Goal: Task Accomplishment & Management: Complete application form

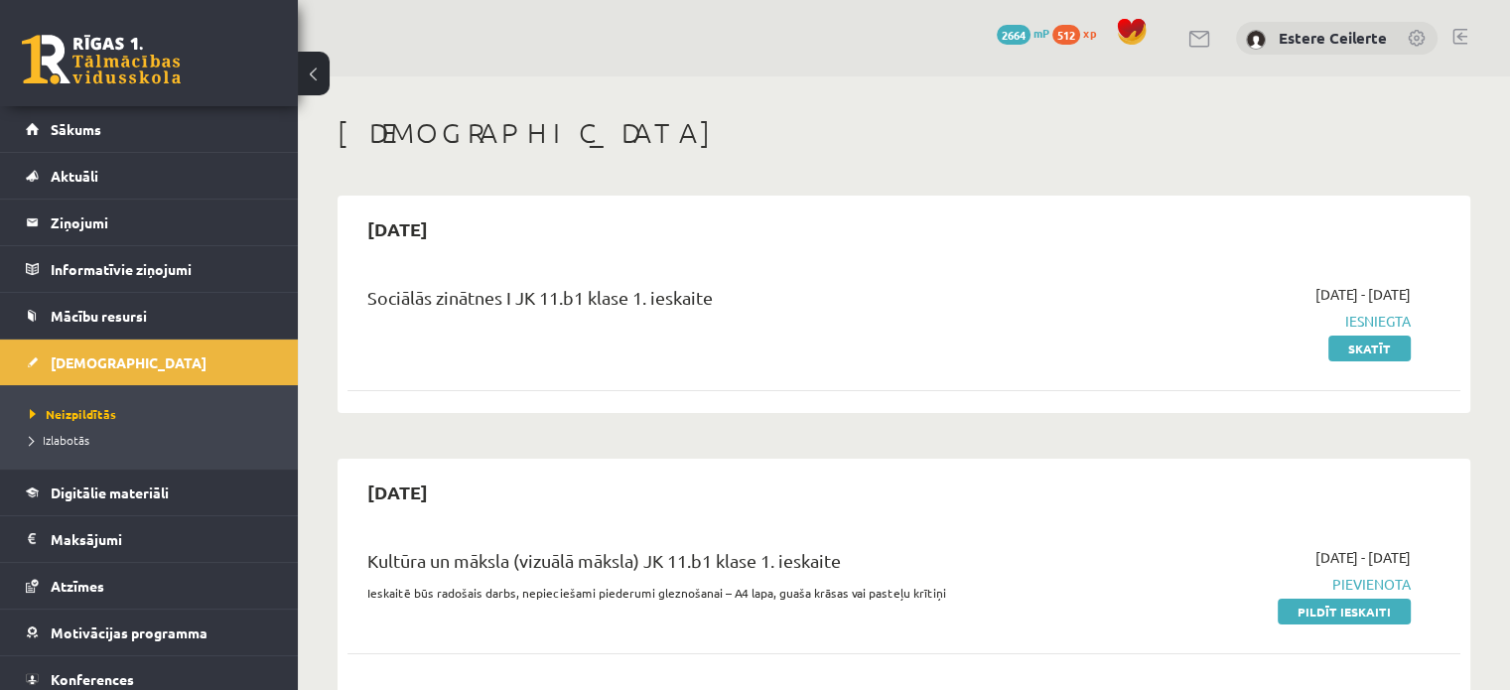
scroll to position [298, 0]
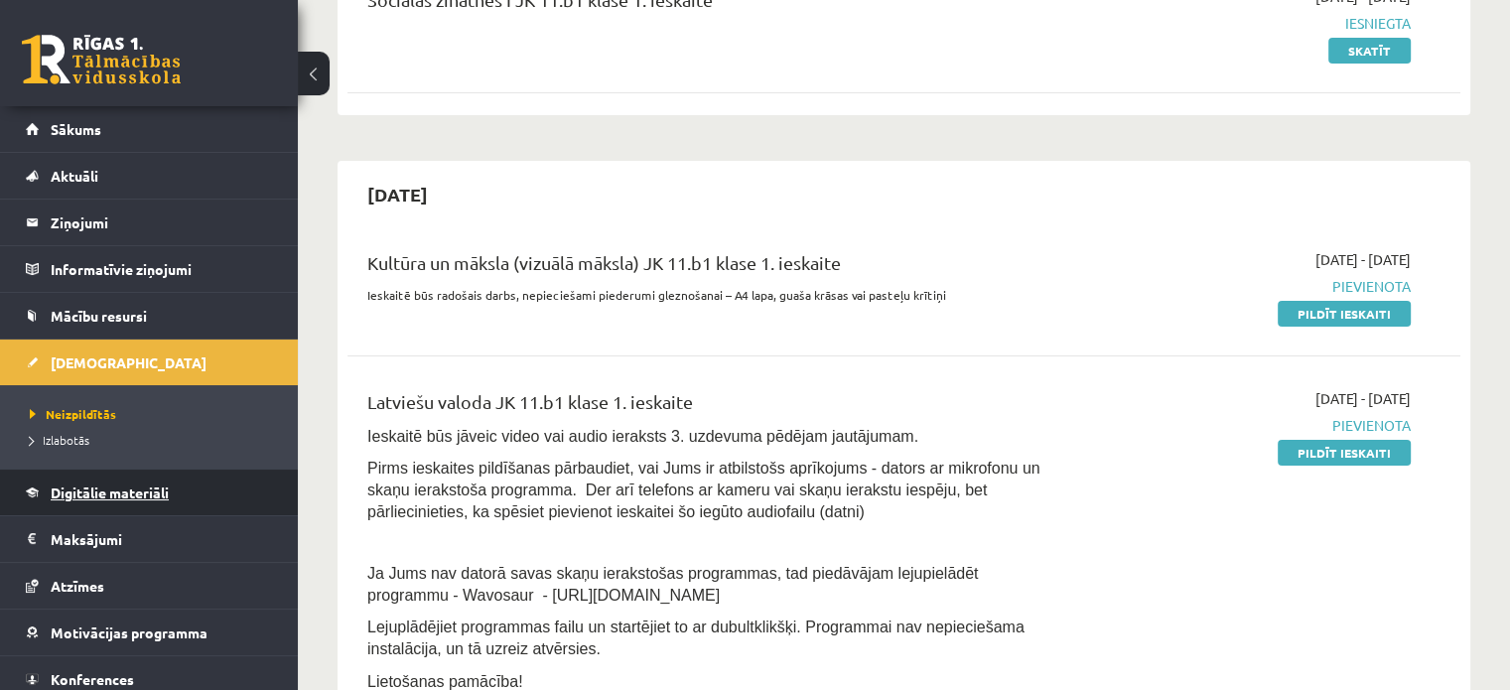
click at [155, 488] on span "Digitālie materiāli" at bounding box center [110, 493] width 118 height 18
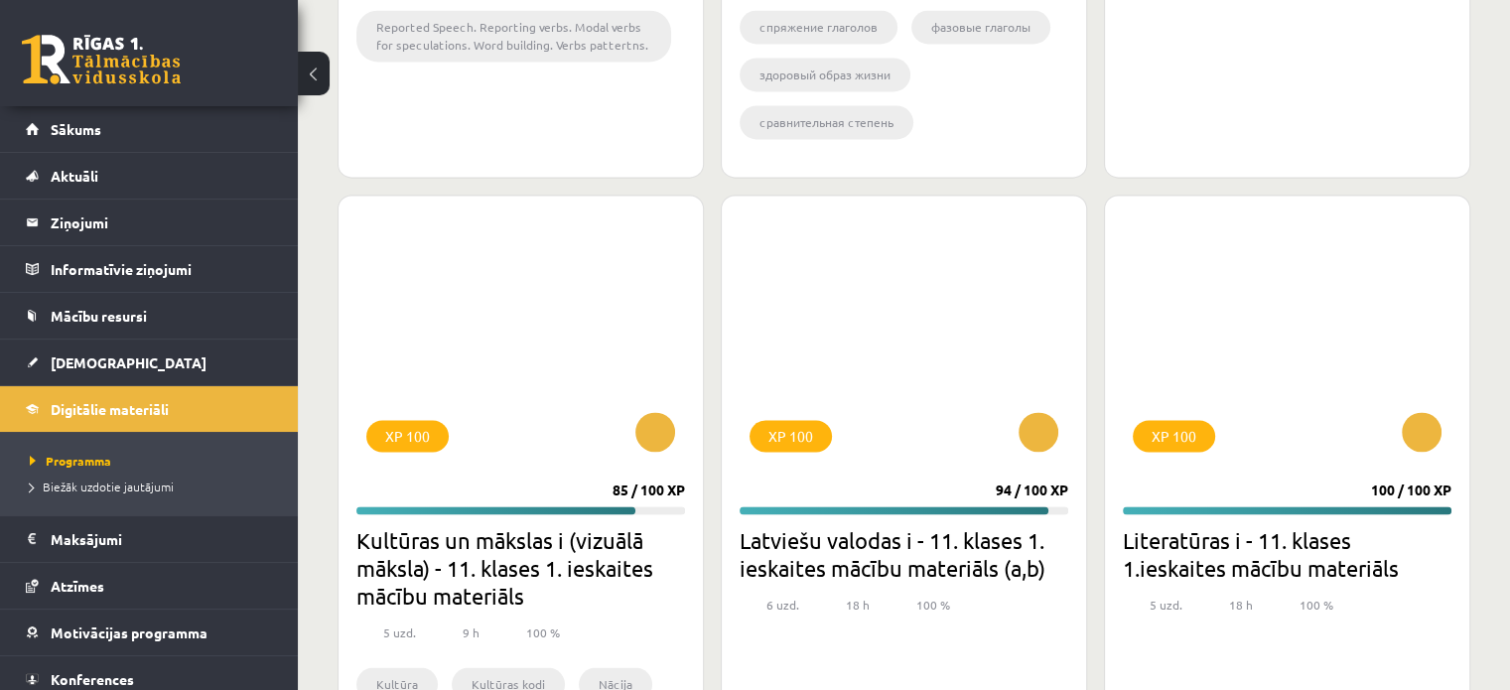
scroll to position [3078, 0]
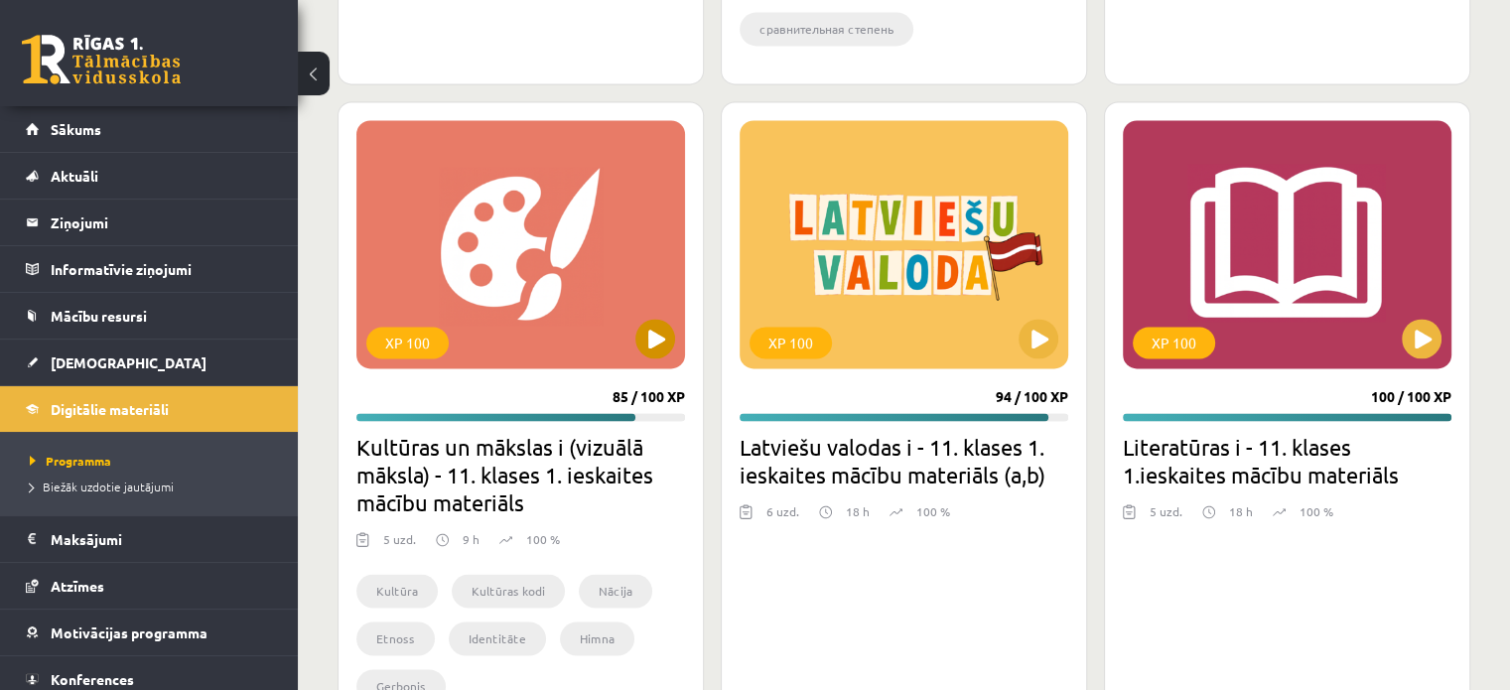
click at [553, 309] on div "XP 100" at bounding box center [520, 244] width 329 height 248
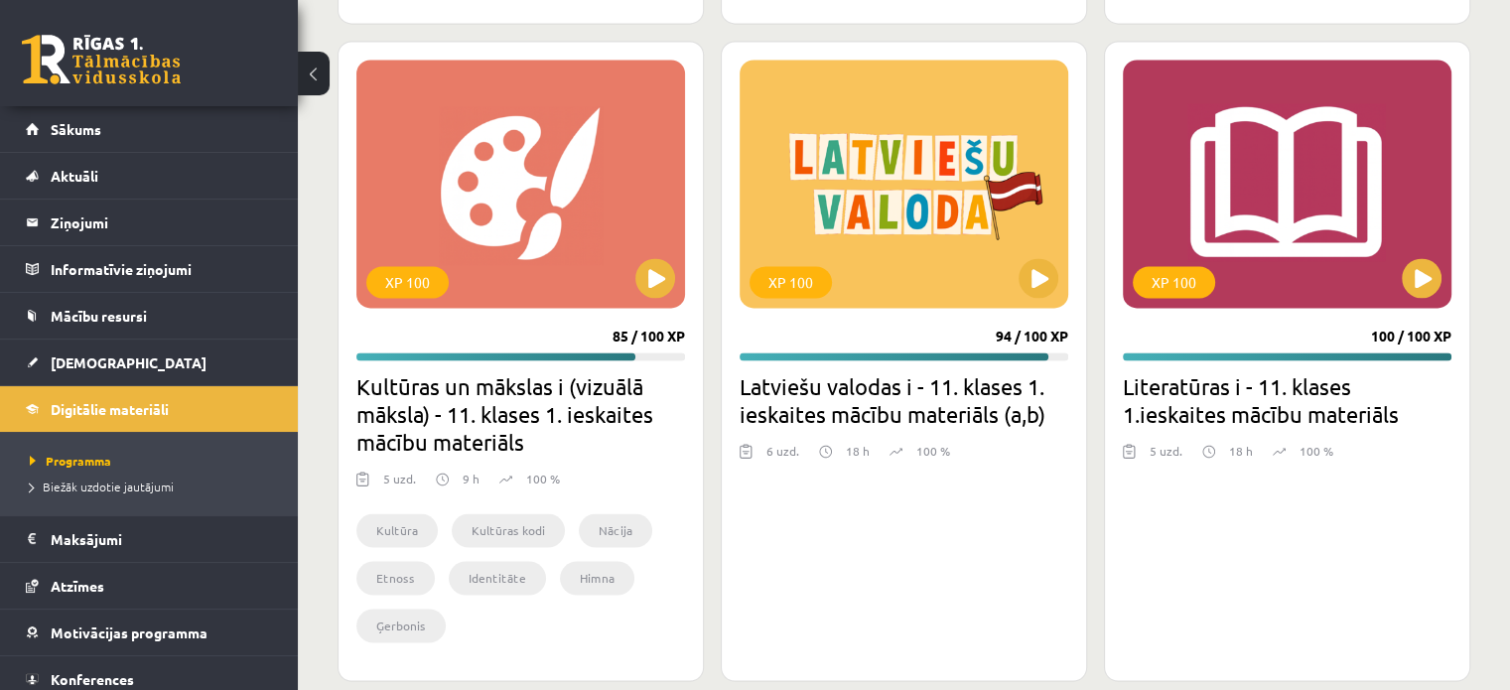
scroll to position [3166, 0]
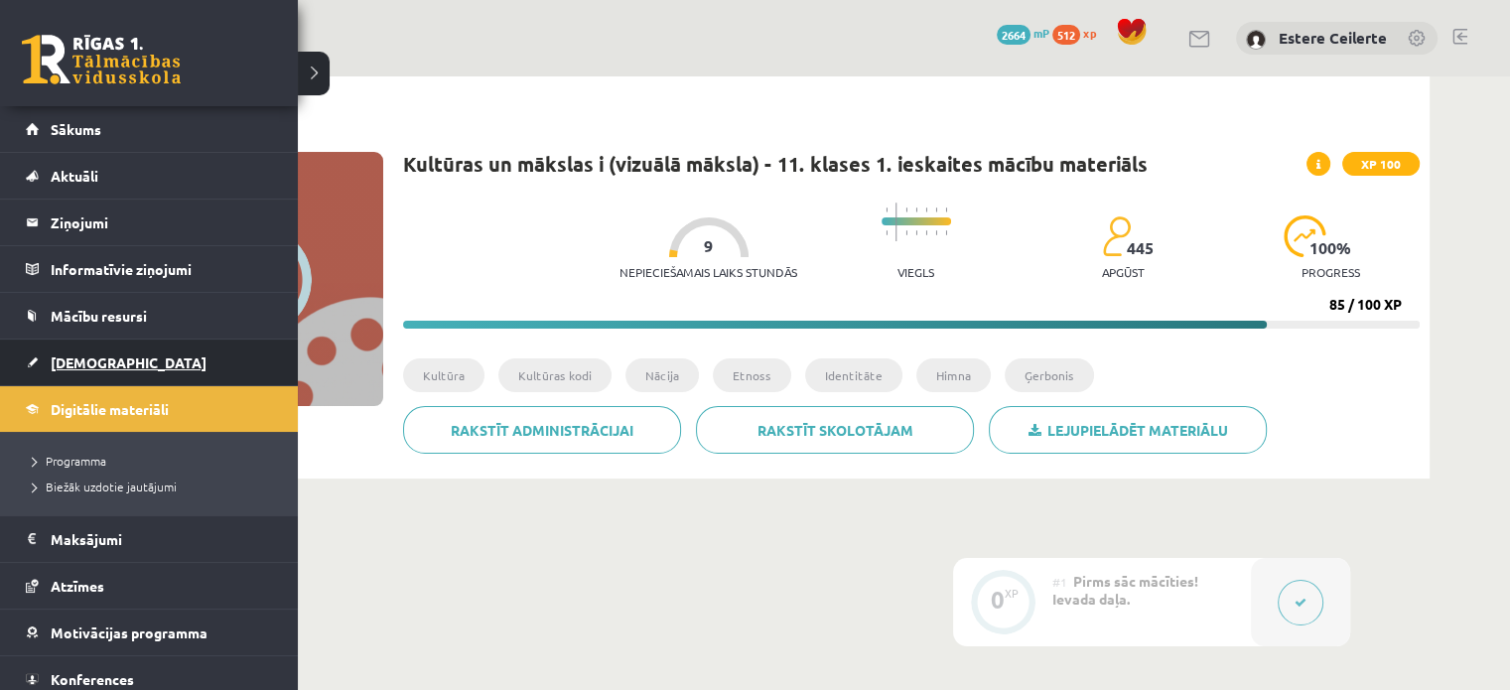
click at [84, 364] on span "[DEMOGRAPHIC_DATA]" at bounding box center [129, 362] width 156 height 18
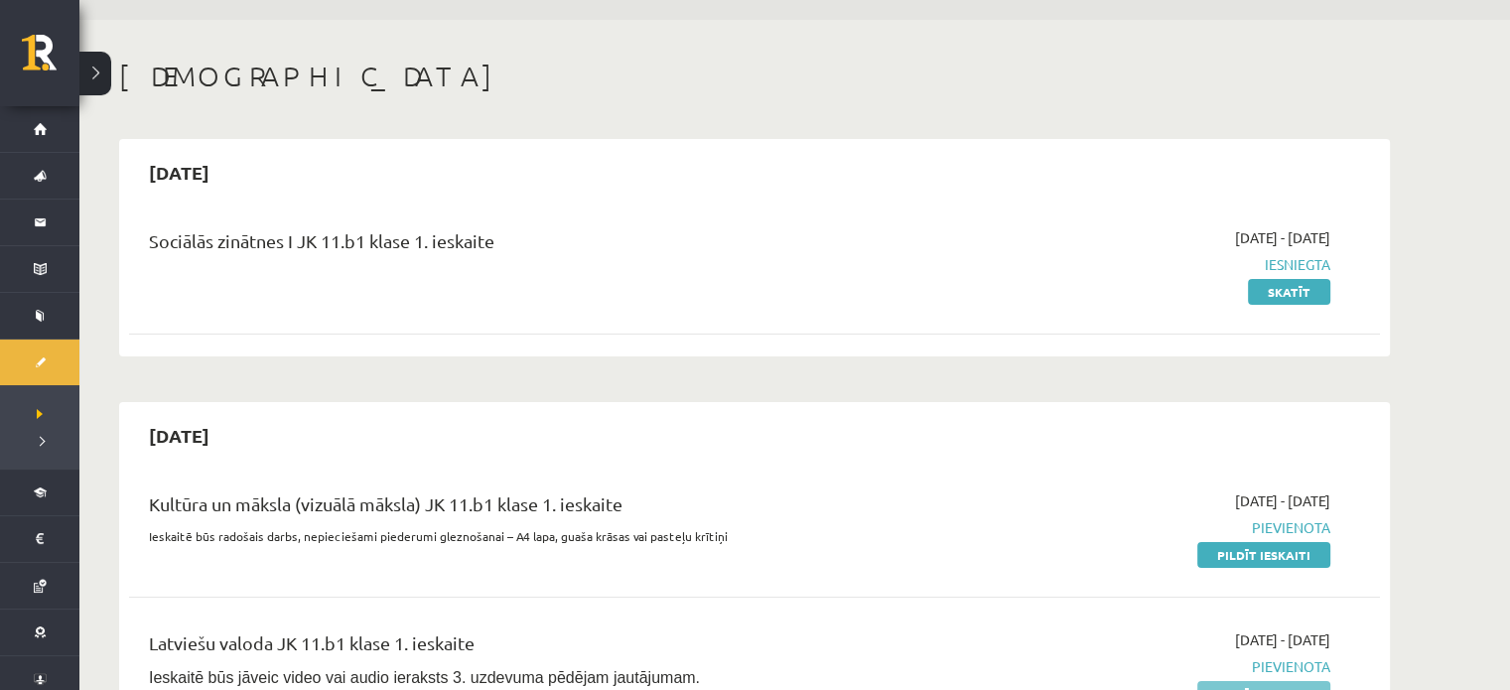
scroll to position [199, 0]
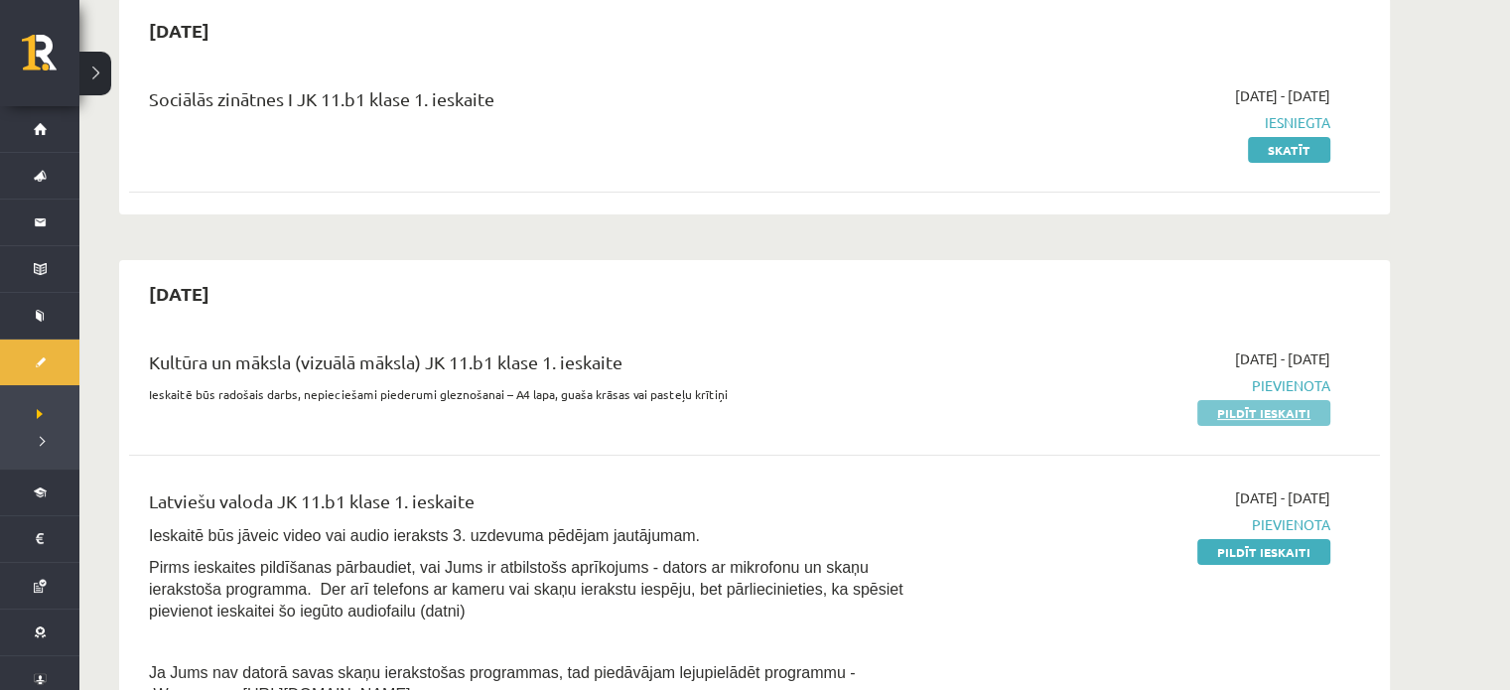
click at [1266, 415] on link "Pildīt ieskaiti" at bounding box center [1263, 413] width 133 height 26
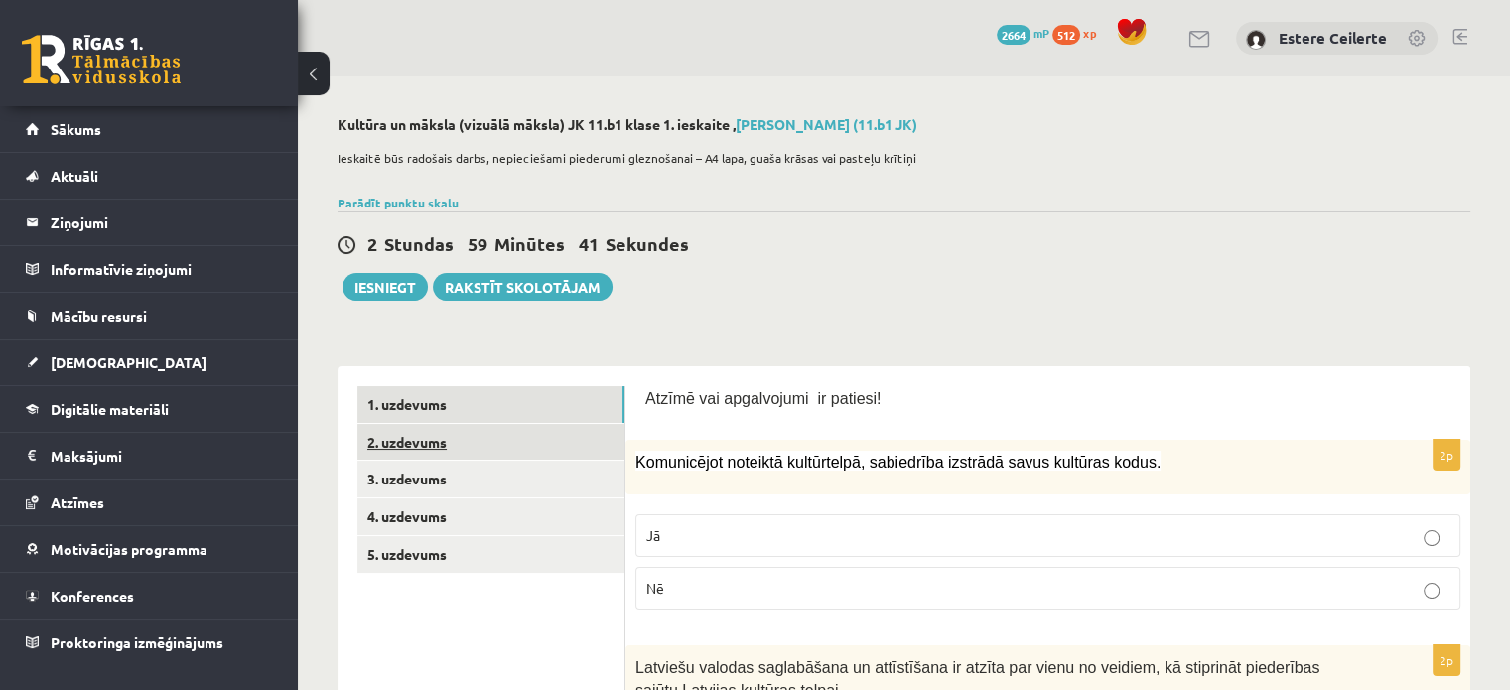
click at [452, 446] on link "2. uzdevums" at bounding box center [490, 442] width 267 height 37
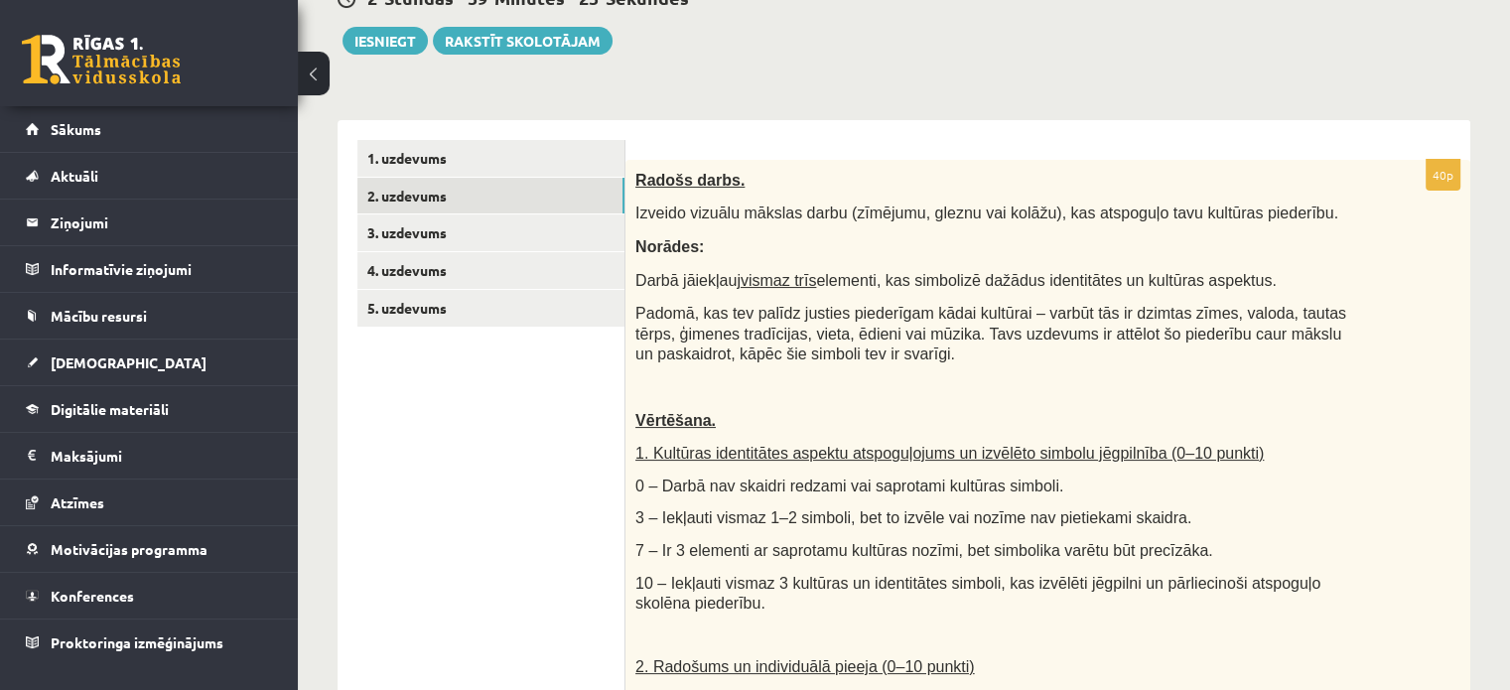
scroll to position [199, 0]
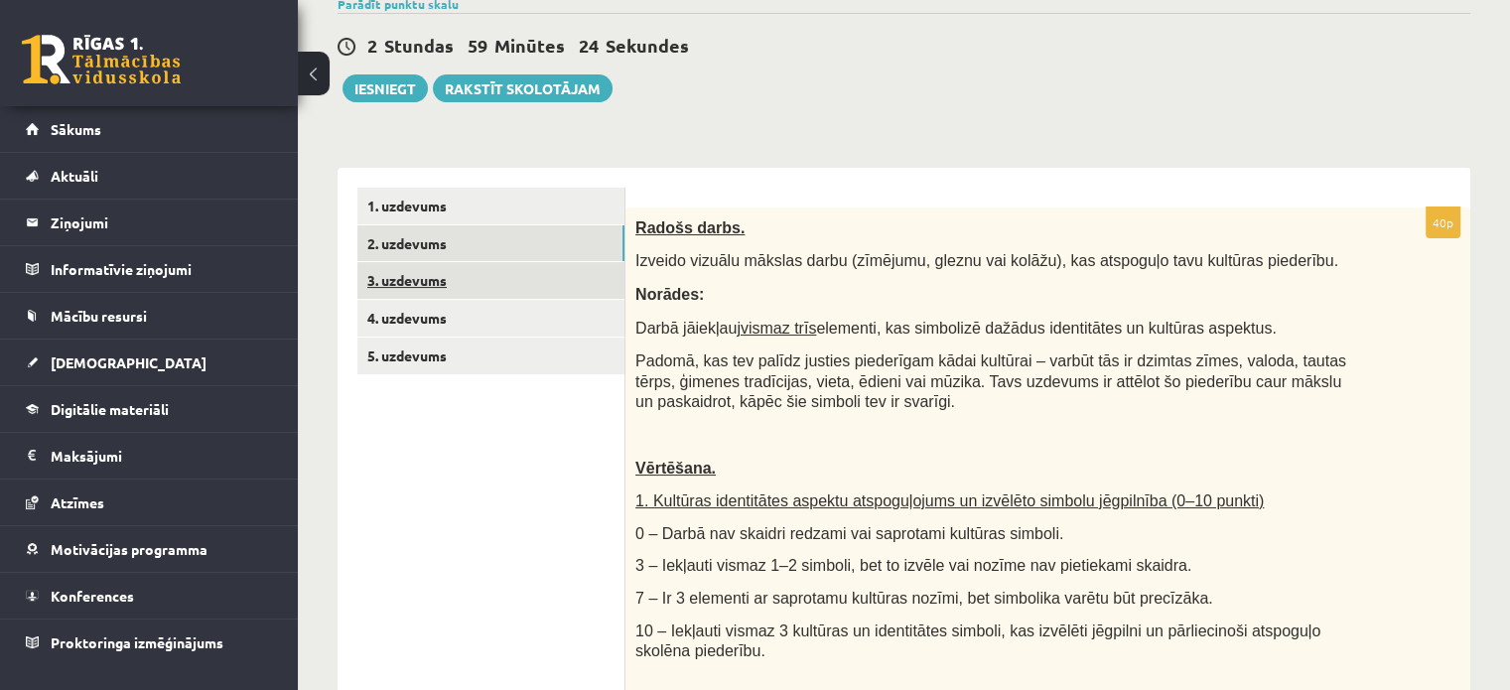
click at [427, 276] on link "3. uzdevums" at bounding box center [490, 280] width 267 height 37
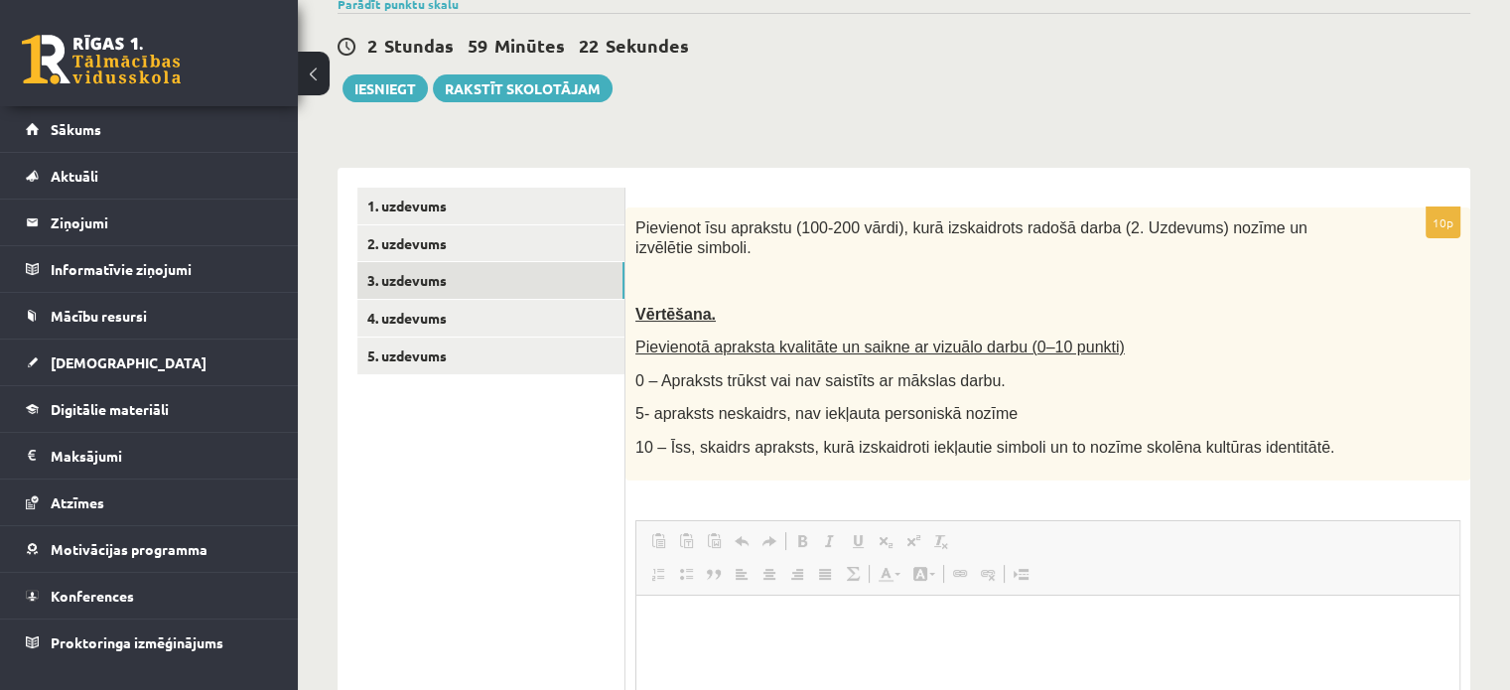
scroll to position [0, 0]
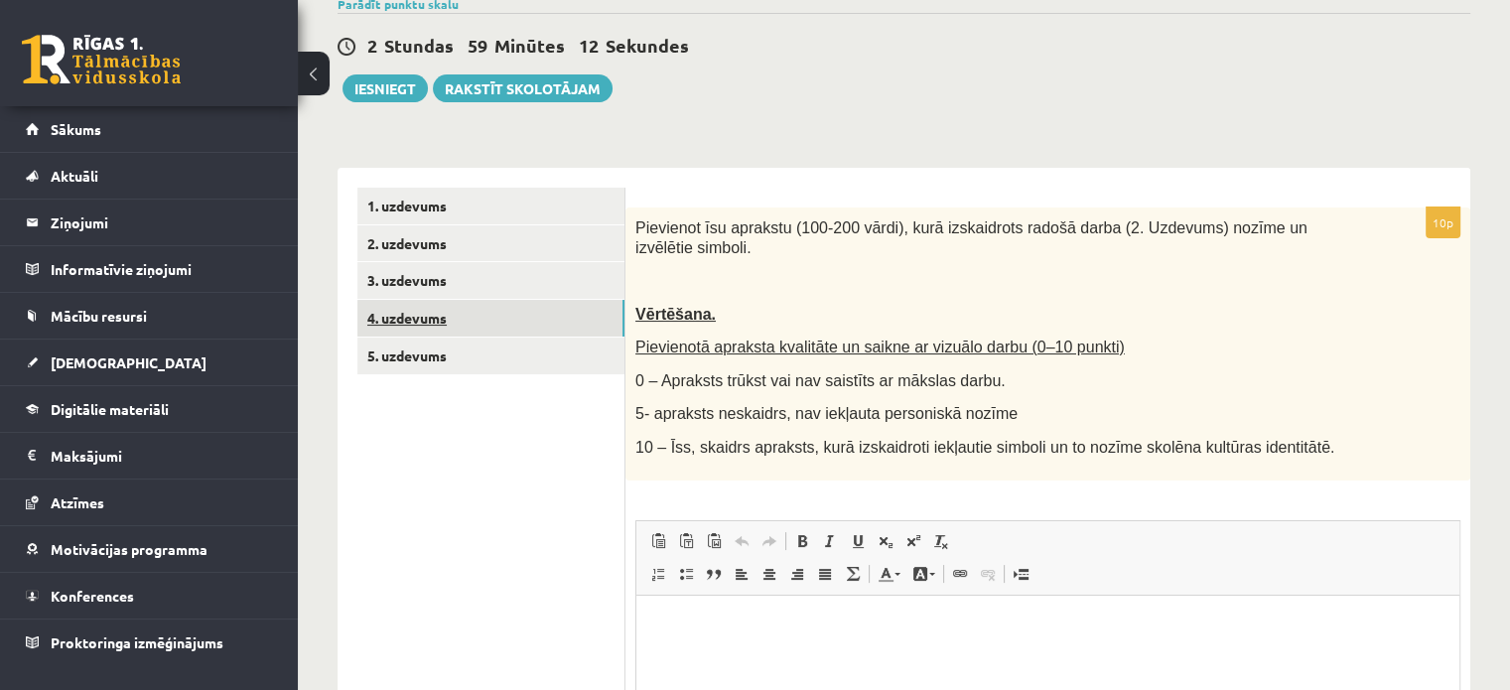
click at [421, 309] on link "4. uzdevums" at bounding box center [490, 318] width 267 height 37
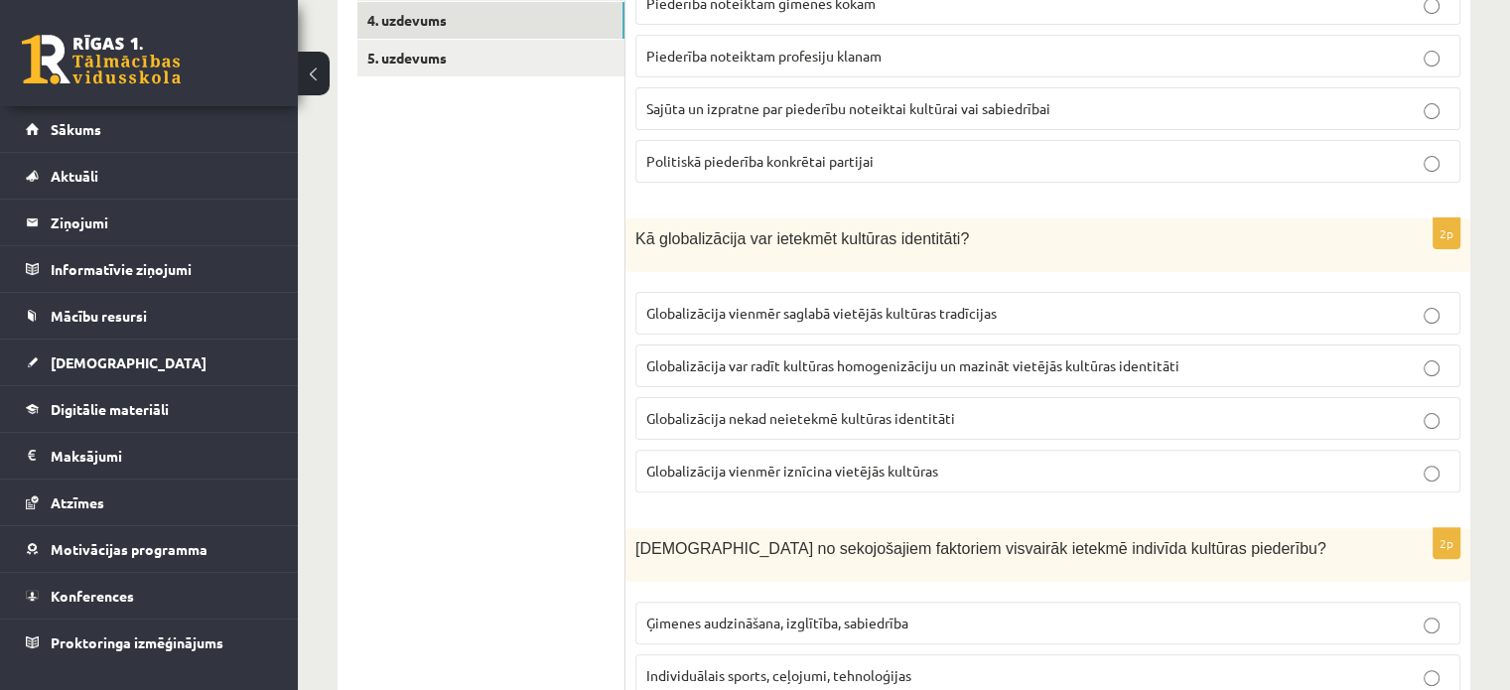
scroll to position [99, 0]
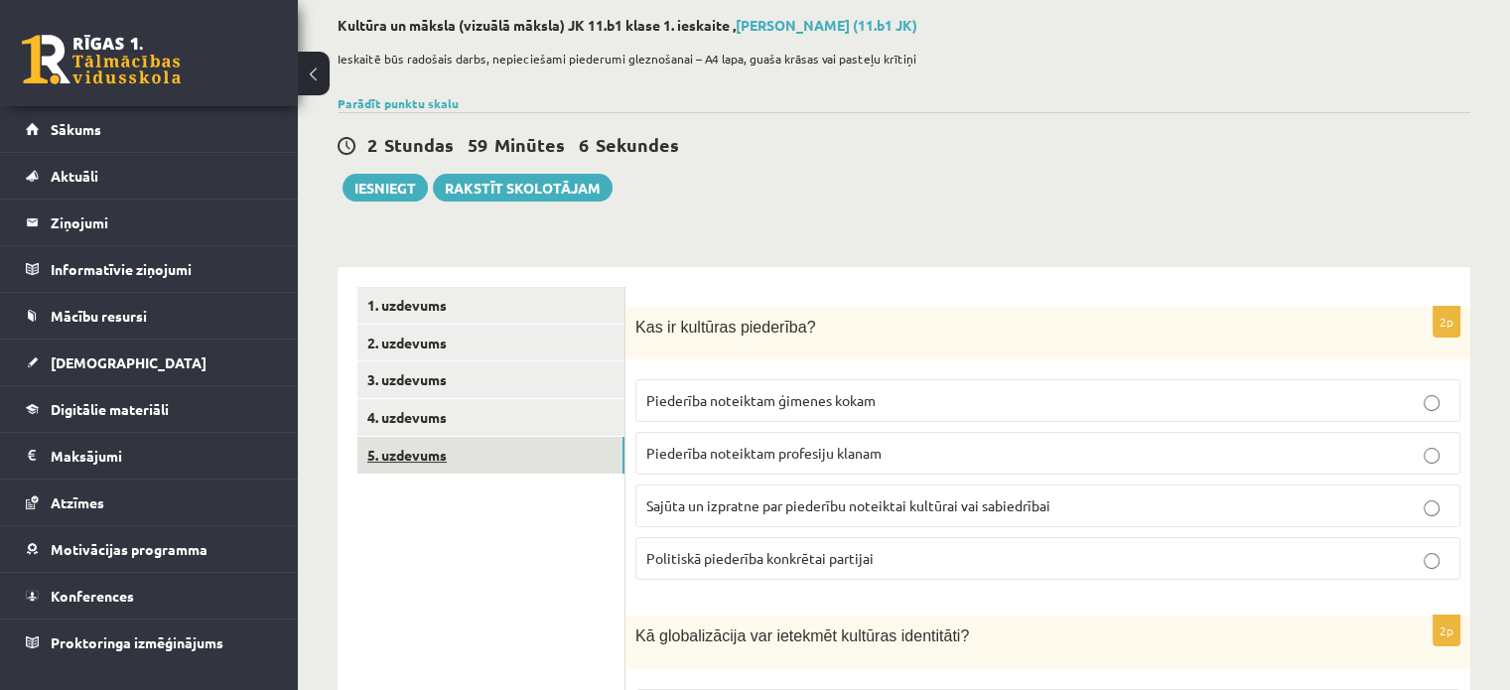
click at [492, 459] on link "5. uzdevums" at bounding box center [490, 455] width 267 height 37
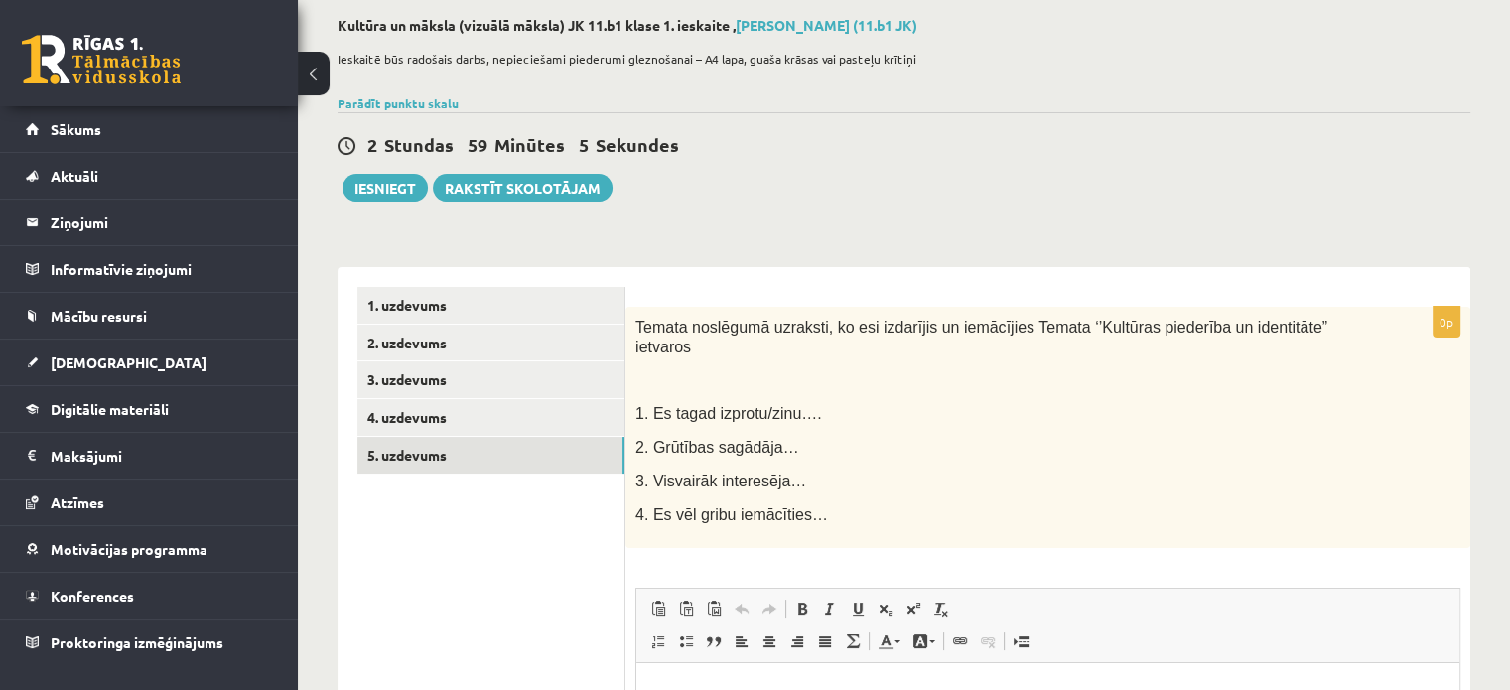
scroll to position [0, 0]
click at [397, 302] on link "1. uzdevums" at bounding box center [490, 305] width 267 height 37
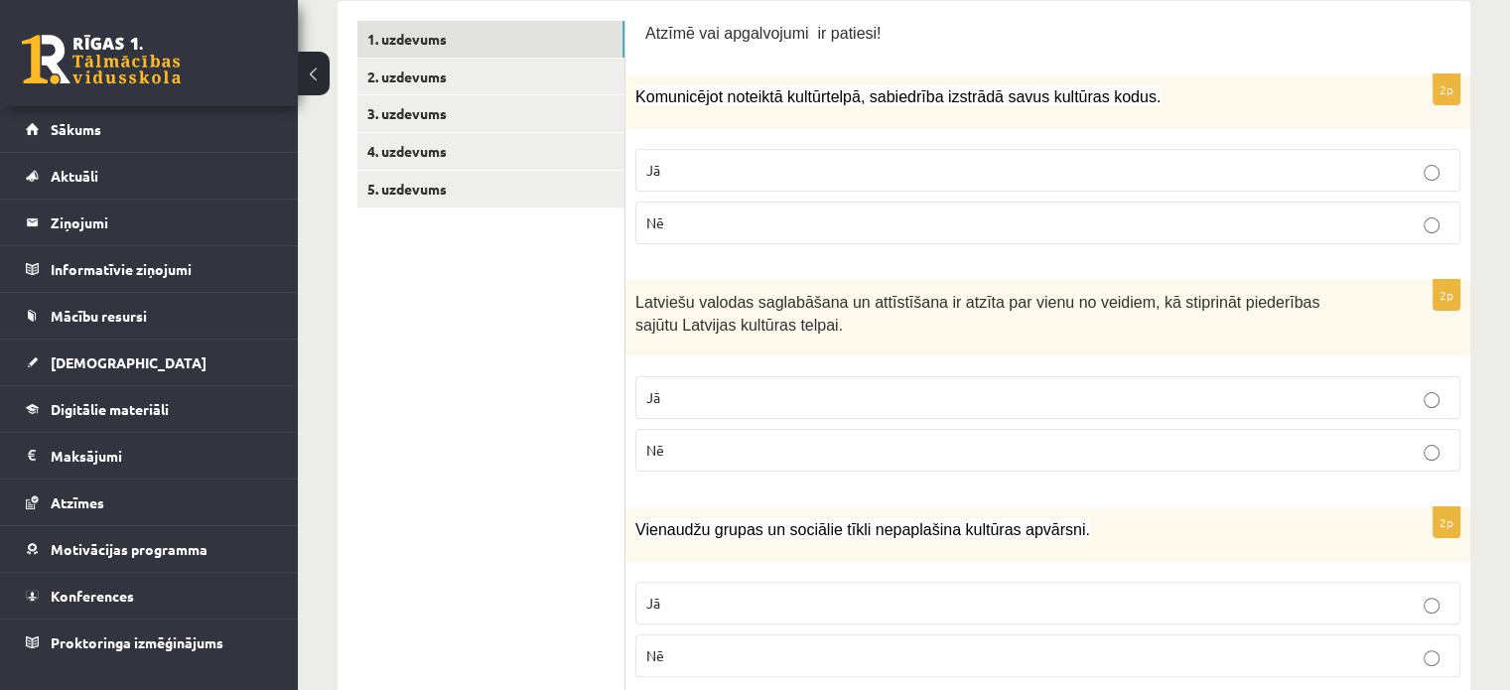
scroll to position [298, 0]
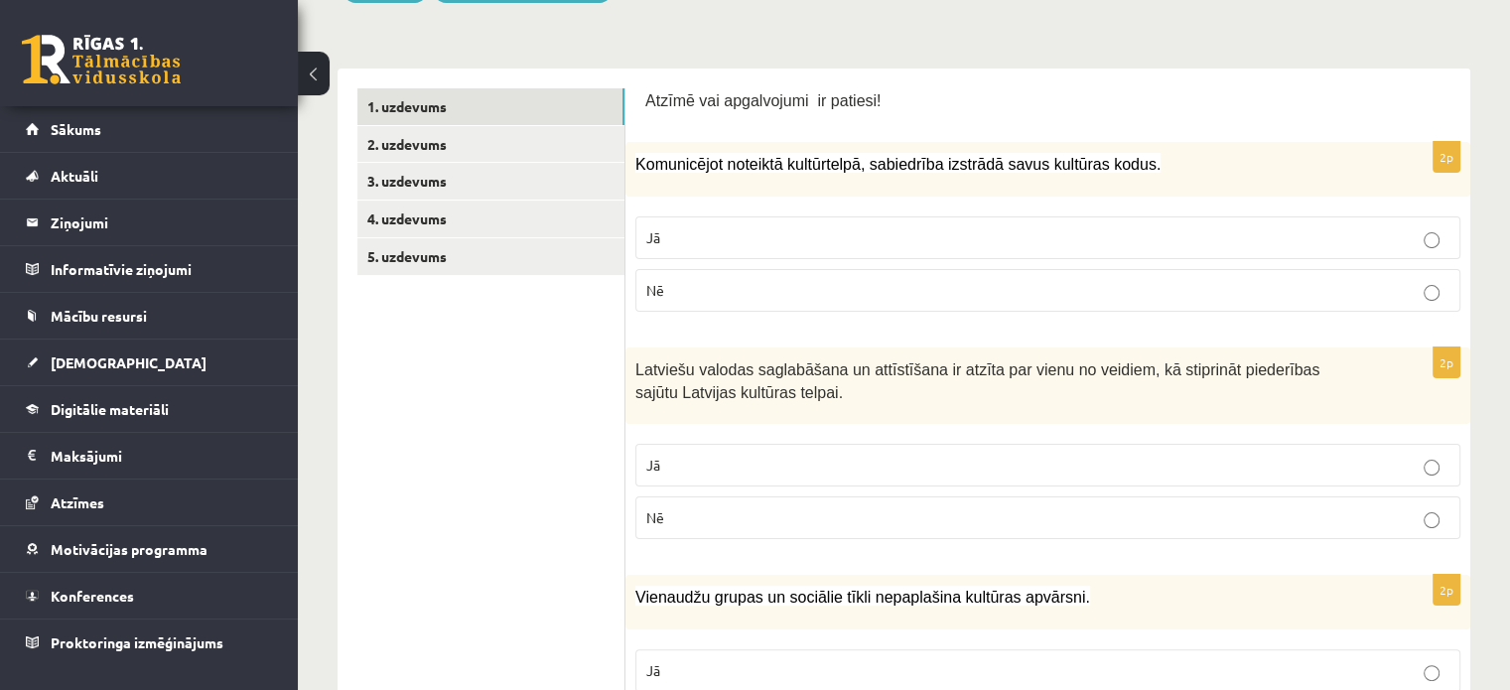
click at [1079, 219] on label "Jā" at bounding box center [1047, 237] width 825 height 43
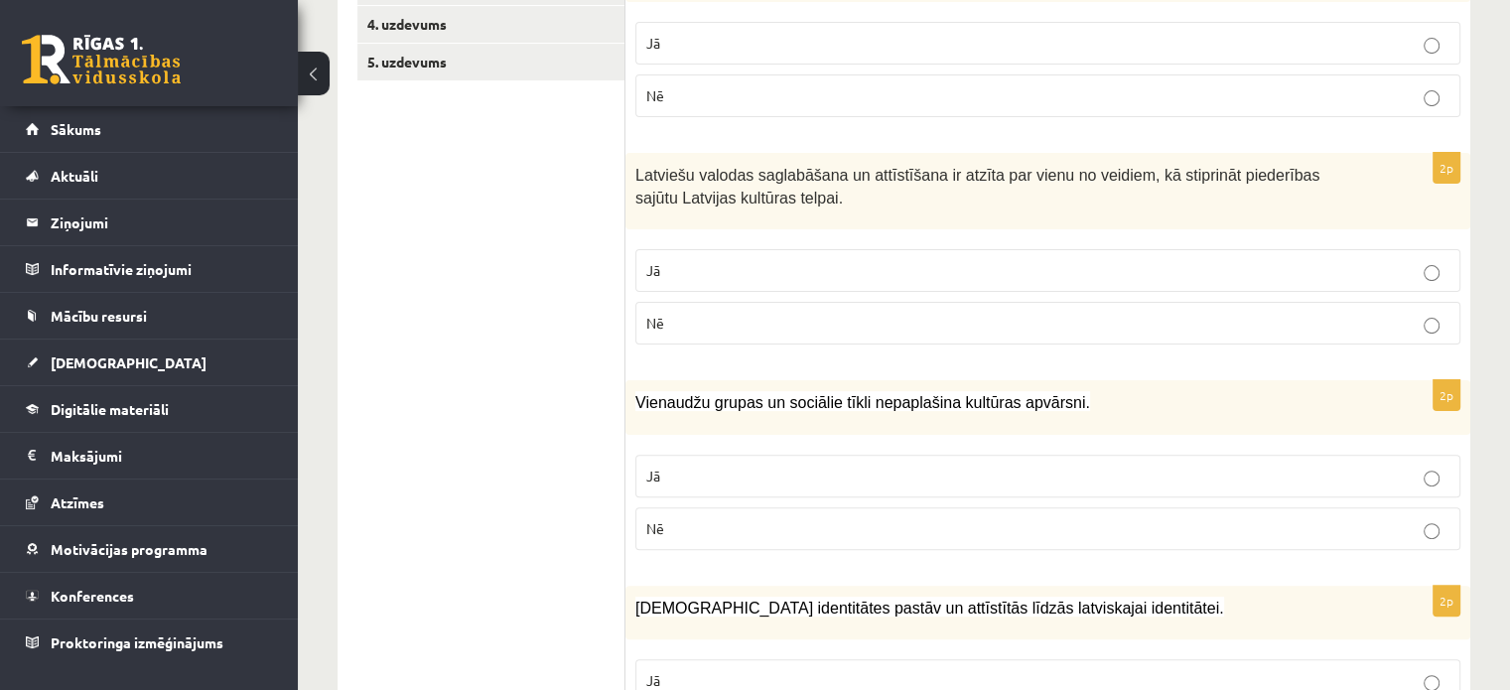
scroll to position [496, 0]
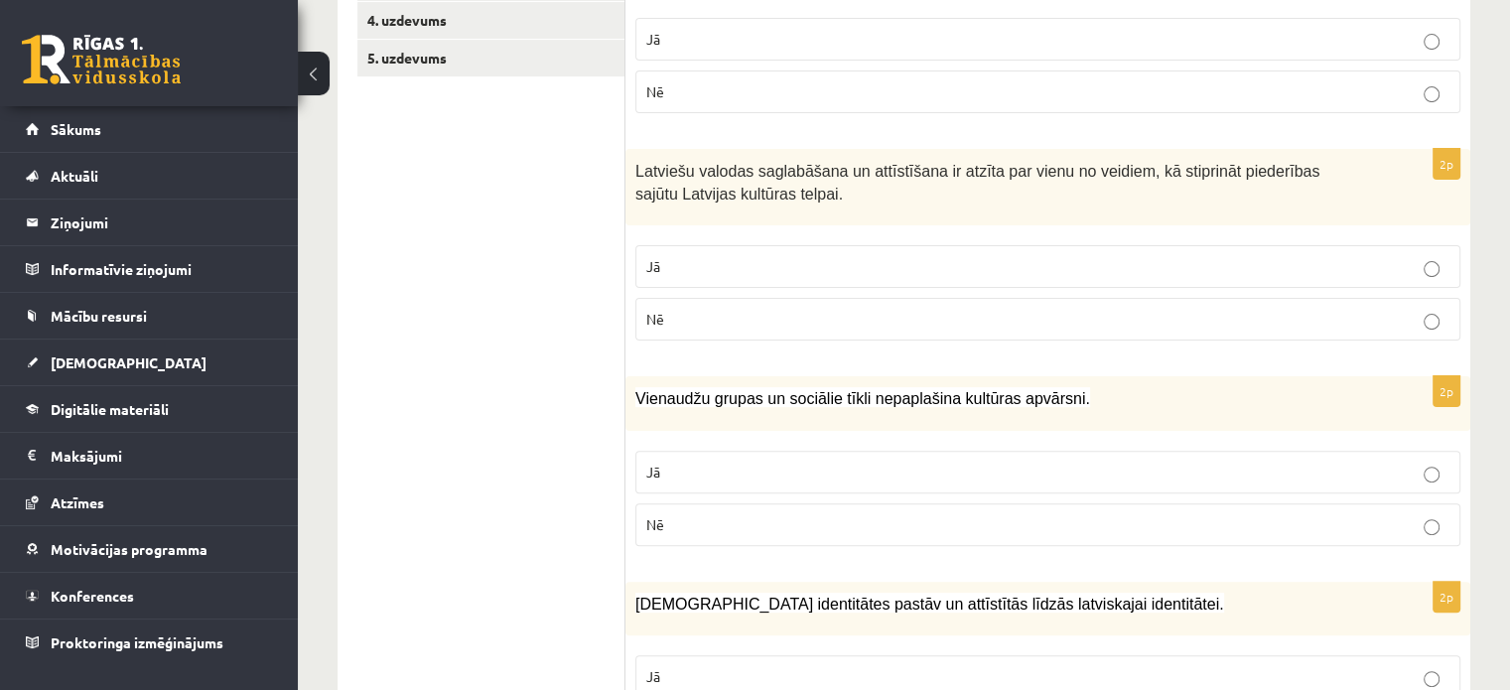
click at [728, 269] on p "Jā" at bounding box center [1047, 266] width 803 height 21
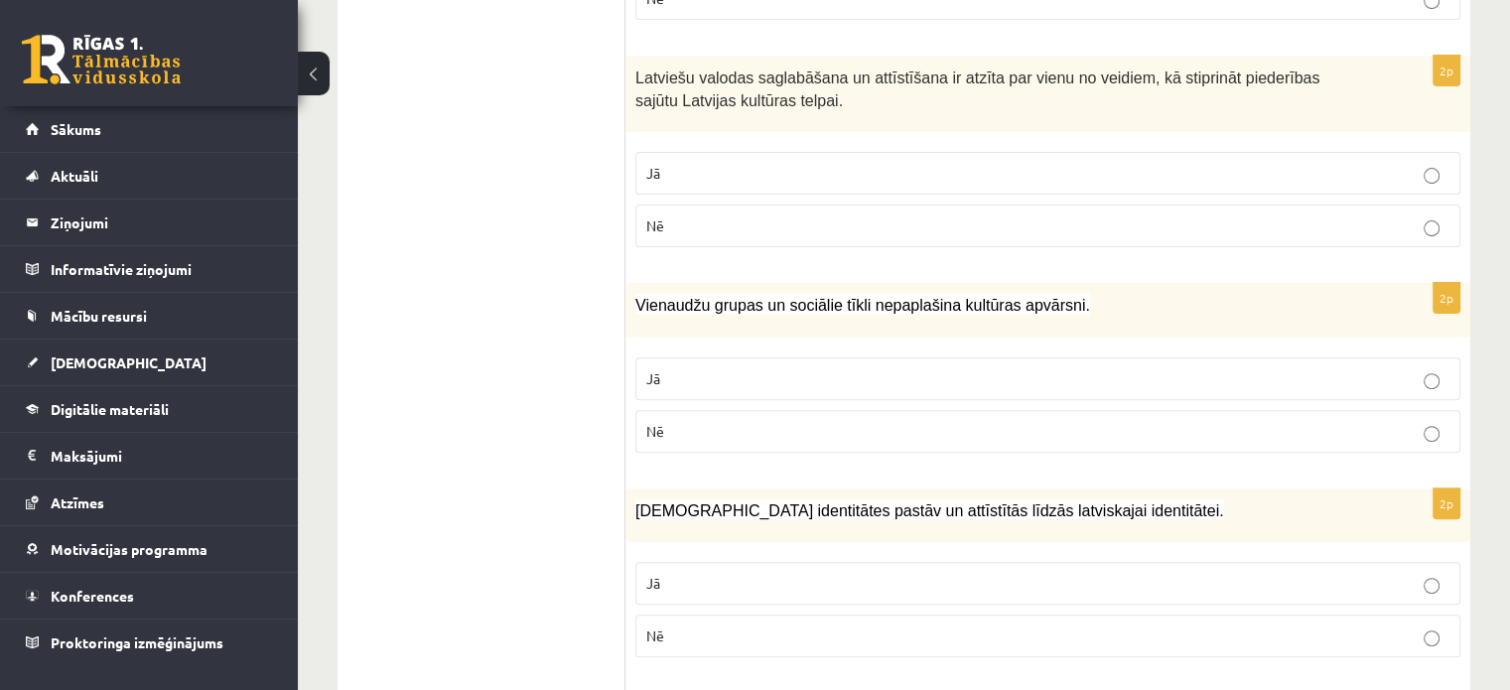
scroll to position [695, 0]
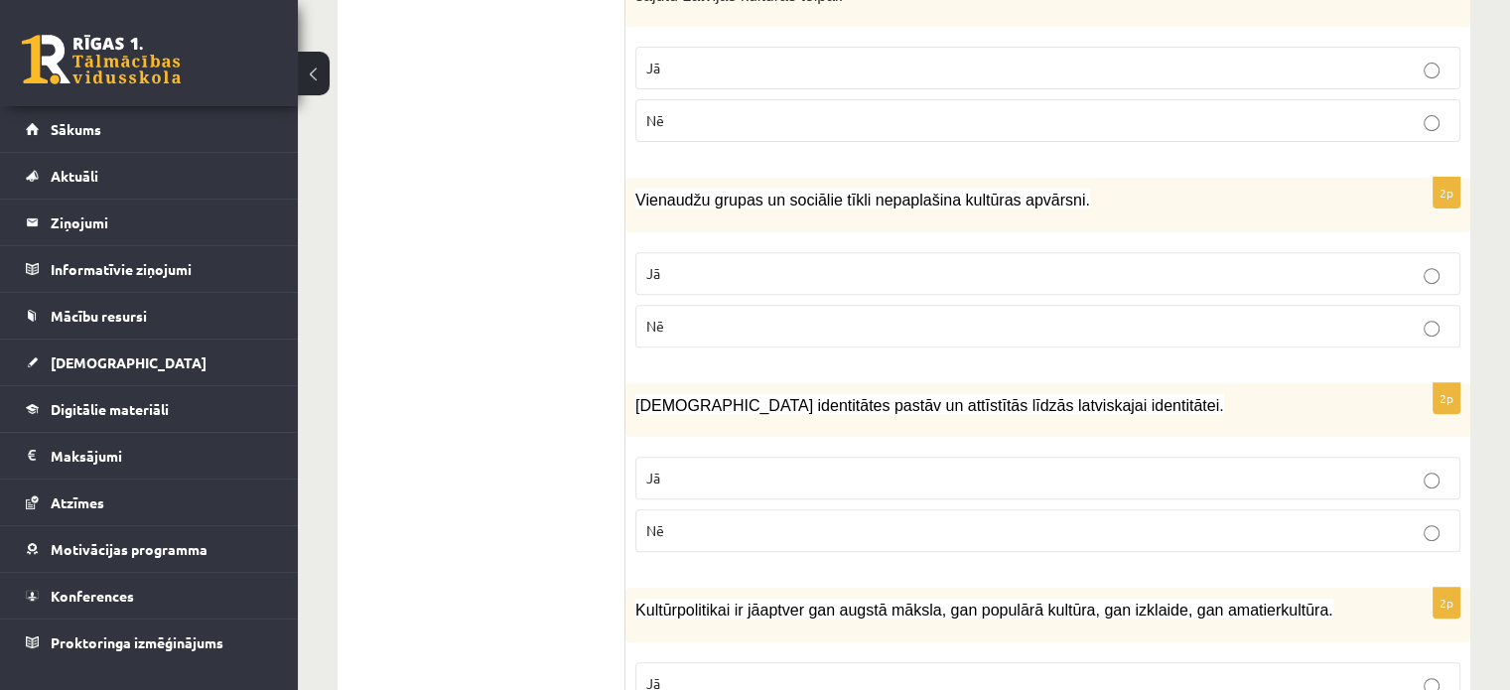
click at [786, 334] on label "Nē" at bounding box center [1047, 326] width 825 height 43
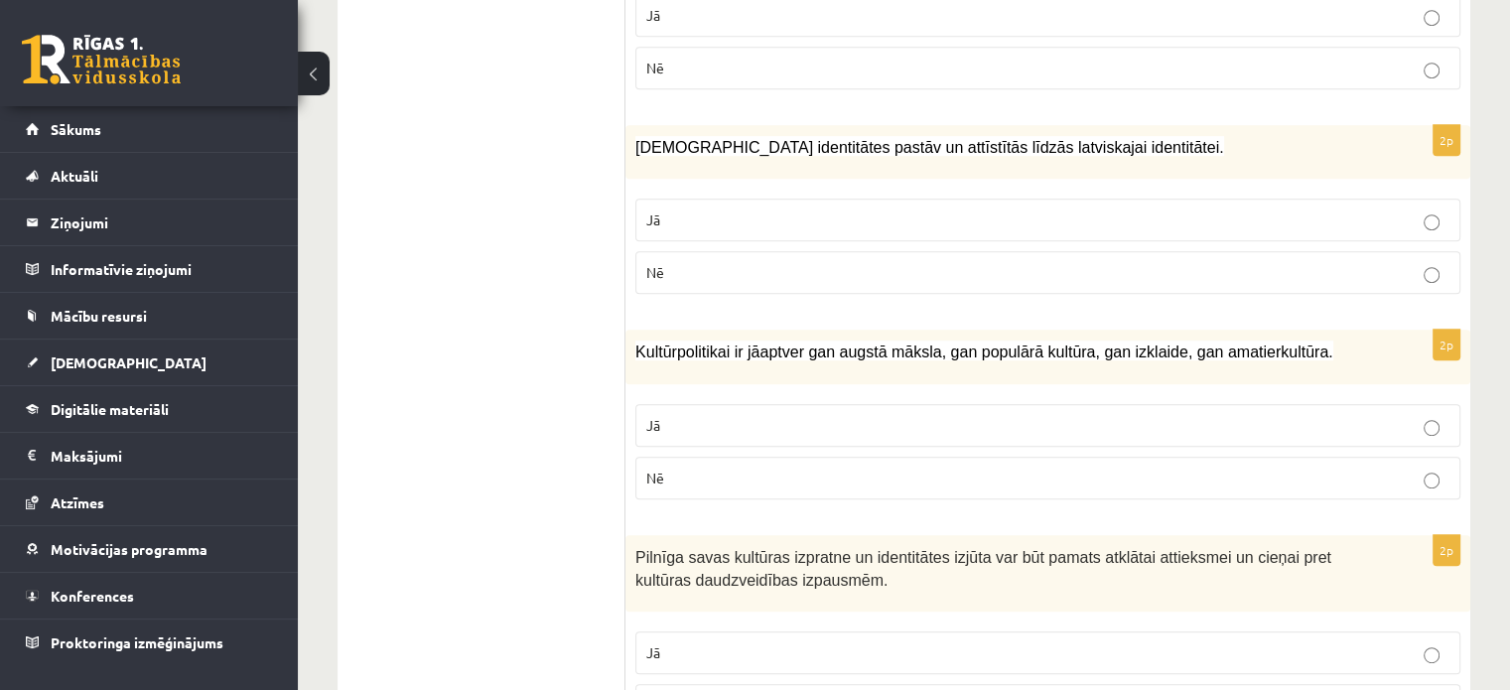
scroll to position [1052, 0]
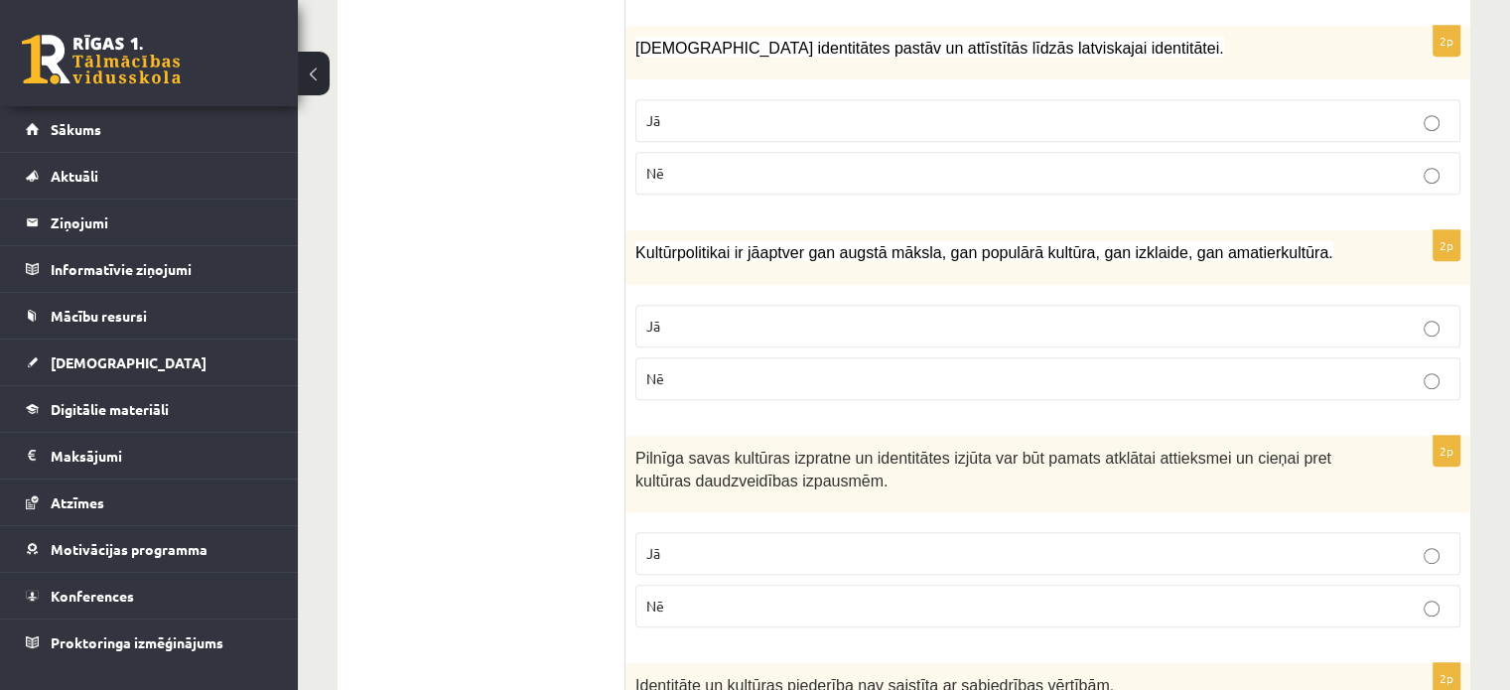
click at [1441, 121] on p "Jā" at bounding box center [1047, 120] width 803 height 21
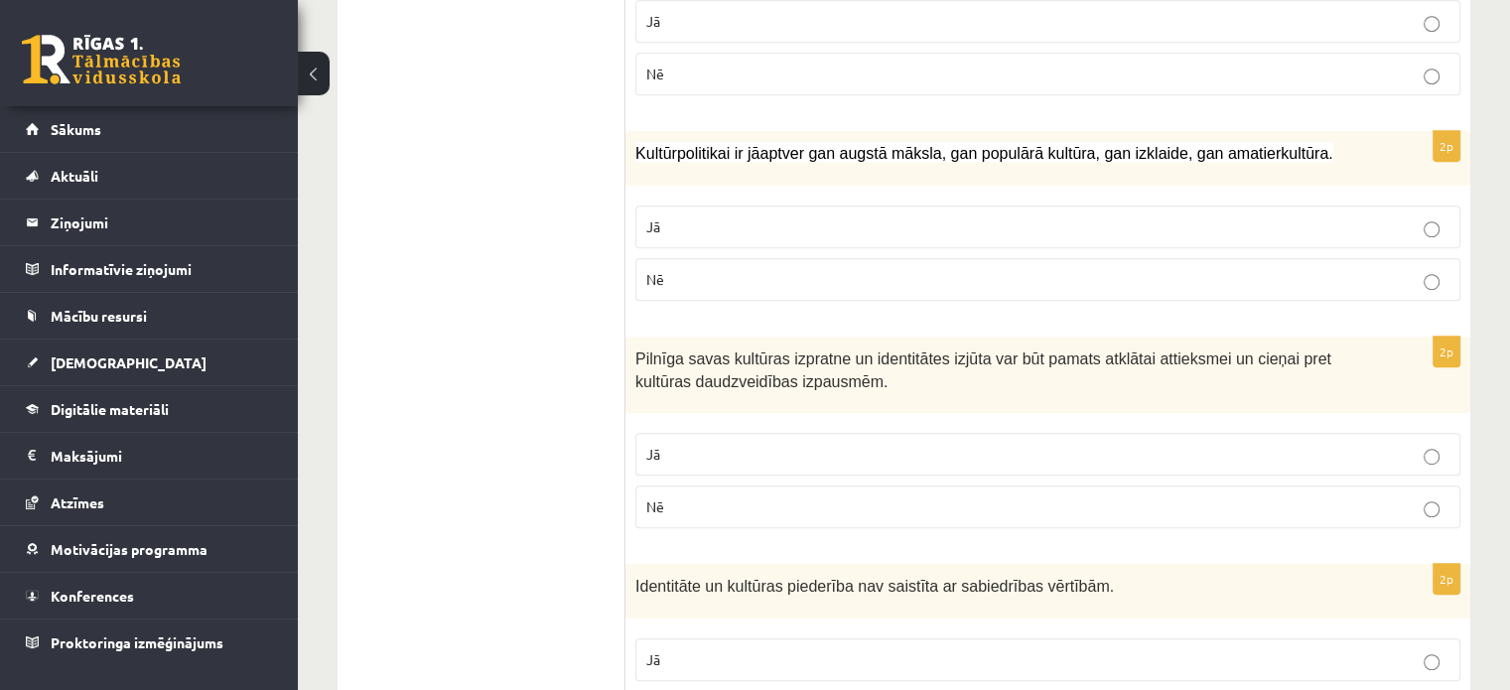
scroll to position [1251, 0]
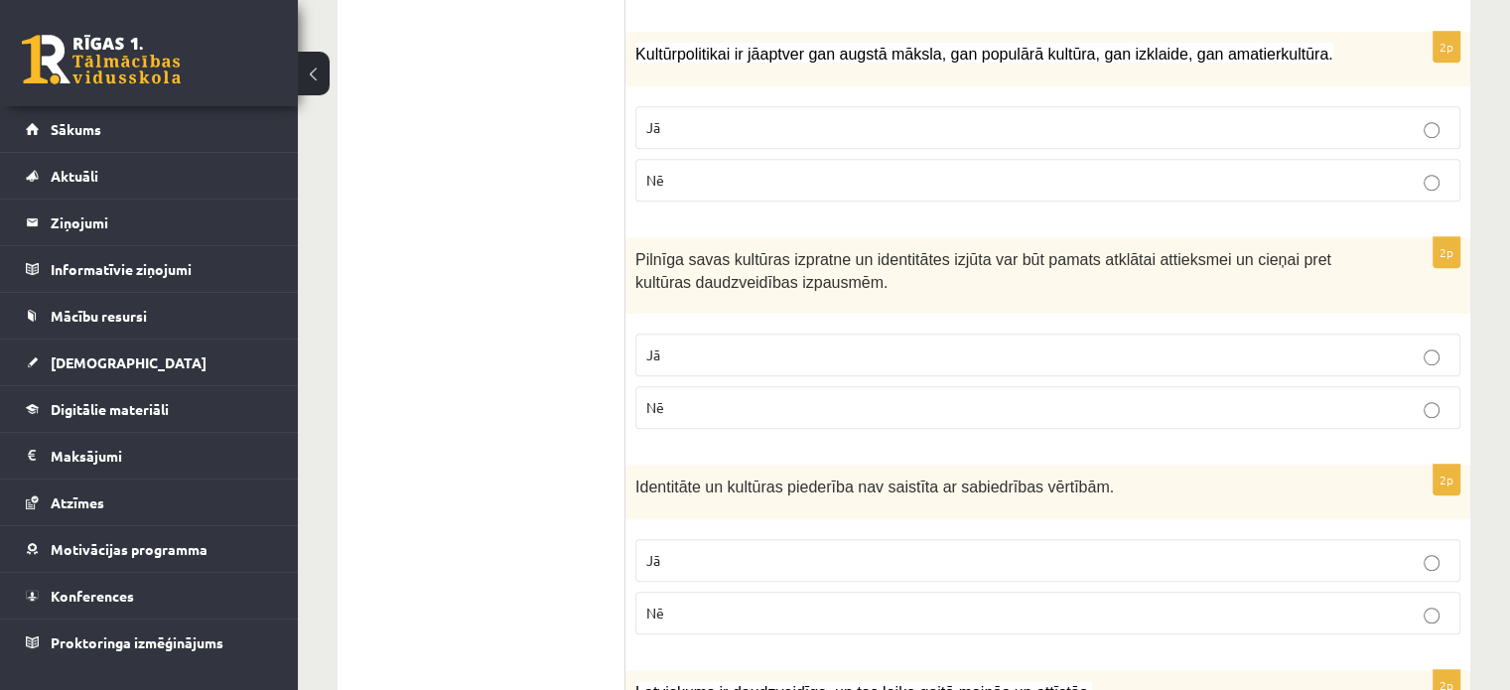
click at [947, 117] on p "Jā" at bounding box center [1047, 127] width 803 height 21
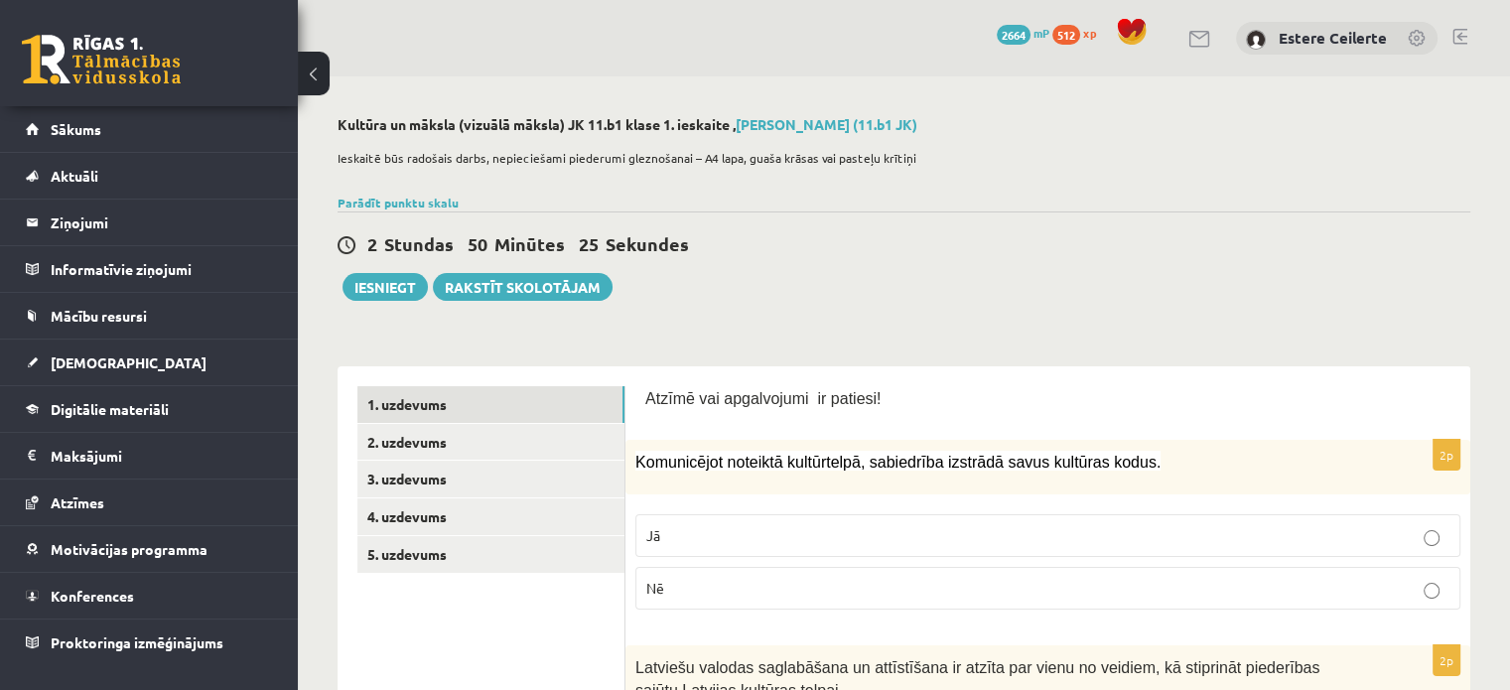
scroll to position [0, 0]
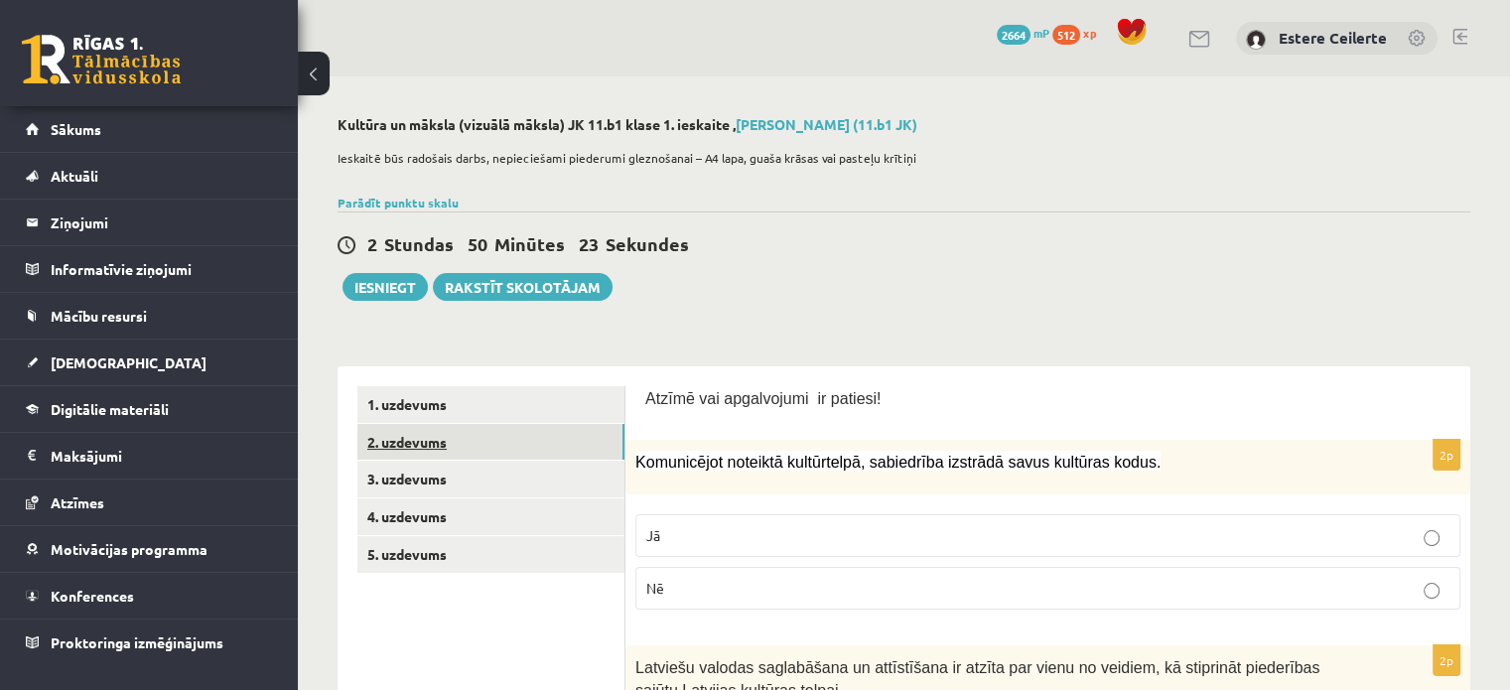
click at [457, 435] on link "2. uzdevums" at bounding box center [490, 442] width 267 height 37
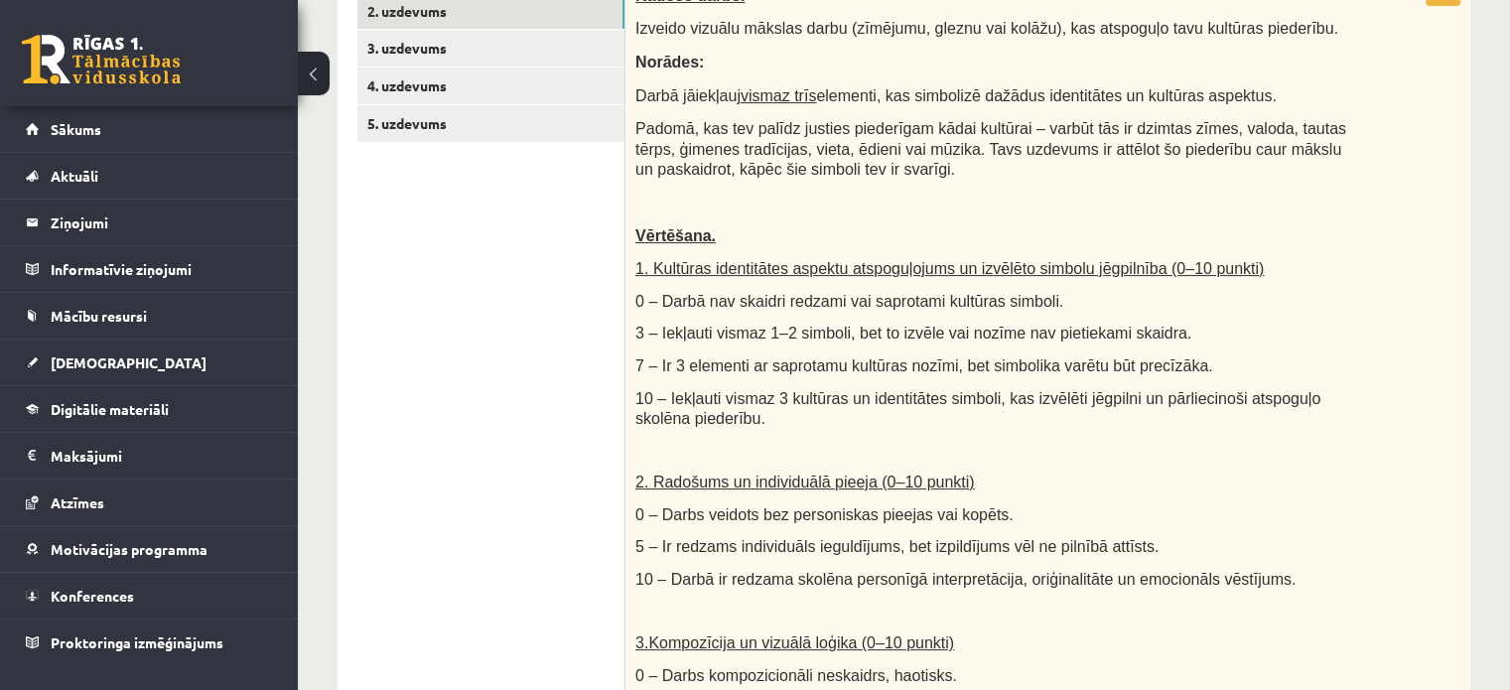
scroll to position [397, 0]
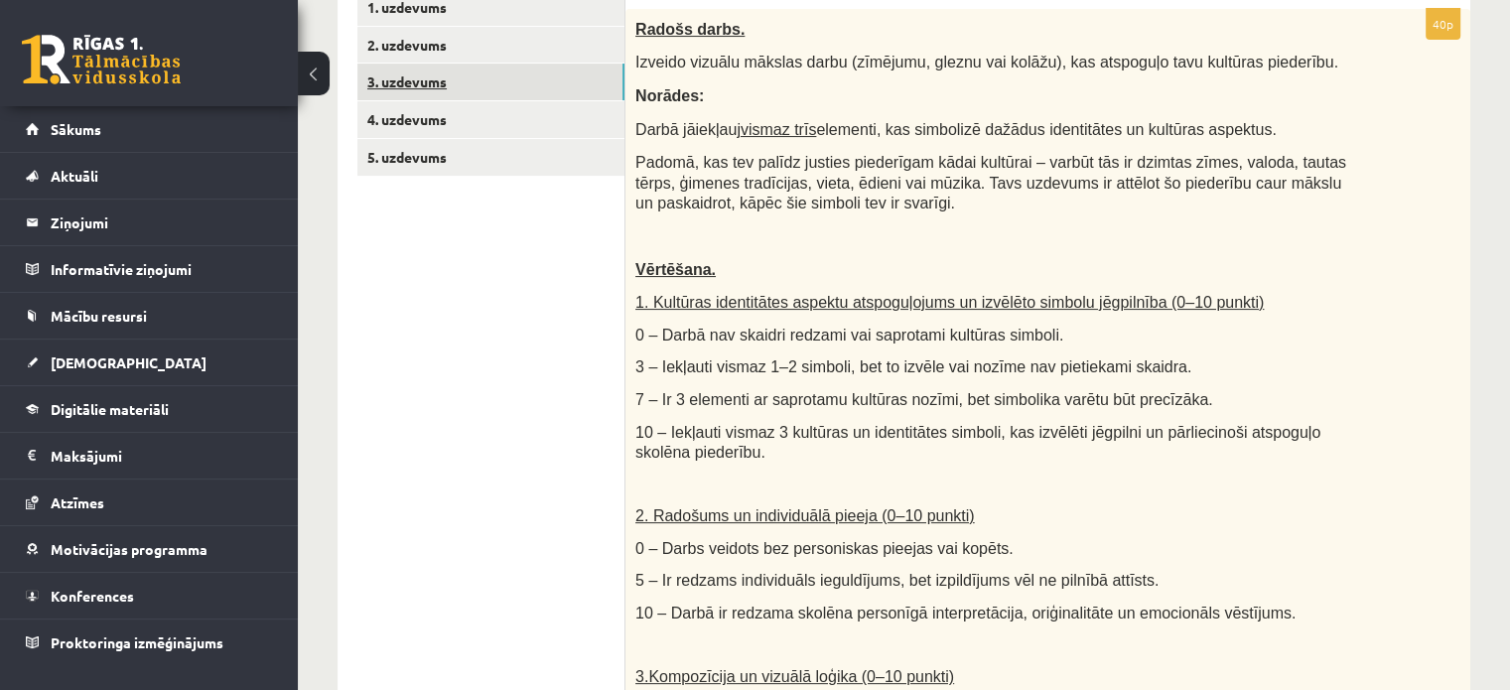
click at [421, 73] on link "3. uzdevums" at bounding box center [490, 82] width 267 height 37
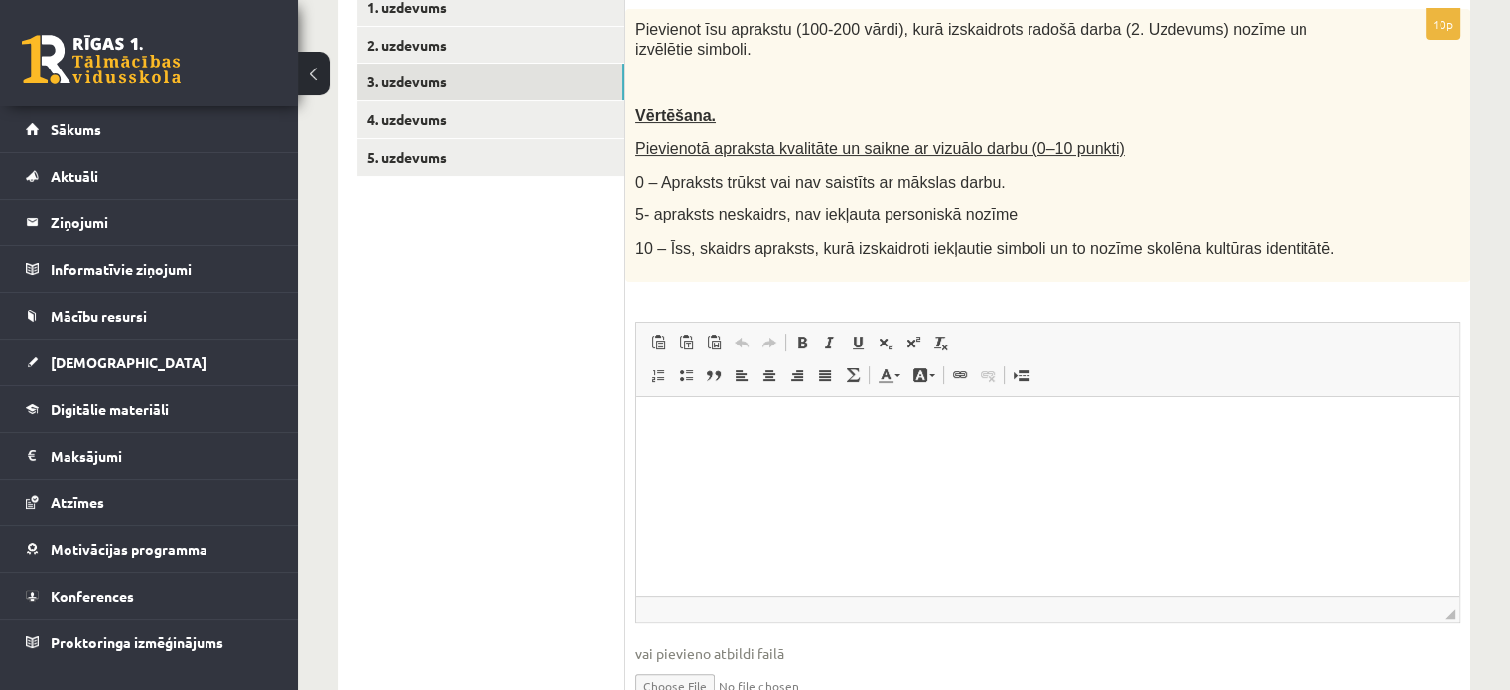
scroll to position [0, 0]
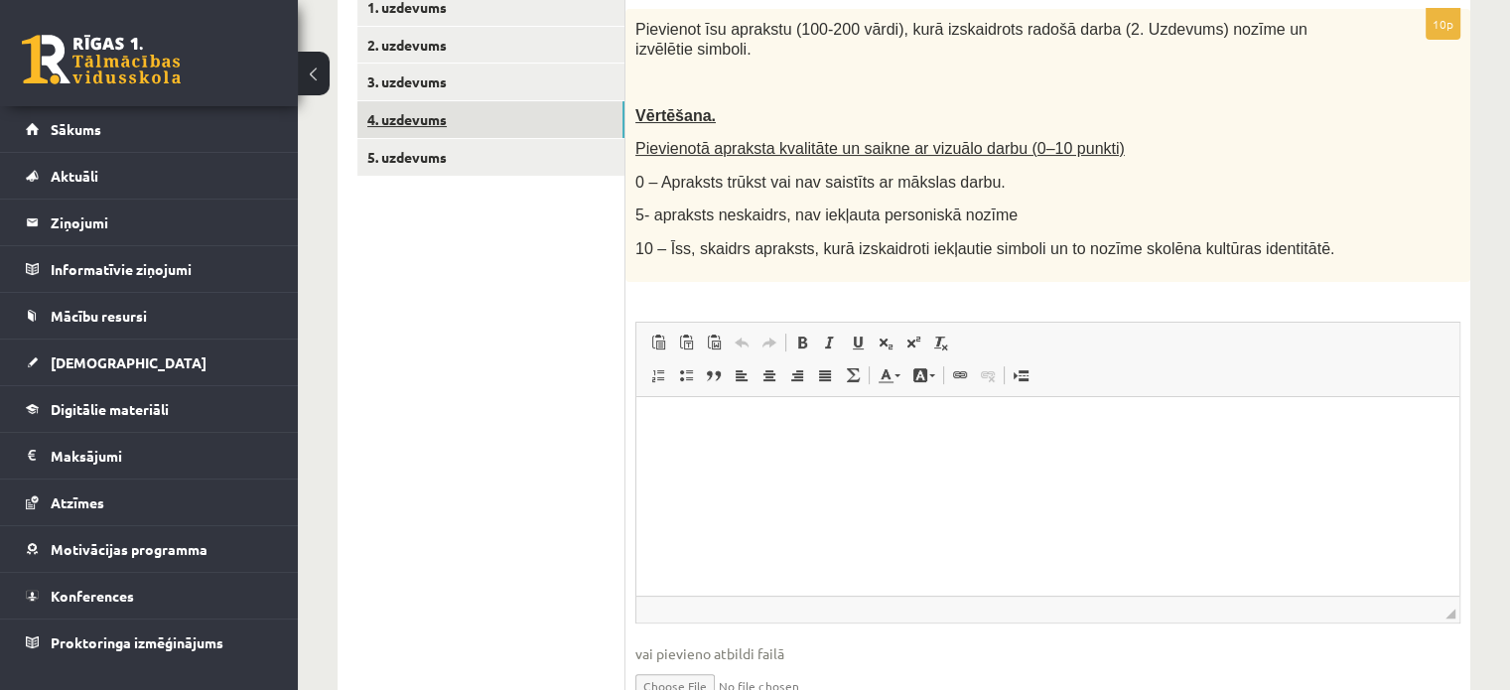
click at [425, 118] on link "4. uzdevums" at bounding box center [490, 119] width 267 height 37
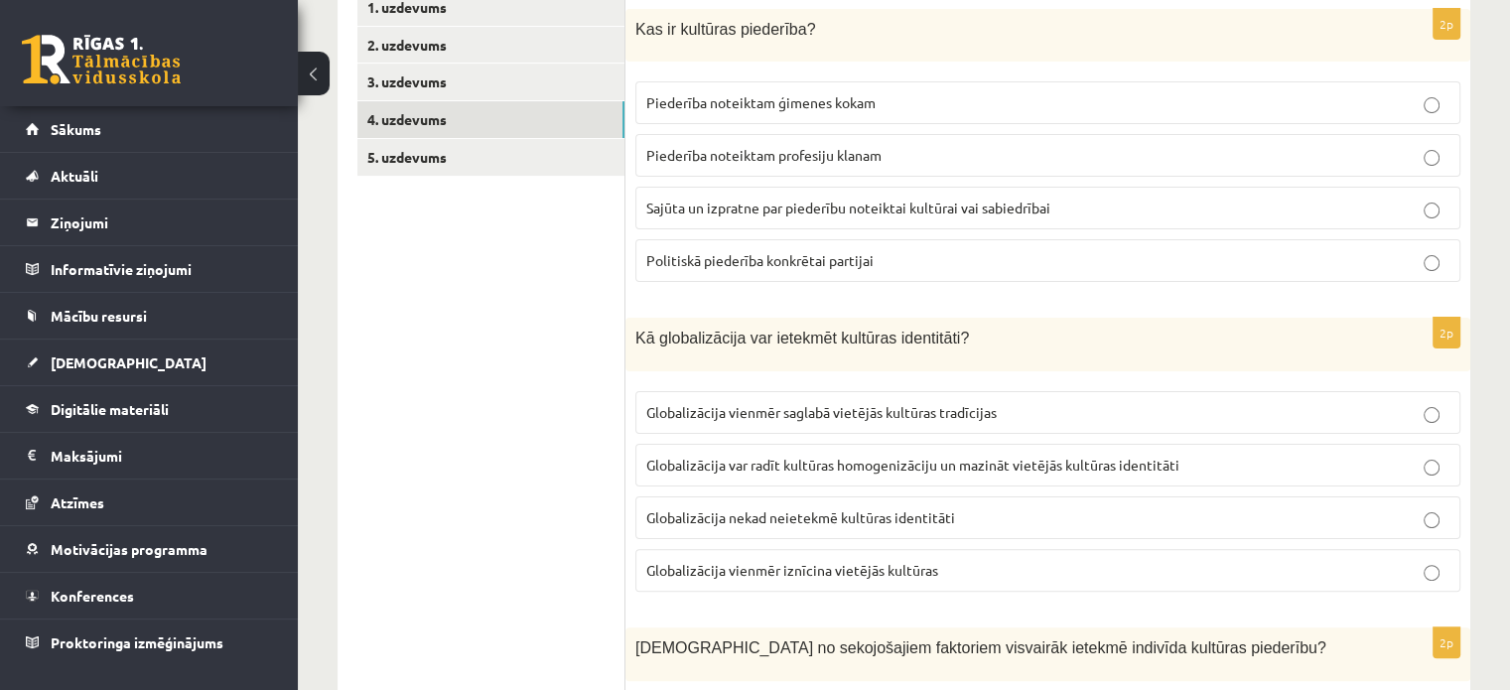
scroll to position [99, 0]
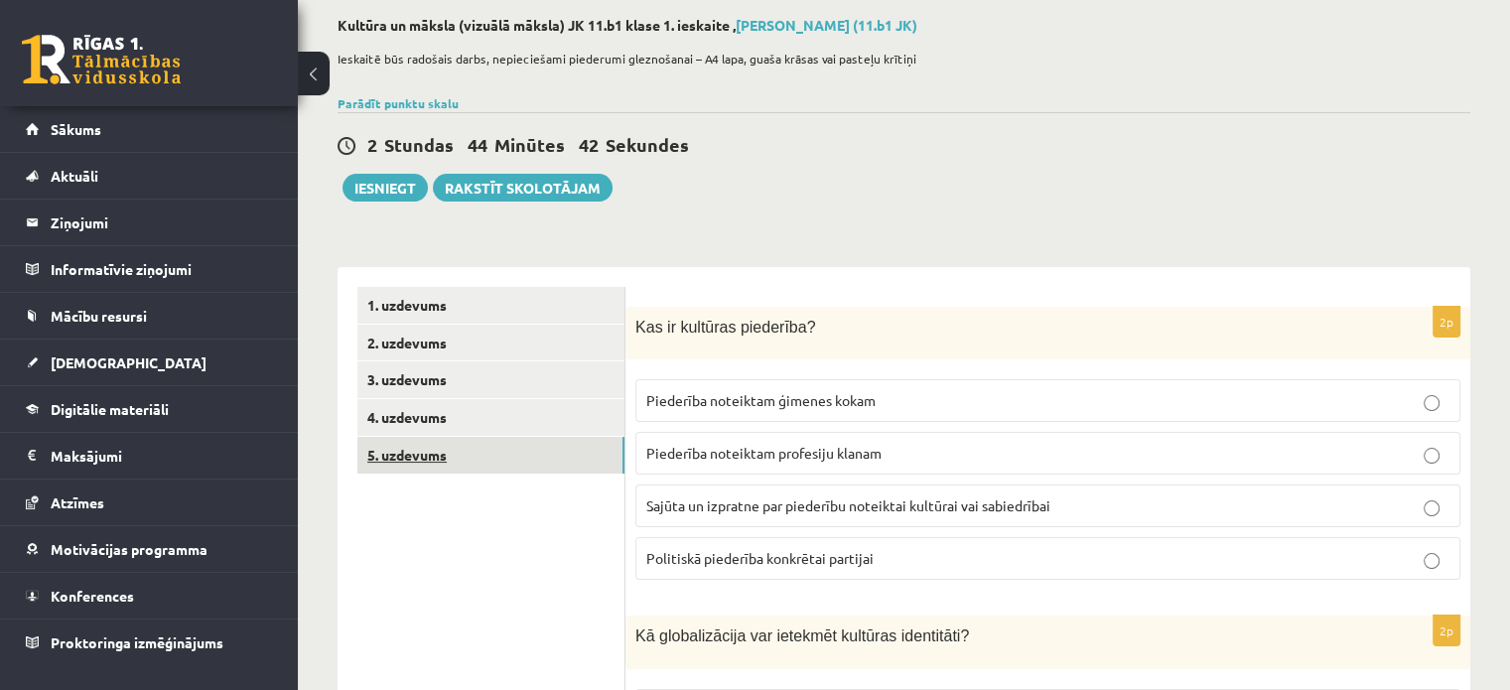
click at [446, 456] on link "5. uzdevums" at bounding box center [490, 455] width 267 height 37
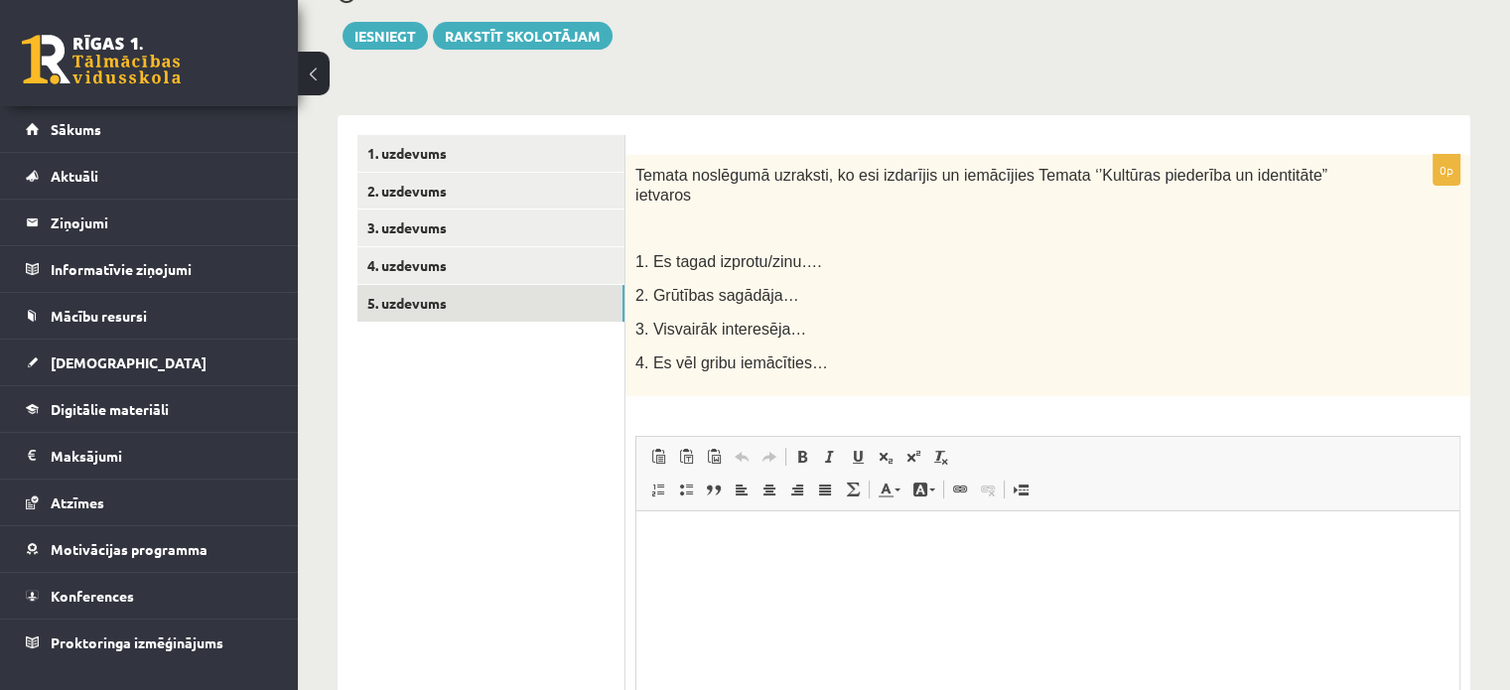
scroll to position [0, 0]
click at [421, 270] on link "4. uzdevums" at bounding box center [490, 265] width 267 height 37
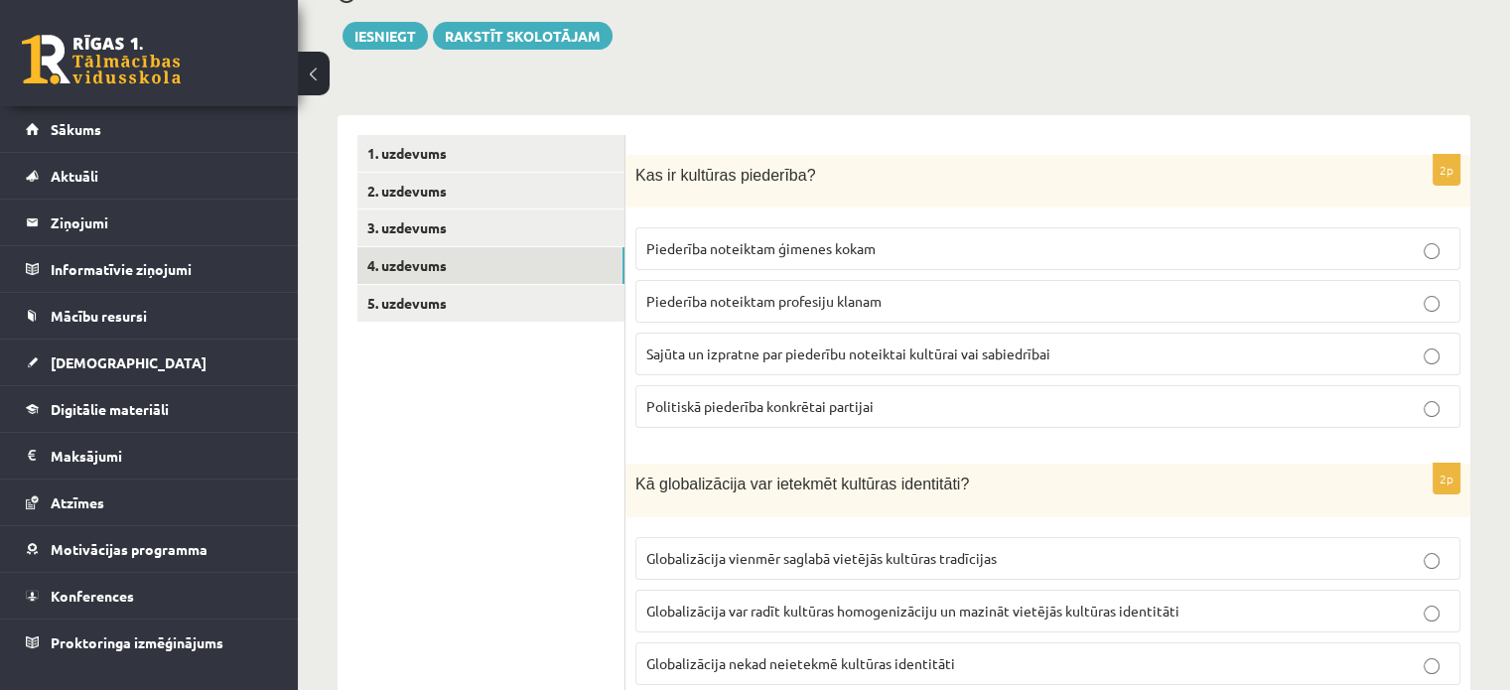
click at [1009, 356] on span "Sajūta un izpratne par piederību noteiktai kultūrai vai sabiedrībai" at bounding box center [848, 354] width 404 height 18
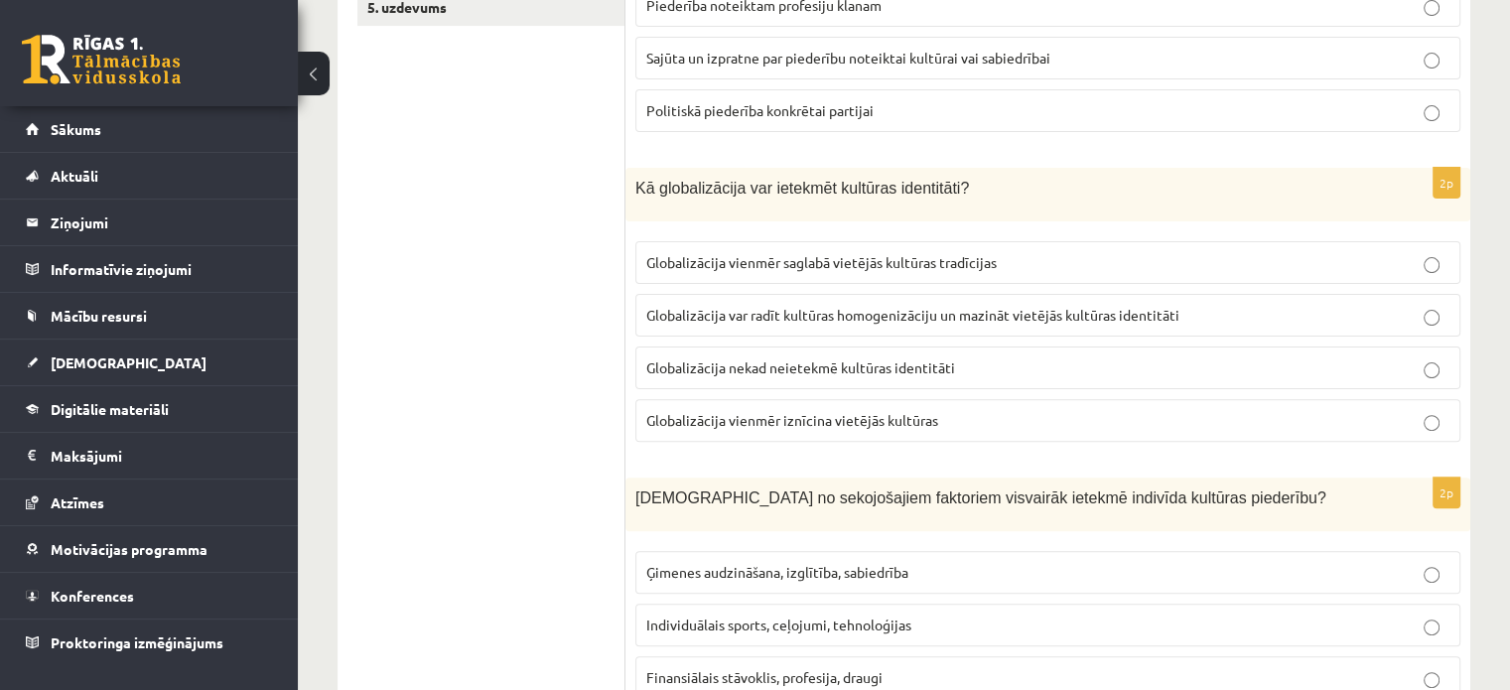
scroll to position [549, 0]
click at [1028, 318] on p "Globalizācija var radīt kultūras homogenizāciju un mazināt vietējās kultūras id…" at bounding box center [1047, 313] width 803 height 21
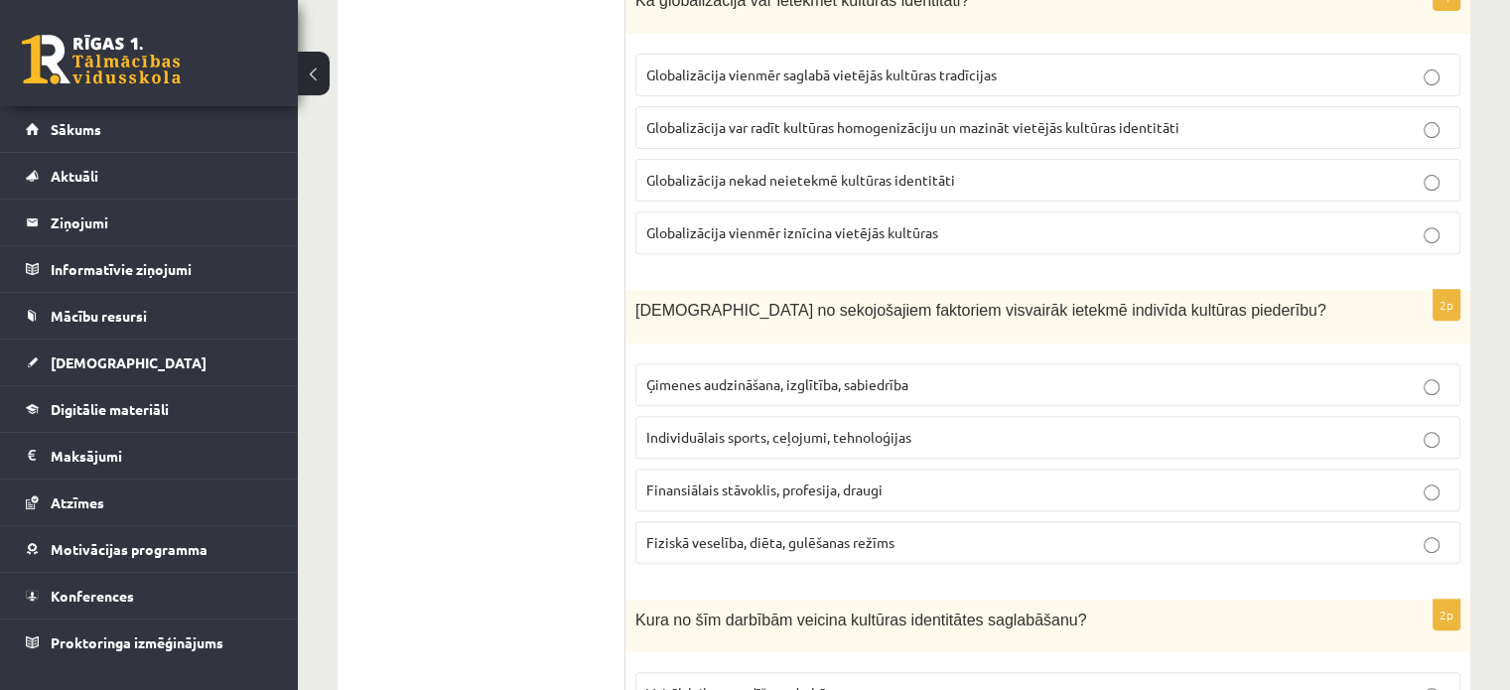
scroll to position [748, 0]
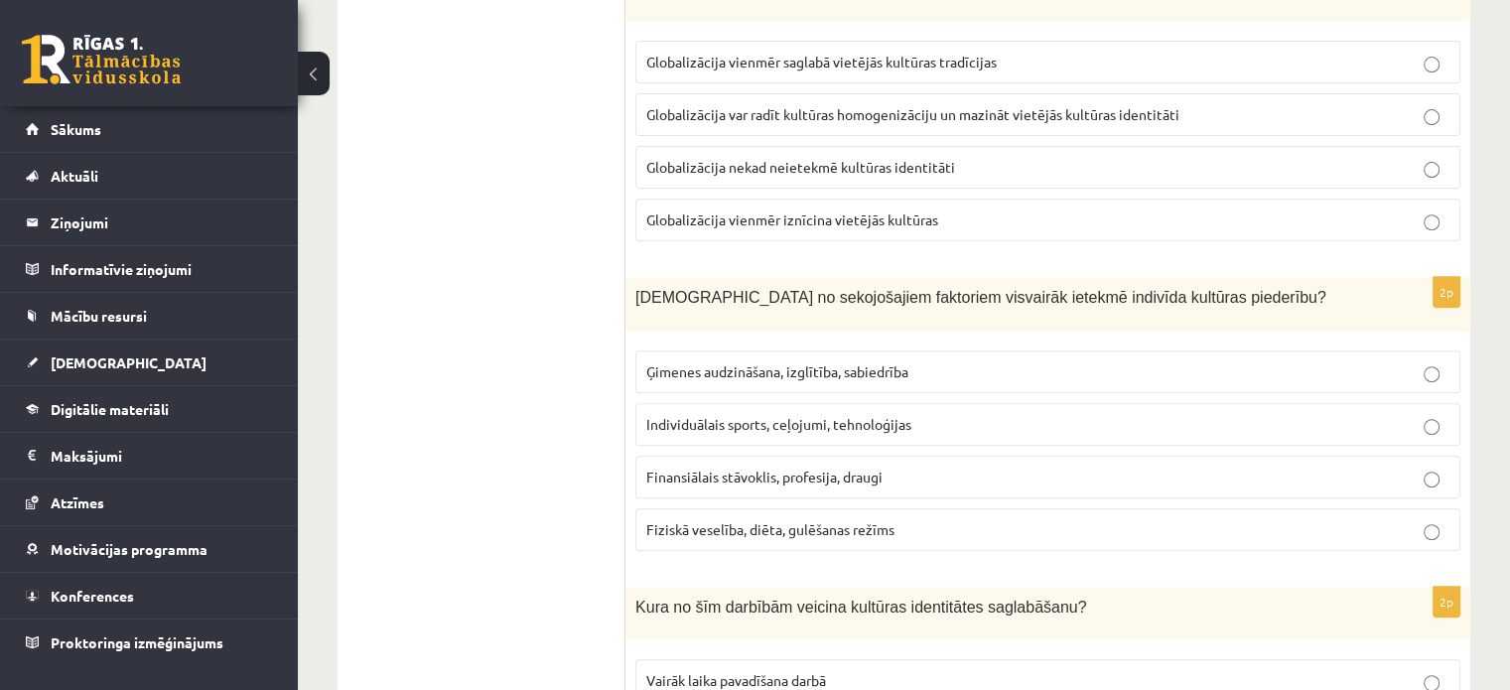
click at [894, 362] on span "Ģimenes audzināšana, izglītība, sabiedrība" at bounding box center [777, 371] width 262 height 18
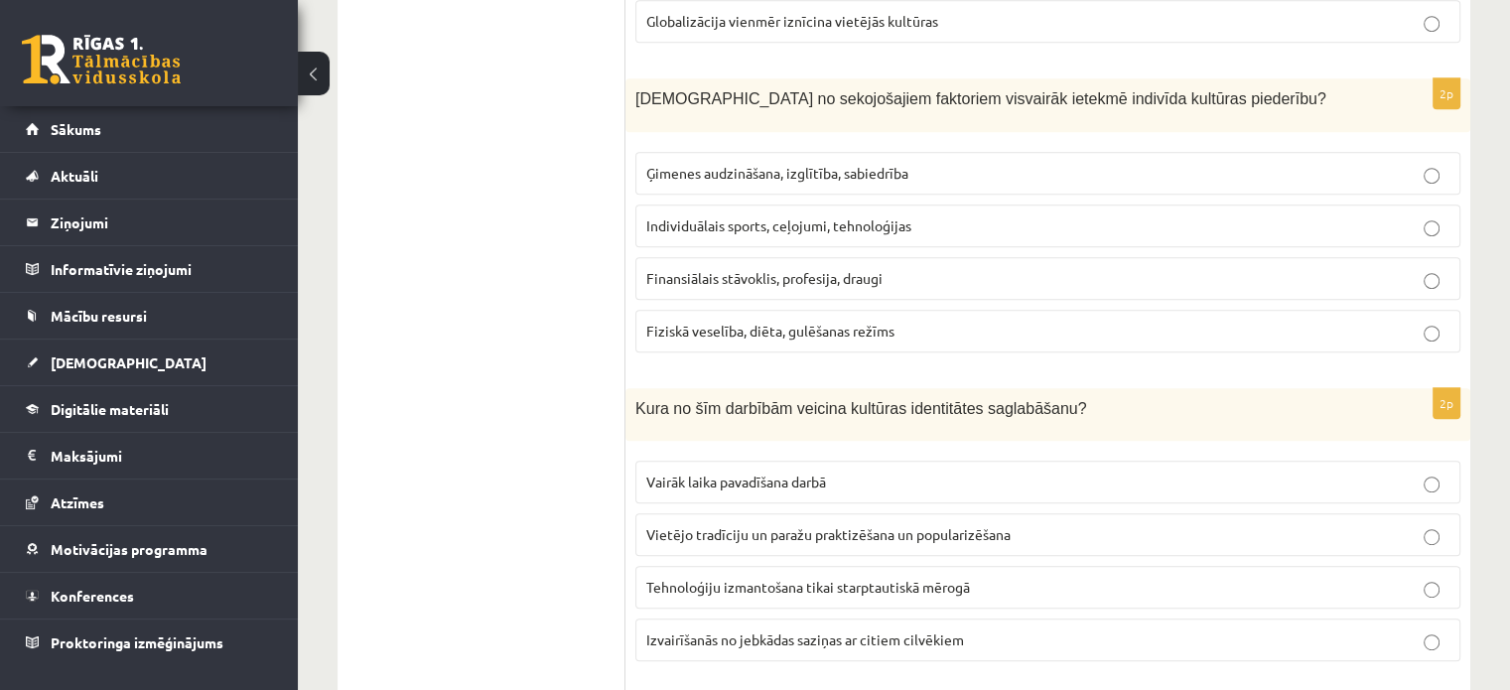
scroll to position [1046, 0]
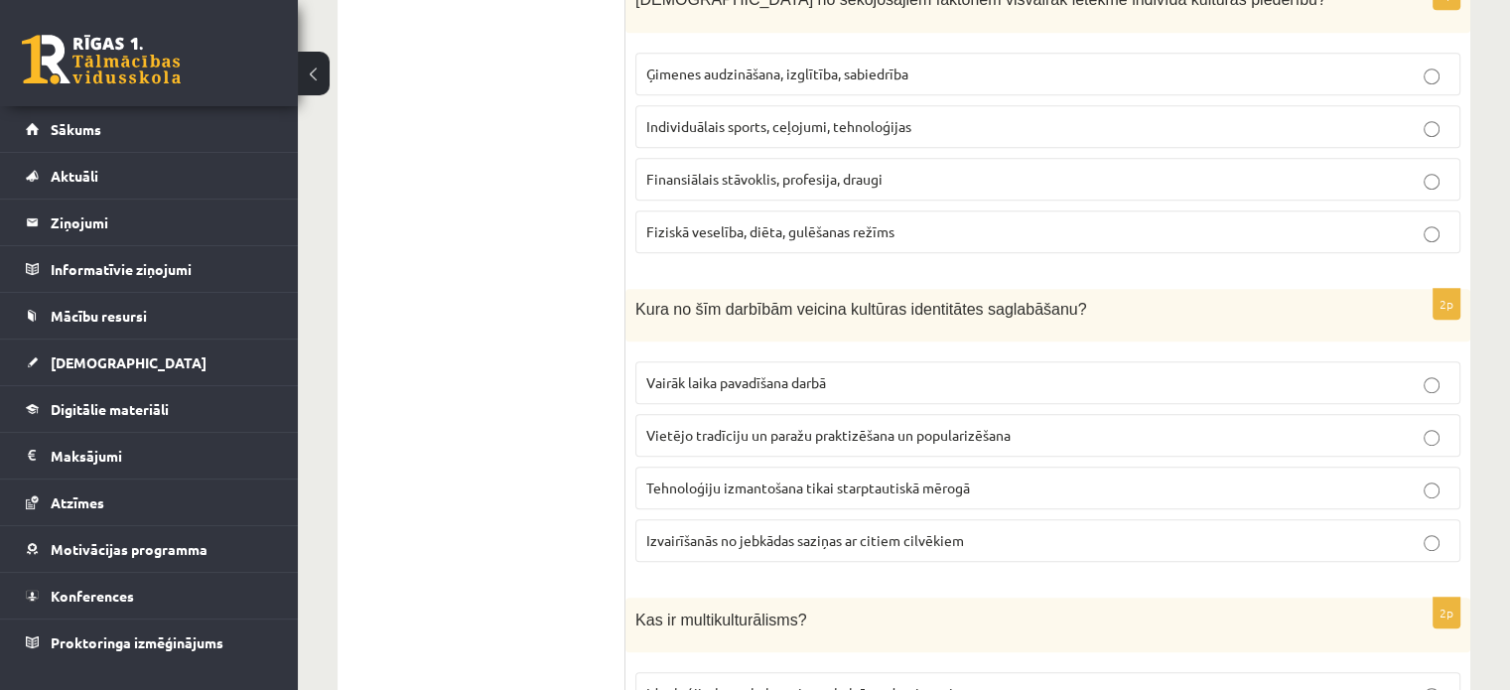
click at [926, 429] on span "Vietējo tradīciju un paražu praktizēšana un popularizēšana" at bounding box center [828, 435] width 364 height 18
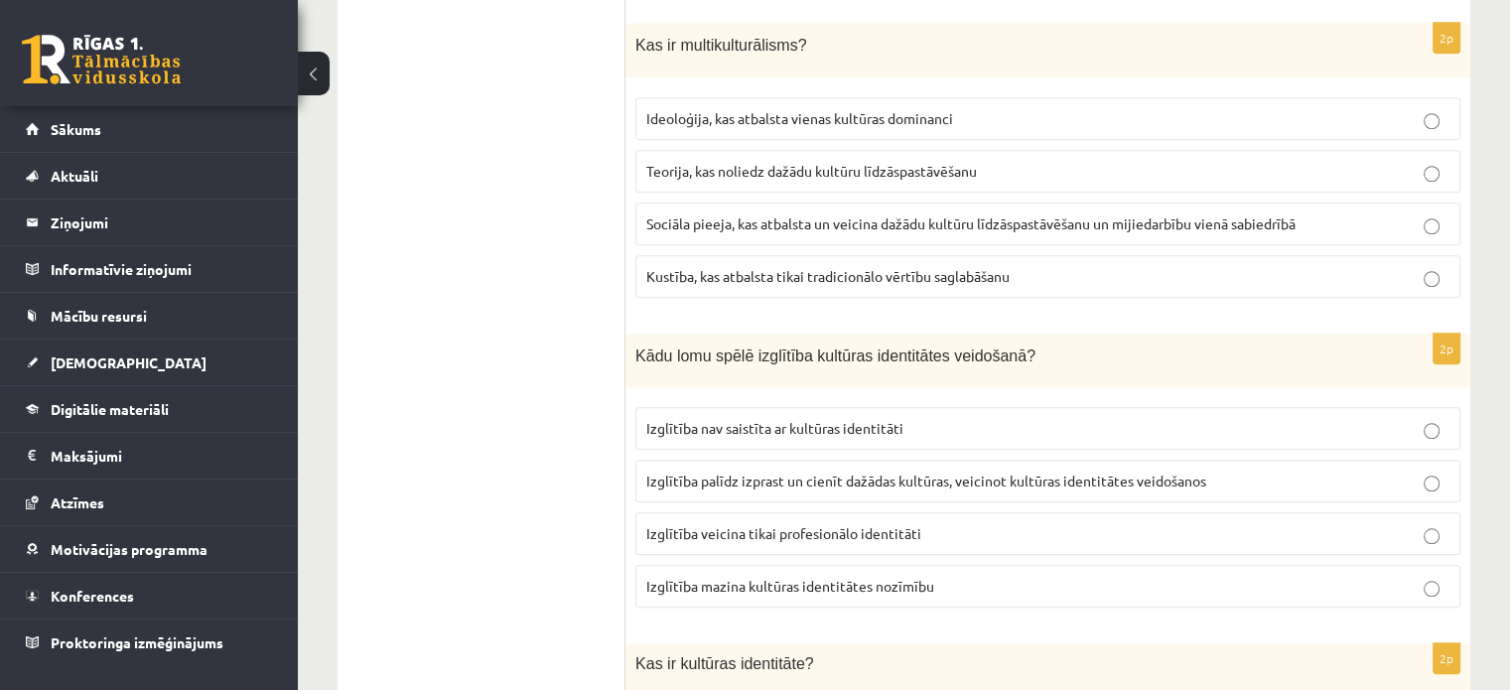
scroll to position [1641, 0]
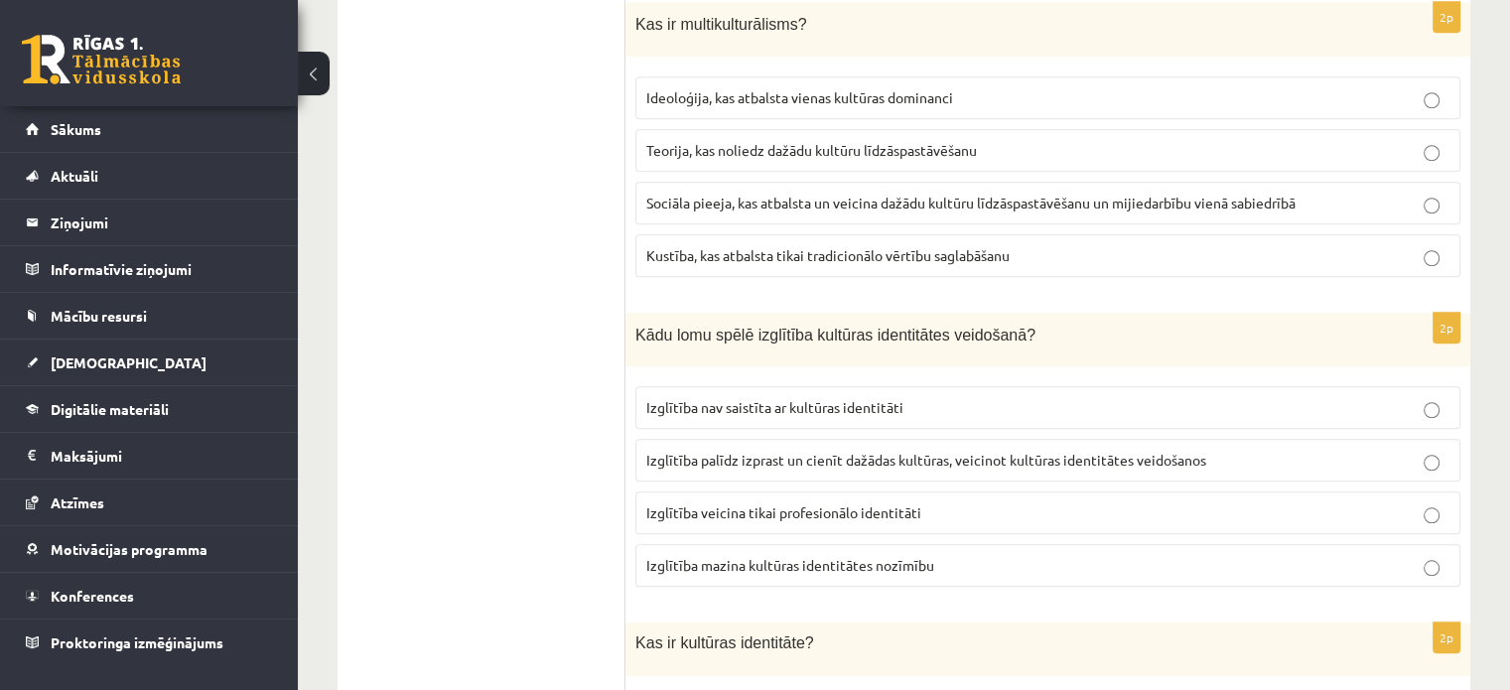
click at [971, 455] on span "Izglītība palīdz izprast un cienīt dažādas kultūras, veicinot kultūras identitā…" at bounding box center [926, 460] width 560 height 18
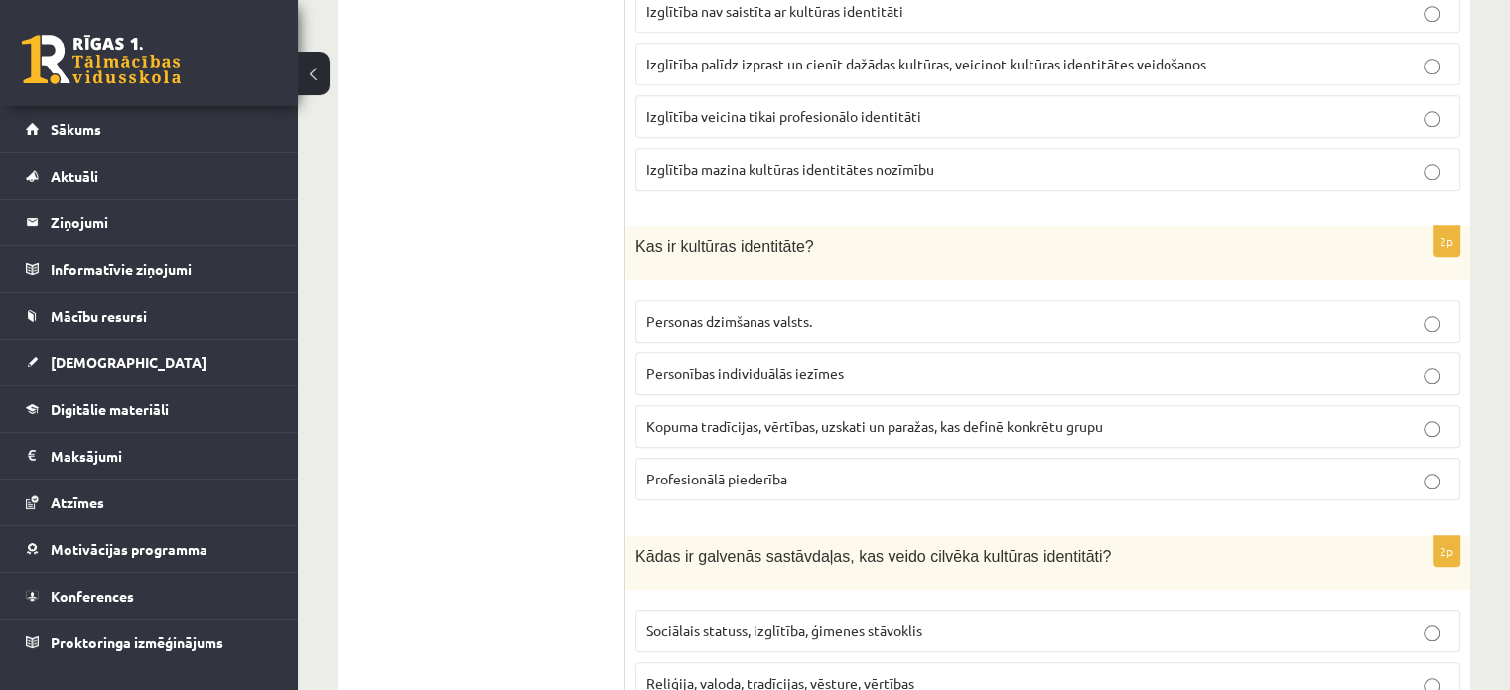
scroll to position [2038, 0]
click at [875, 416] on span "Kopuma tradīcijas, vērtības, uzskati un paražas, kas definē konkrētu grupu" at bounding box center [874, 425] width 457 height 18
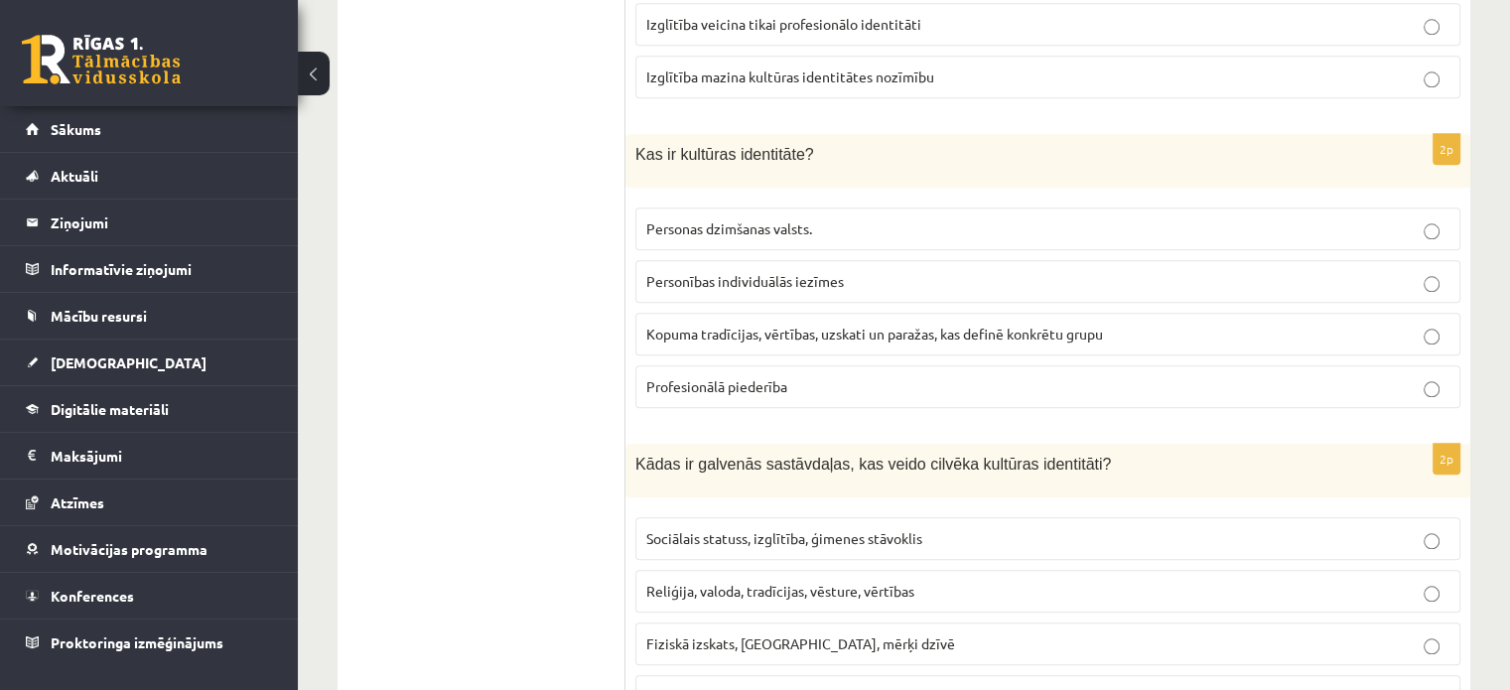
scroll to position [2237, 0]
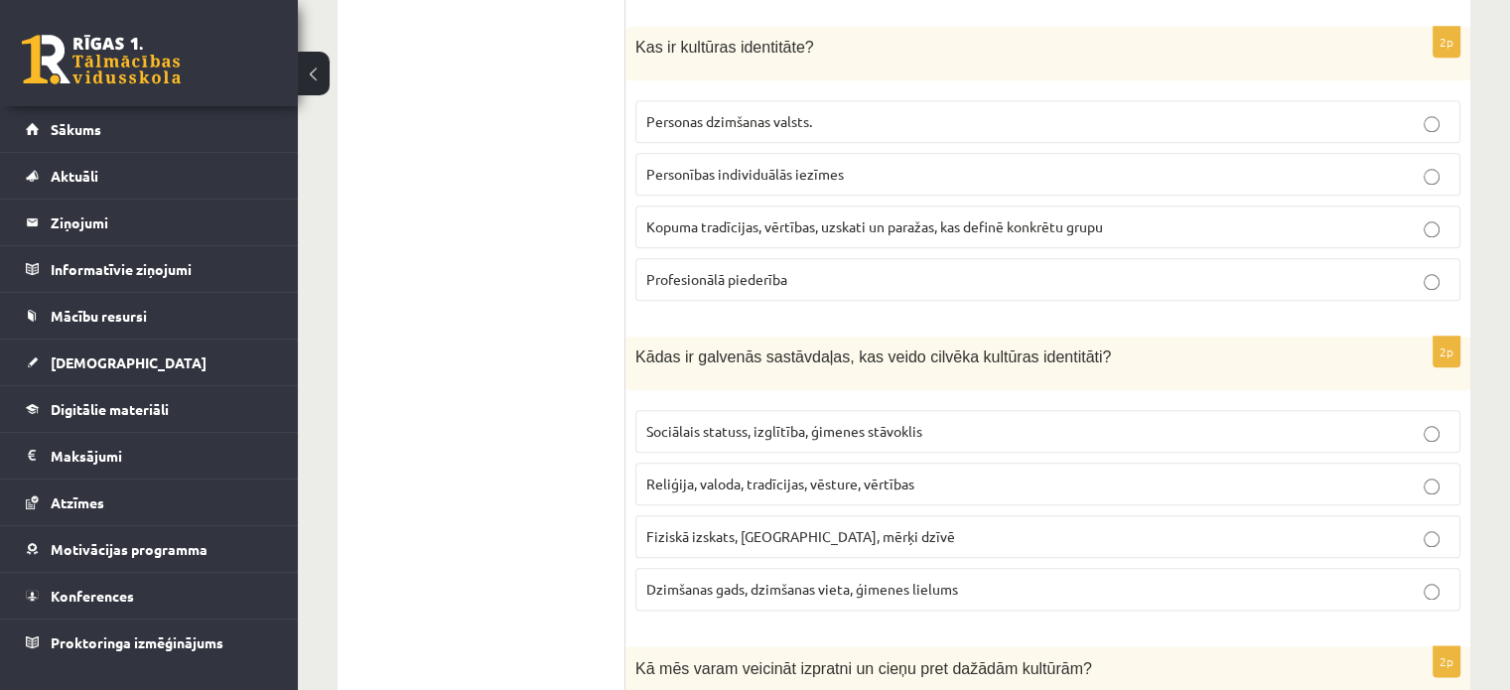
click at [878, 475] on span "Reliģija, valoda, tradīcijas, vēsture, vērtības" at bounding box center [780, 484] width 268 height 18
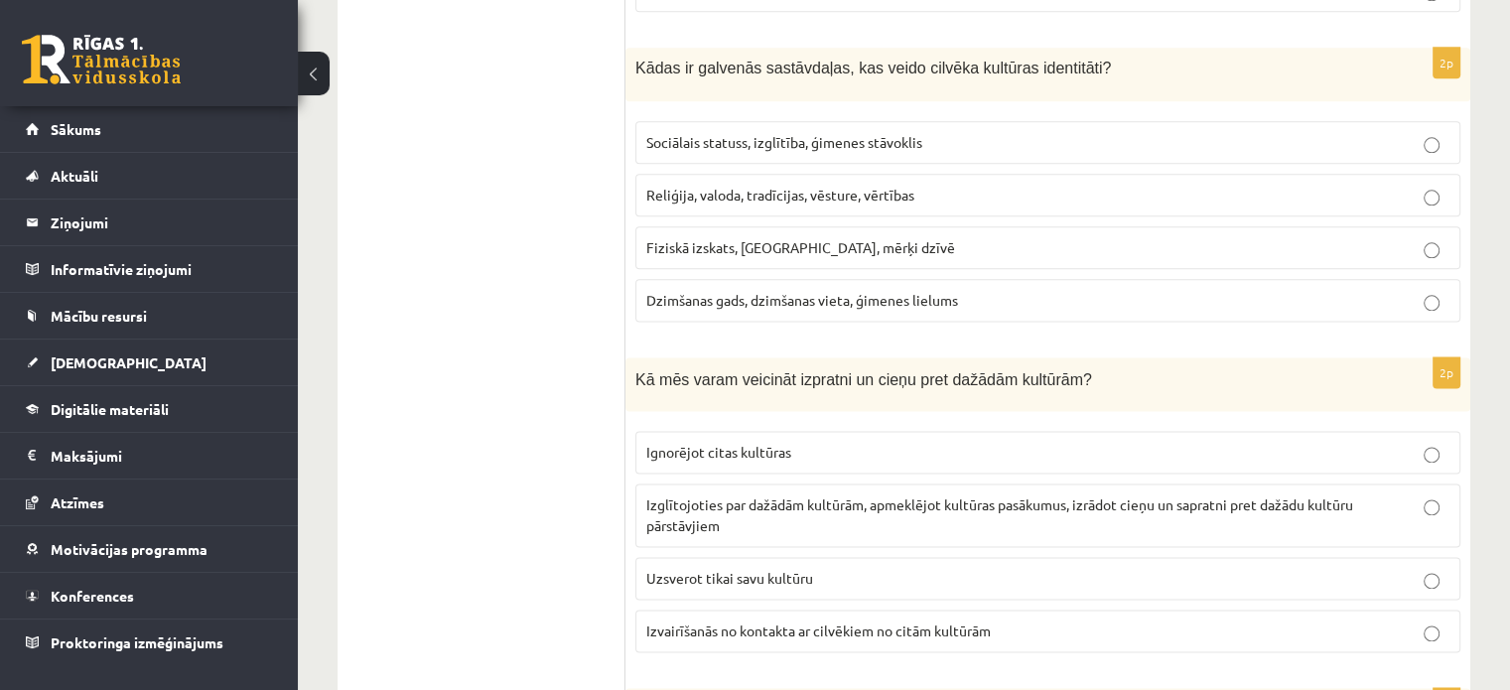
scroll to position [2634, 0]
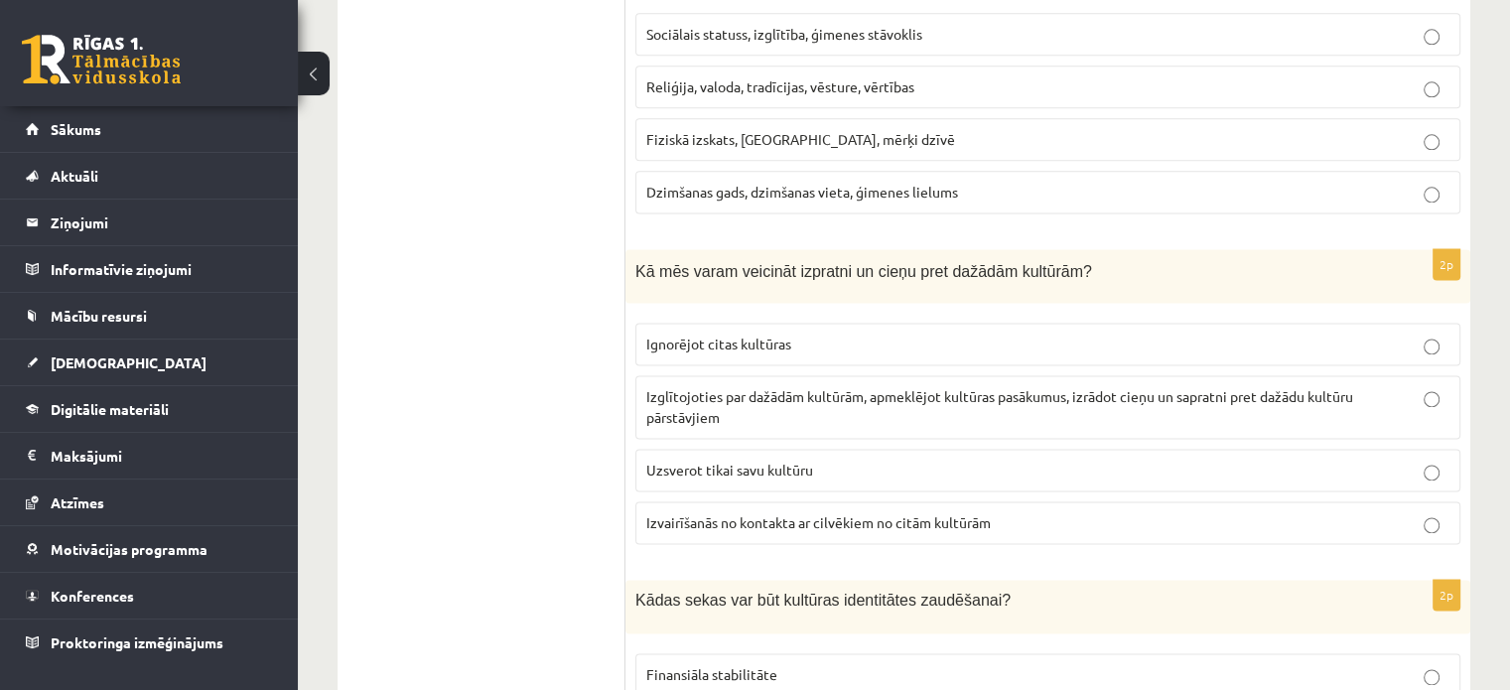
click at [1072, 392] on p "Izglītojoties par dažādām kultūrām, apmeklējot kultūras pasākumus, izrādot cieņ…" at bounding box center [1047, 407] width 803 height 42
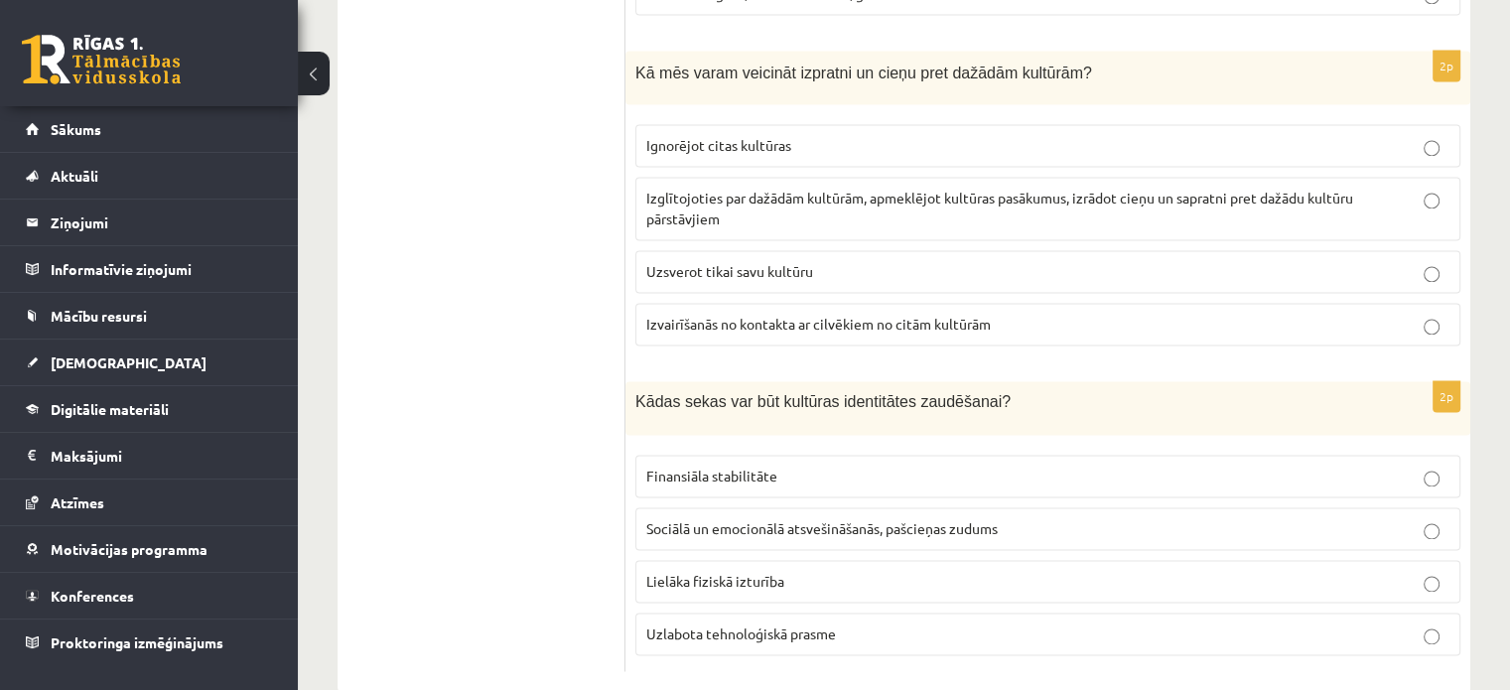
scroll to position [2857, 0]
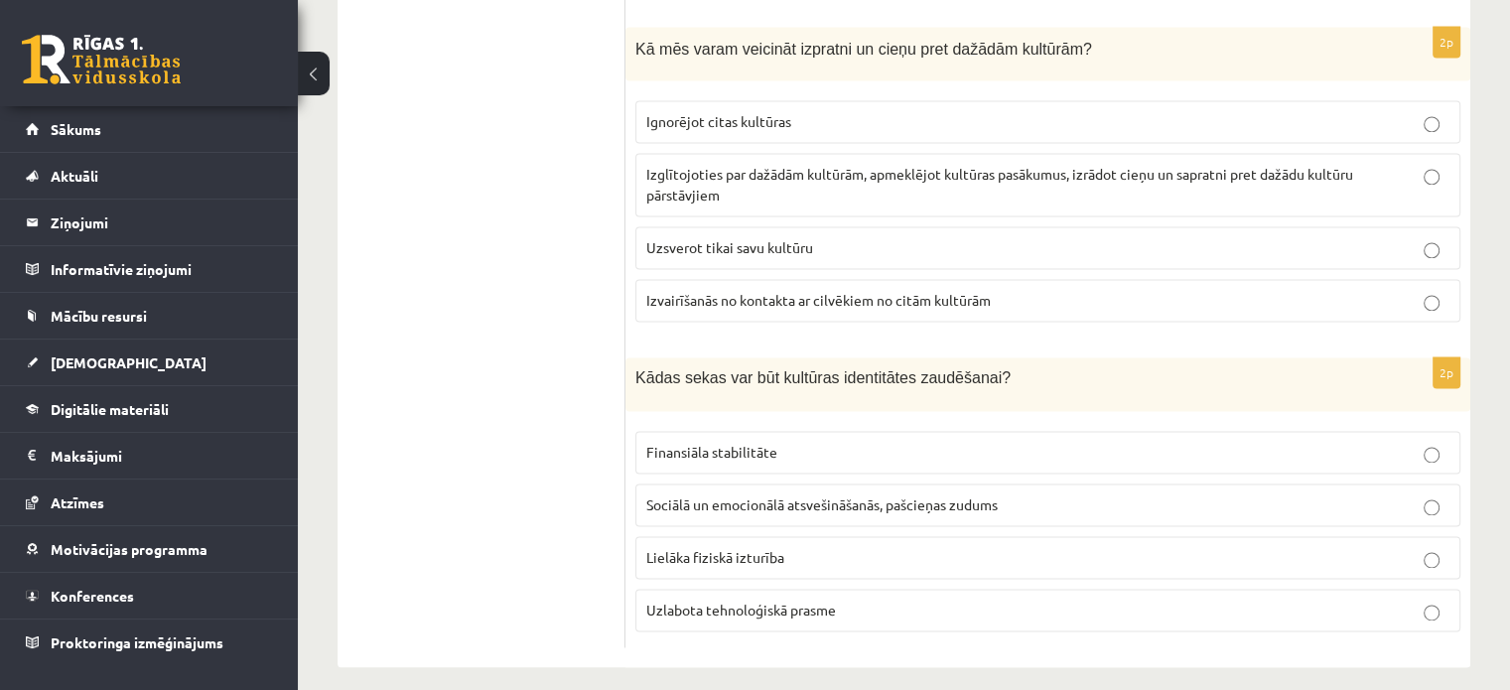
click at [1006, 494] on p "Sociālā un emocionālā atsvešināšanās, pašcieņas zudums" at bounding box center [1047, 504] width 803 height 21
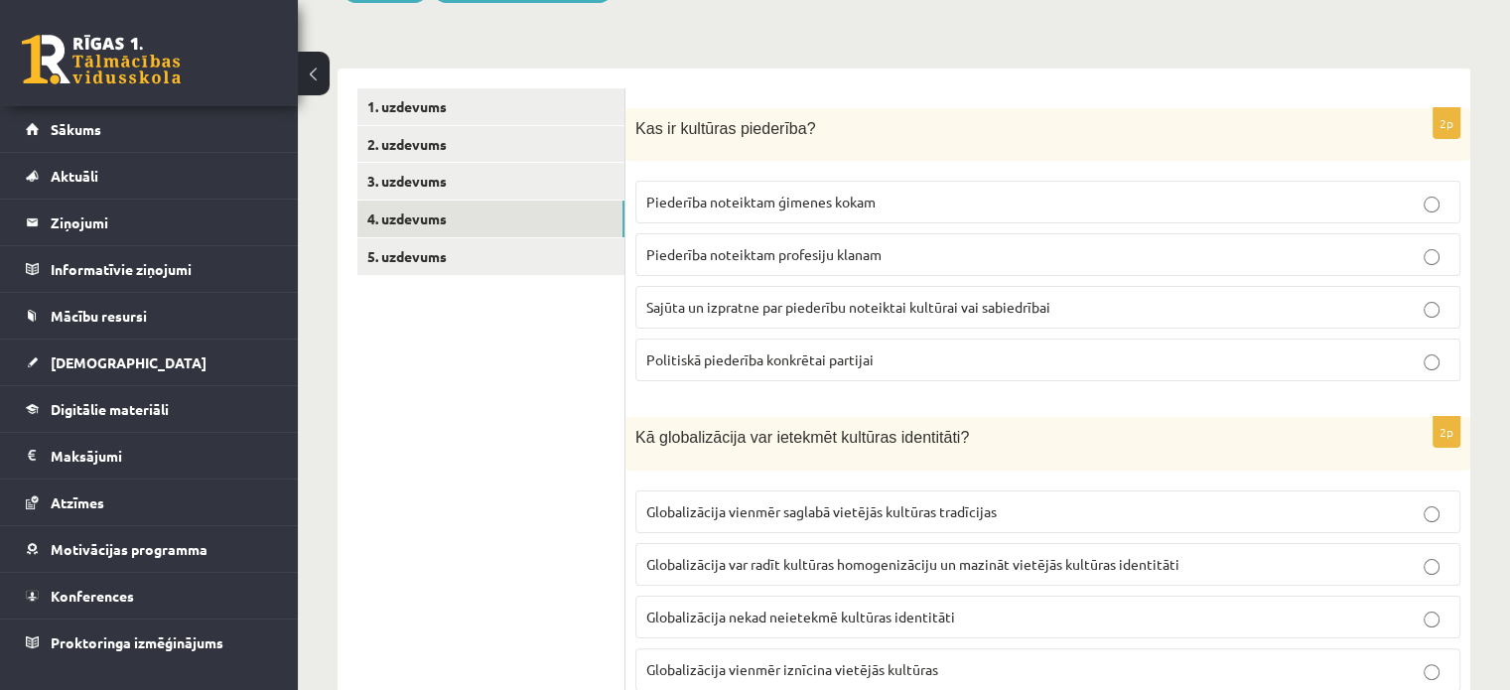
scroll to position [275, 0]
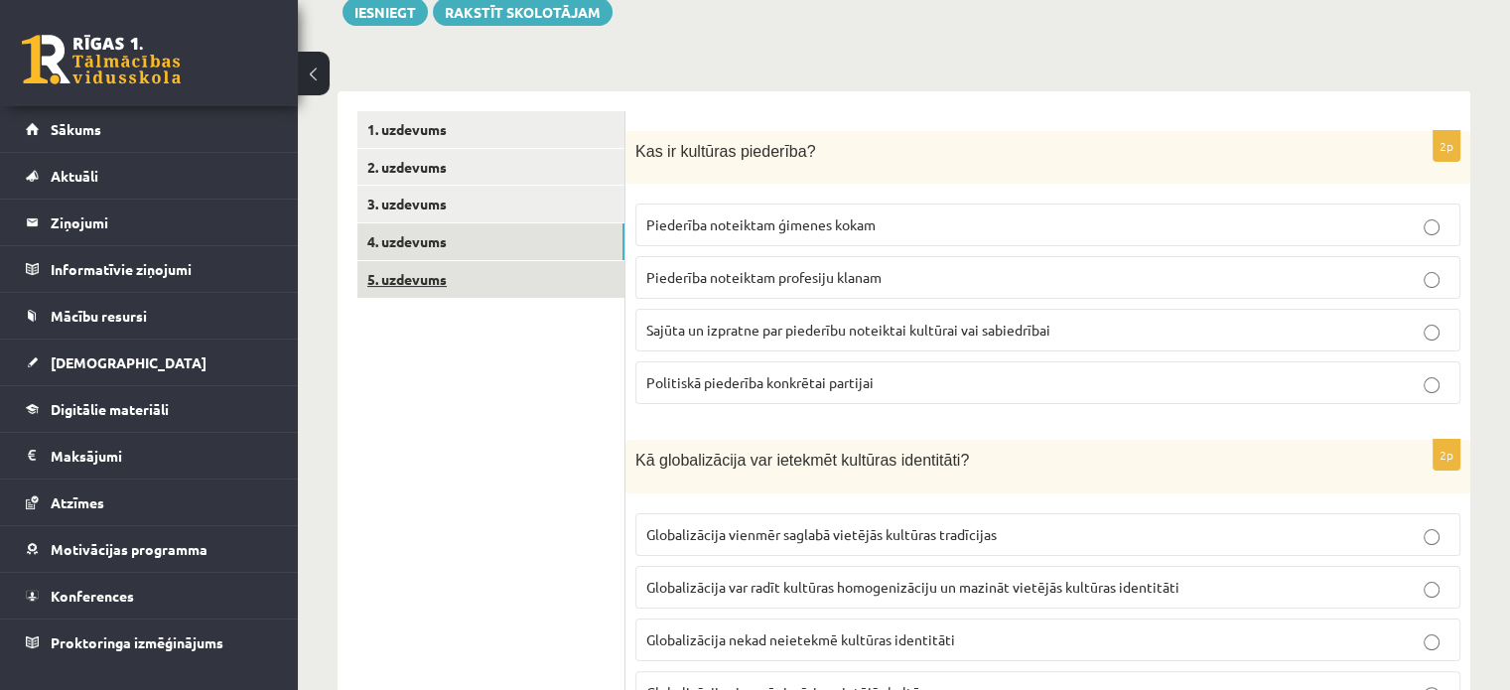
click at [429, 273] on link "5. uzdevums" at bounding box center [490, 279] width 267 height 37
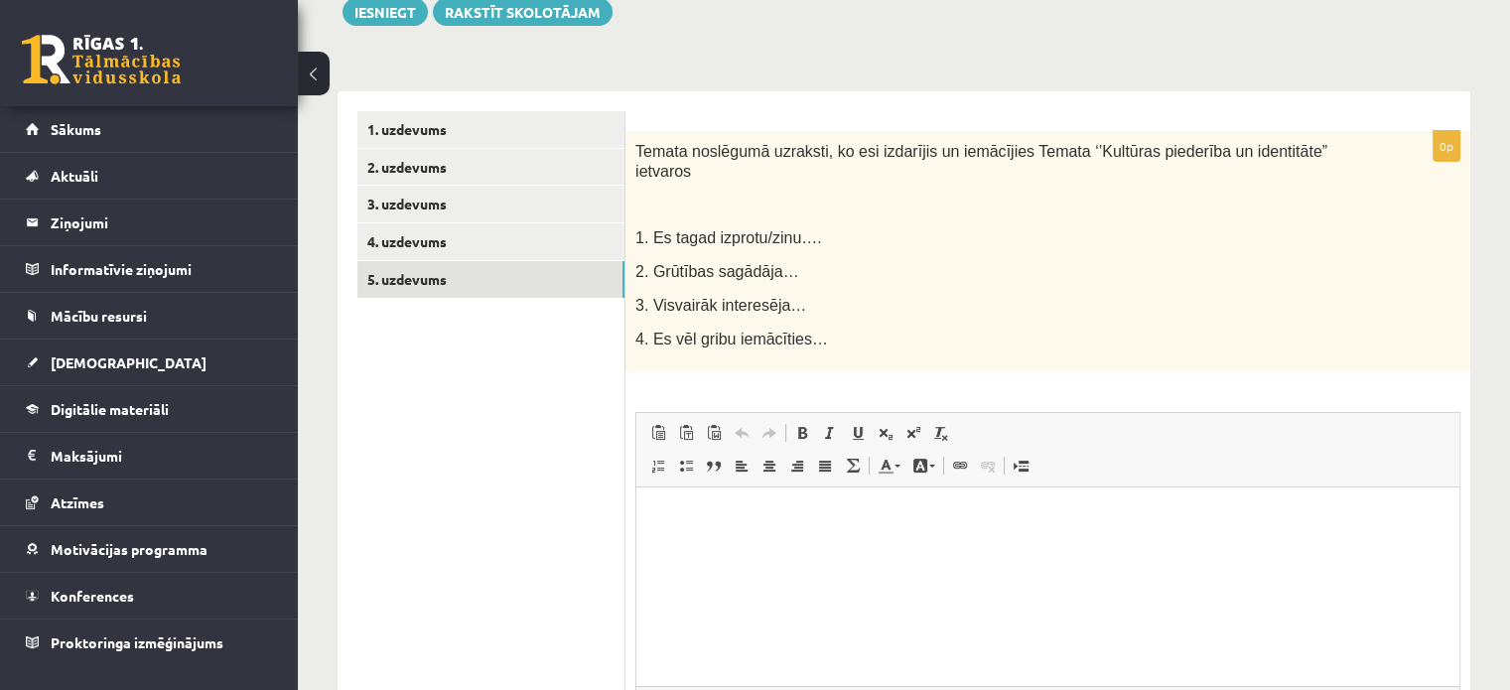
scroll to position [0, 0]
click at [421, 166] on link "2. uzdevums" at bounding box center [490, 167] width 267 height 37
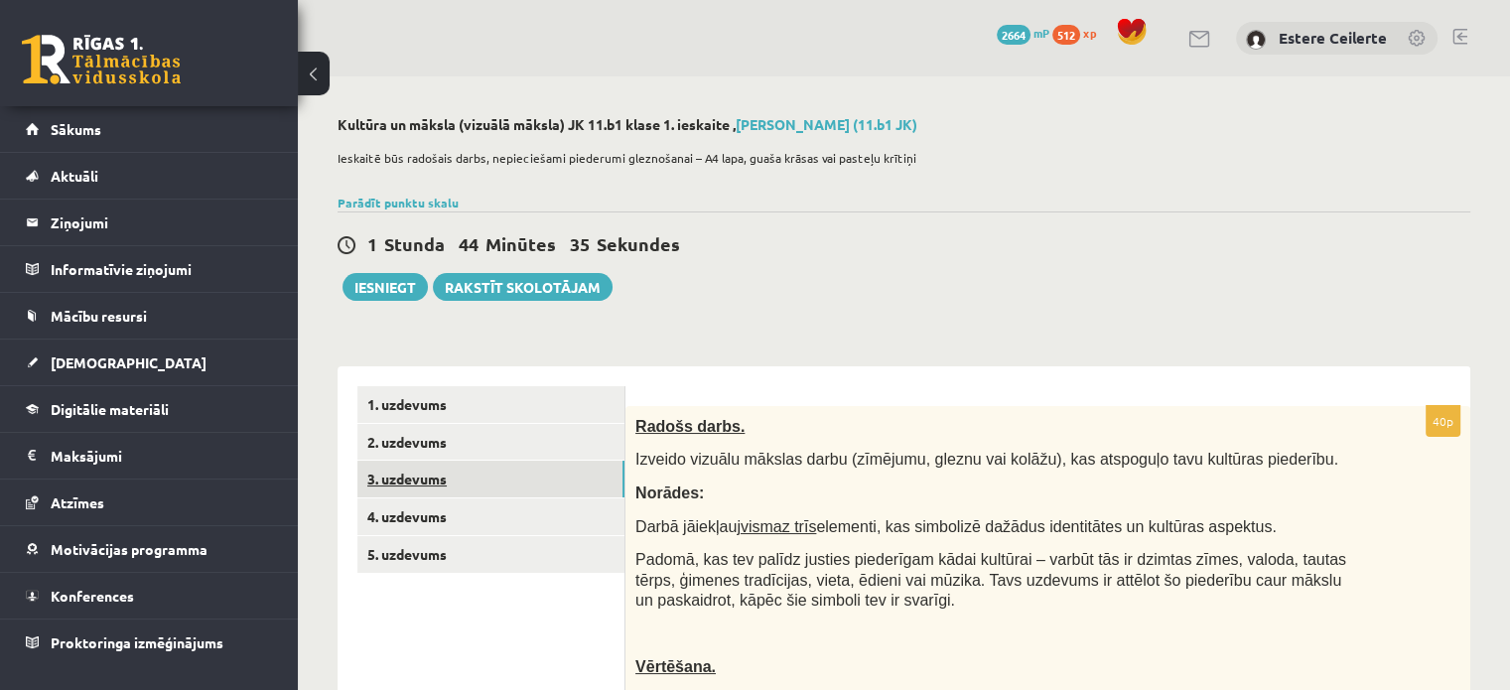
click at [421, 488] on link "3. uzdevums" at bounding box center [490, 479] width 267 height 37
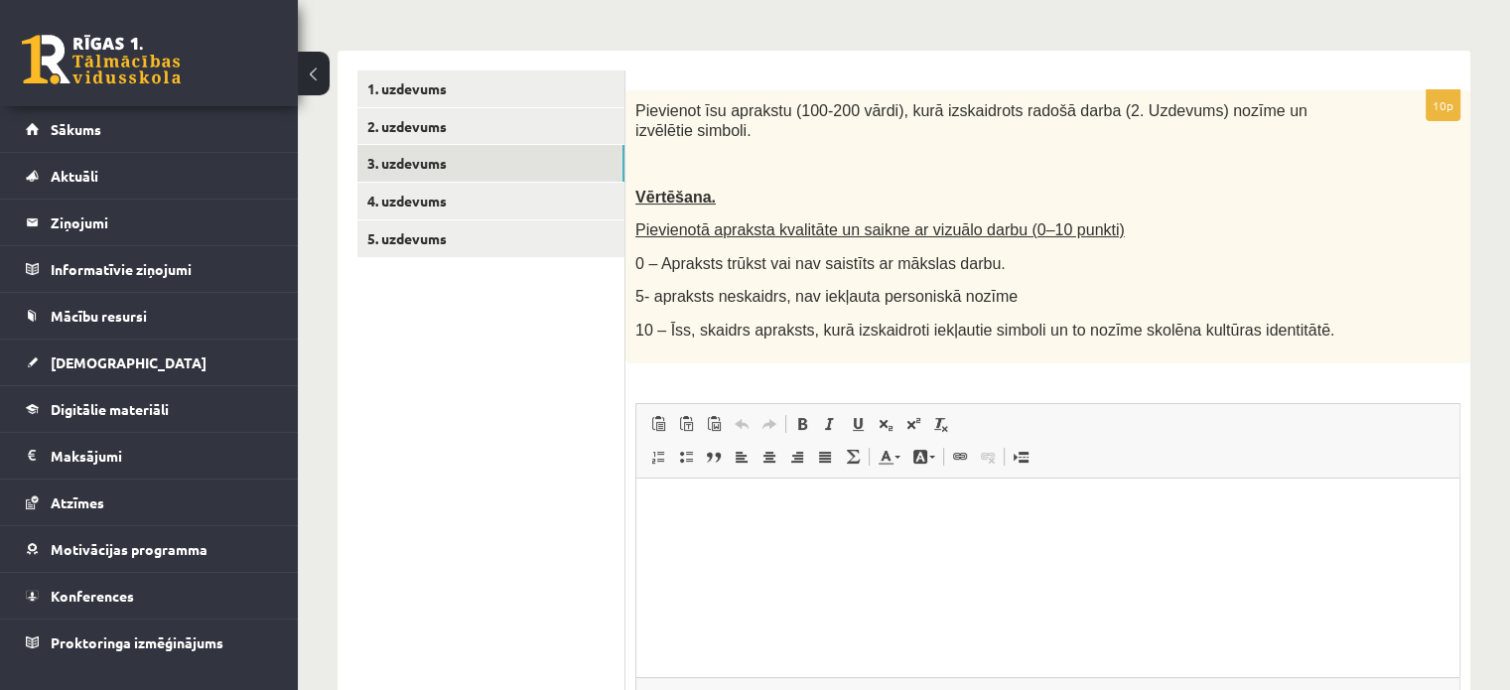
scroll to position [397, 0]
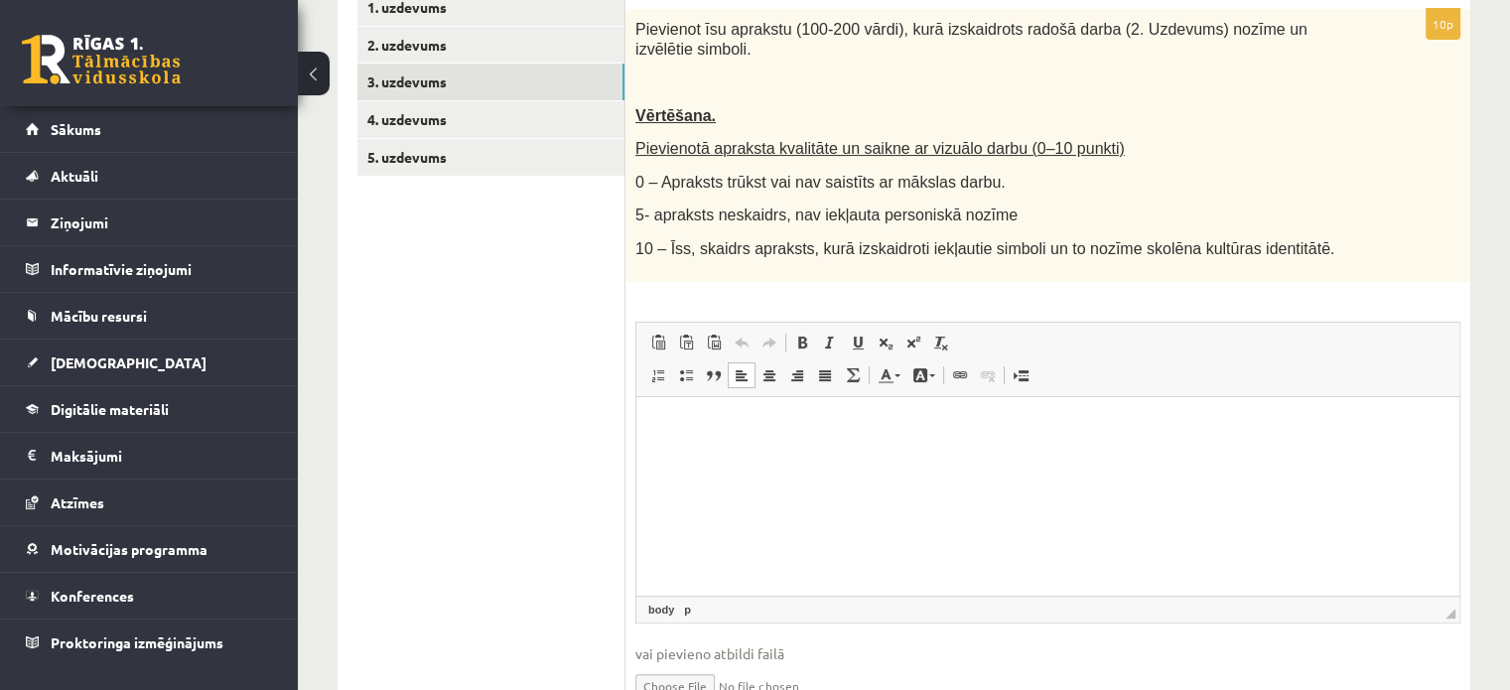
click at [708, 455] on html at bounding box center [1047, 426] width 823 height 61
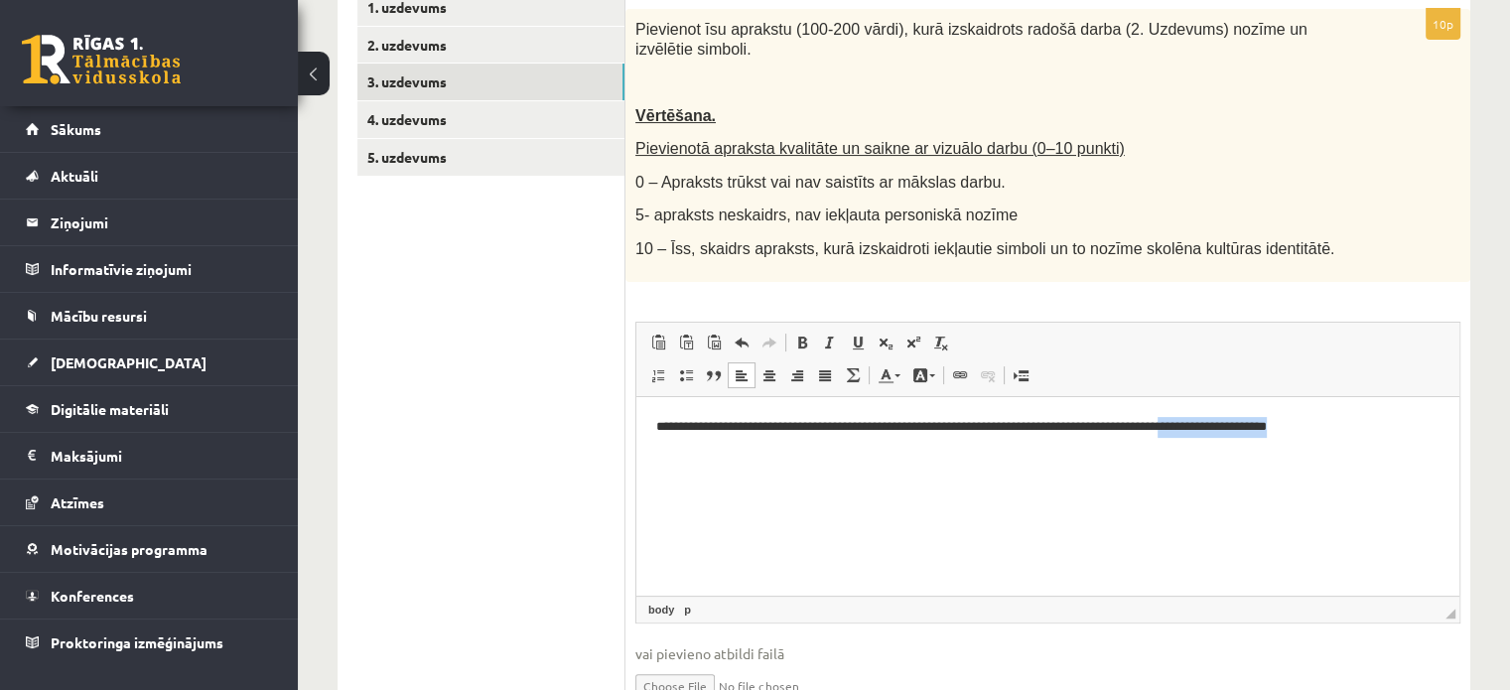
drag, startPoint x: 1355, startPoint y: 426, endPoint x: 1221, endPoint y: 436, distance: 134.4
click at [1221, 436] on p "**********" at bounding box center [1048, 426] width 784 height 21
click at [764, 447] on p "**********" at bounding box center [1048, 437] width 784 height 42
click at [922, 447] on p "**********" at bounding box center [1048, 437] width 784 height 42
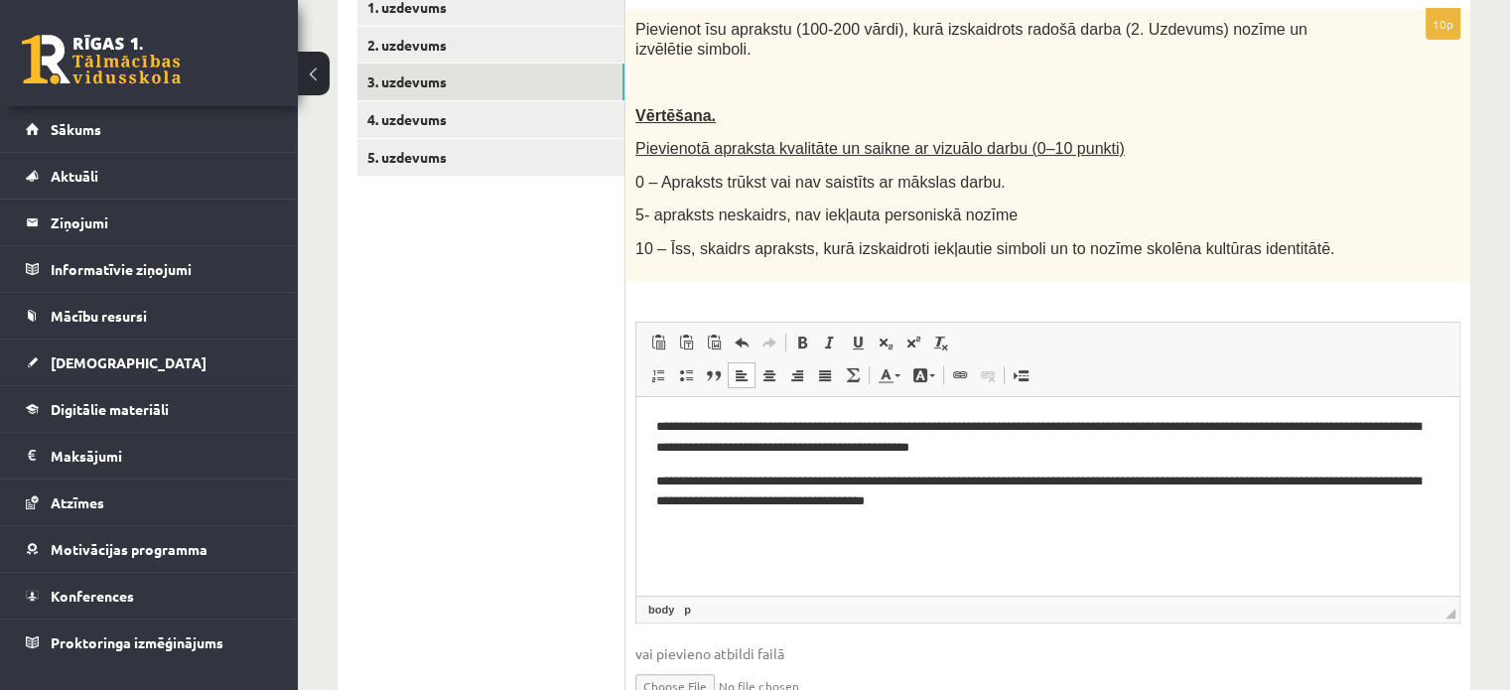
click at [676, 480] on p "**********" at bounding box center [1048, 492] width 784 height 42
click at [1077, 494] on p "**********" at bounding box center [1048, 492] width 784 height 42
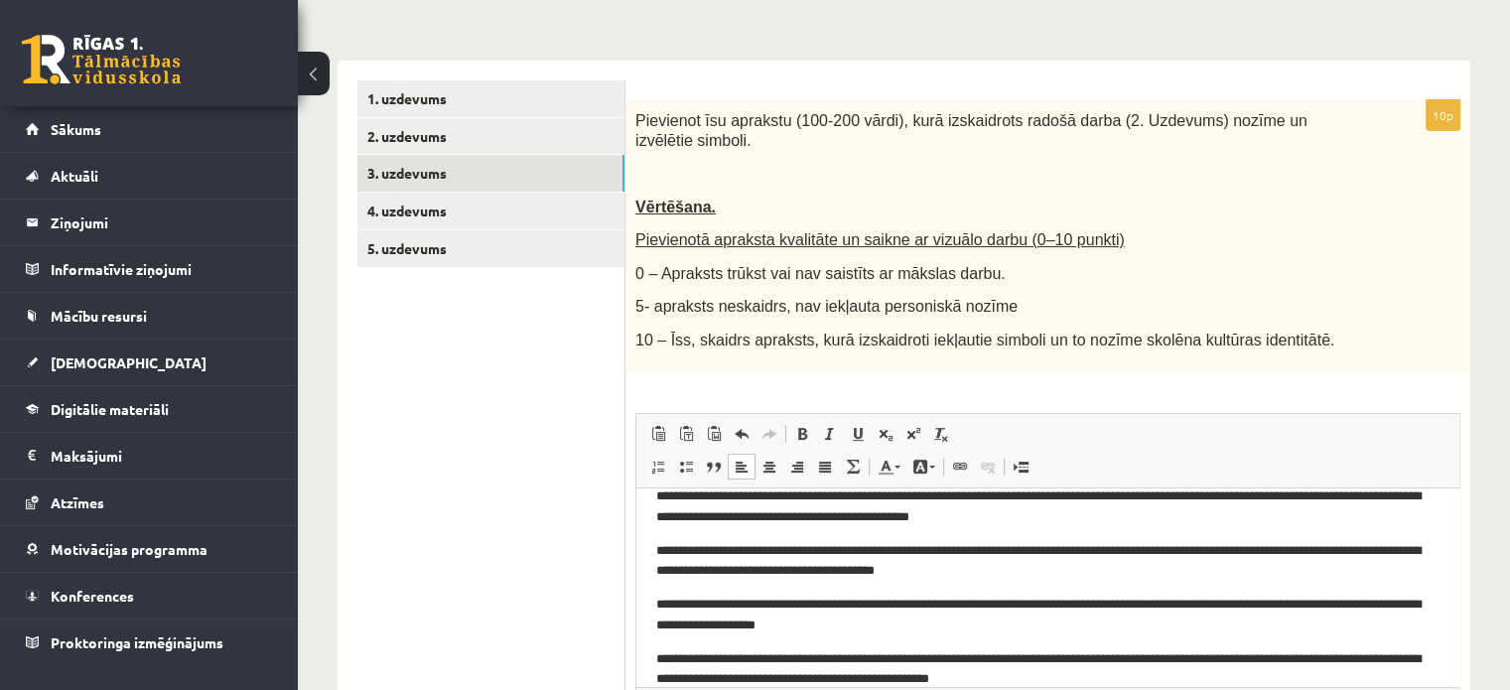
scroll to position [199, 0]
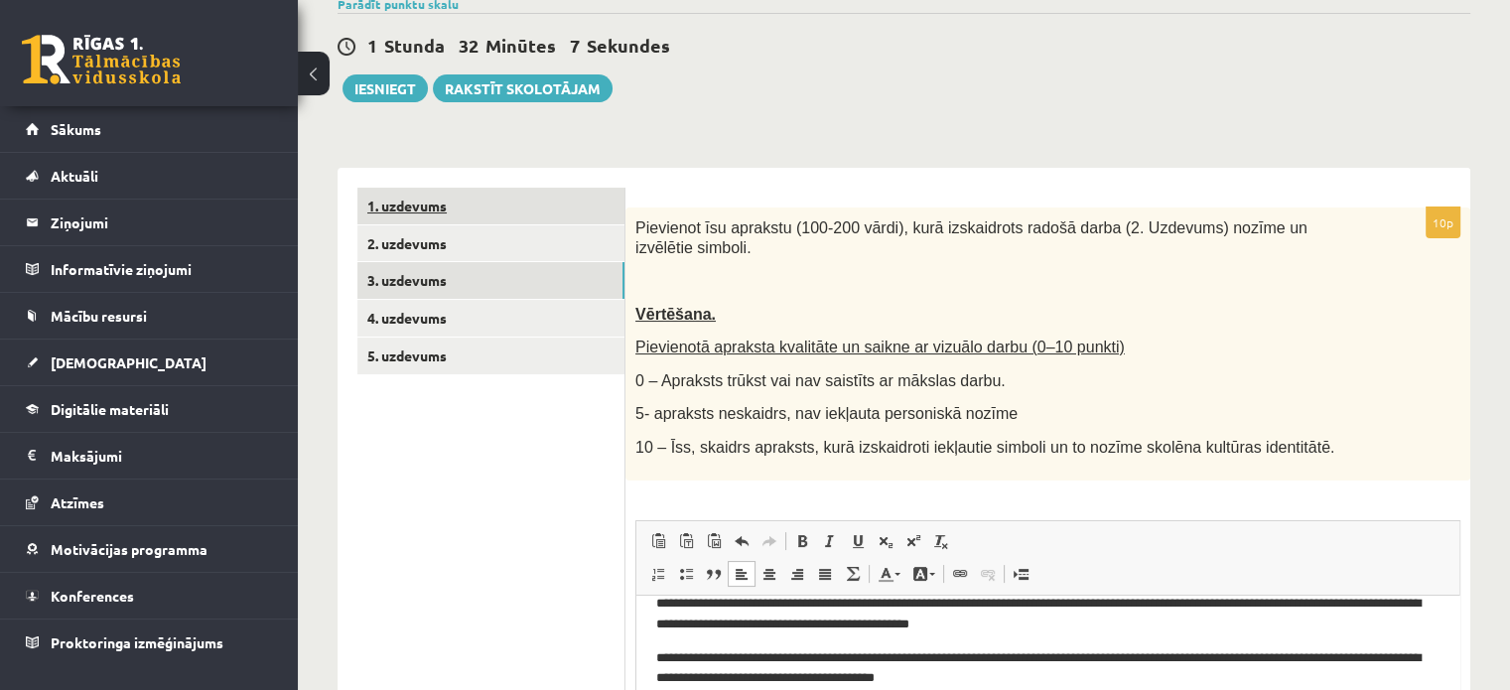
click at [457, 209] on link "1. uzdevums" at bounding box center [490, 206] width 267 height 37
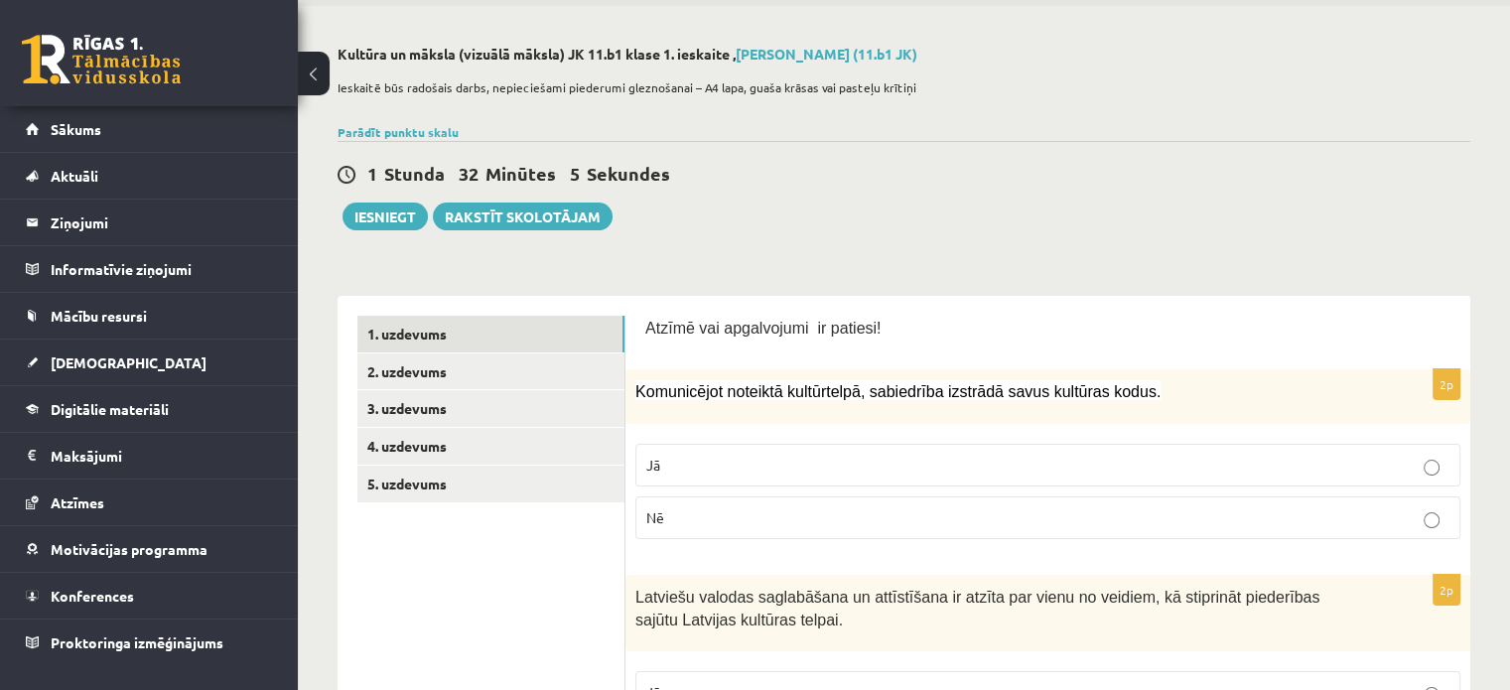
scroll to position [0, 0]
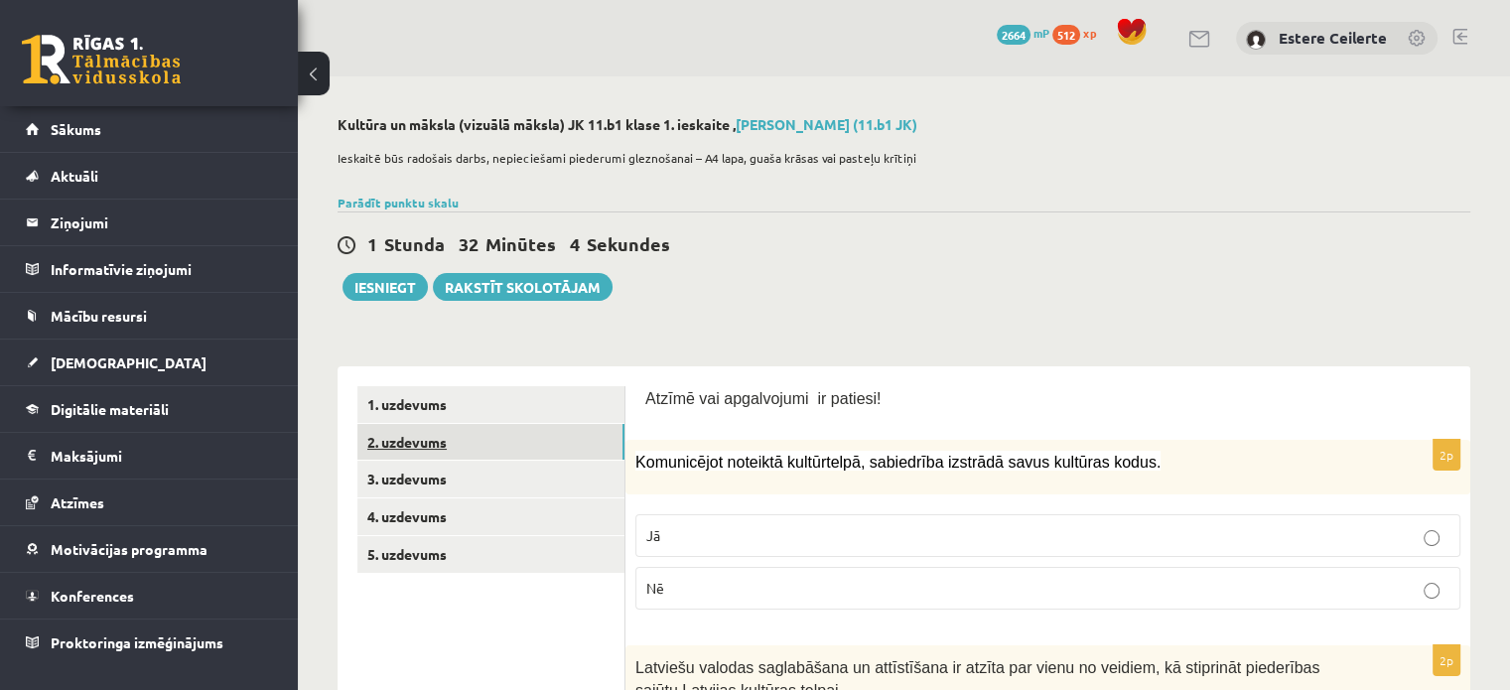
click at [454, 456] on link "2. uzdevums" at bounding box center [490, 442] width 267 height 37
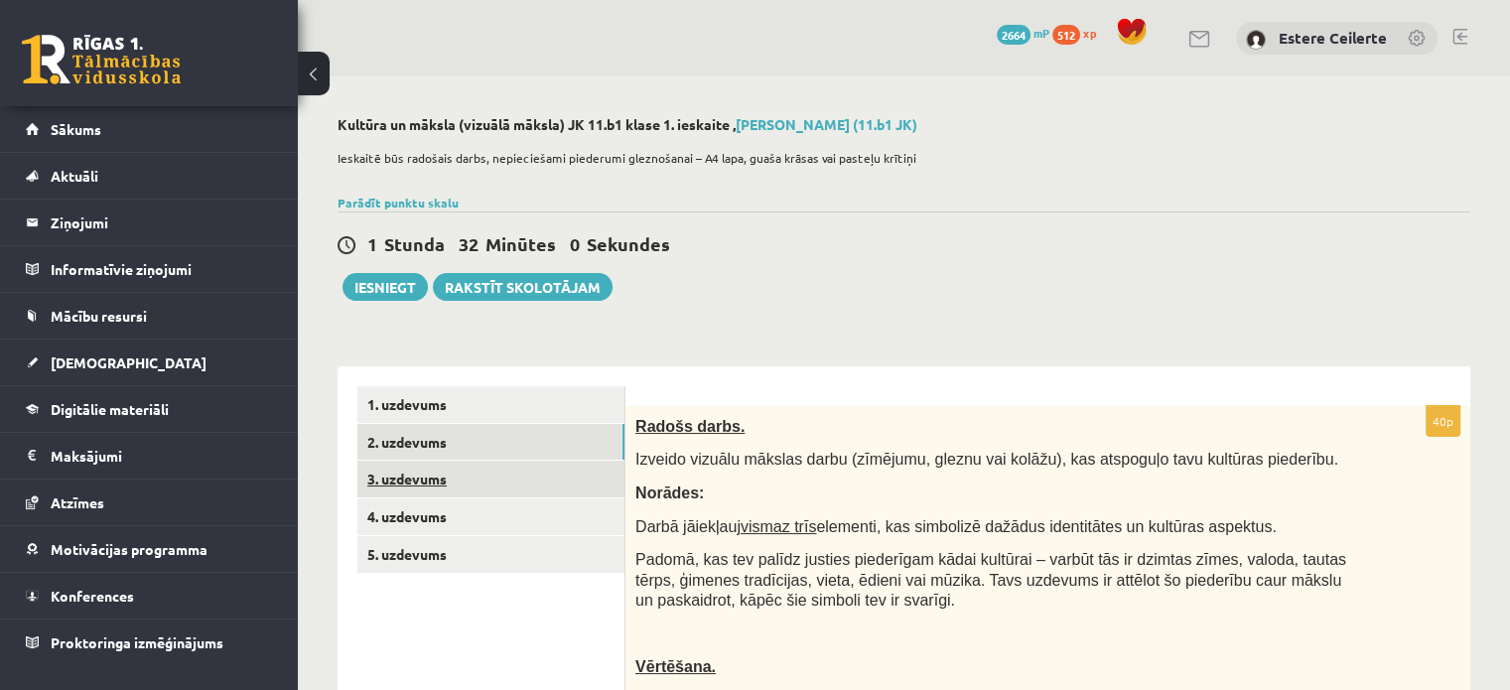
click at [423, 488] on link "3. uzdevums" at bounding box center [490, 479] width 267 height 37
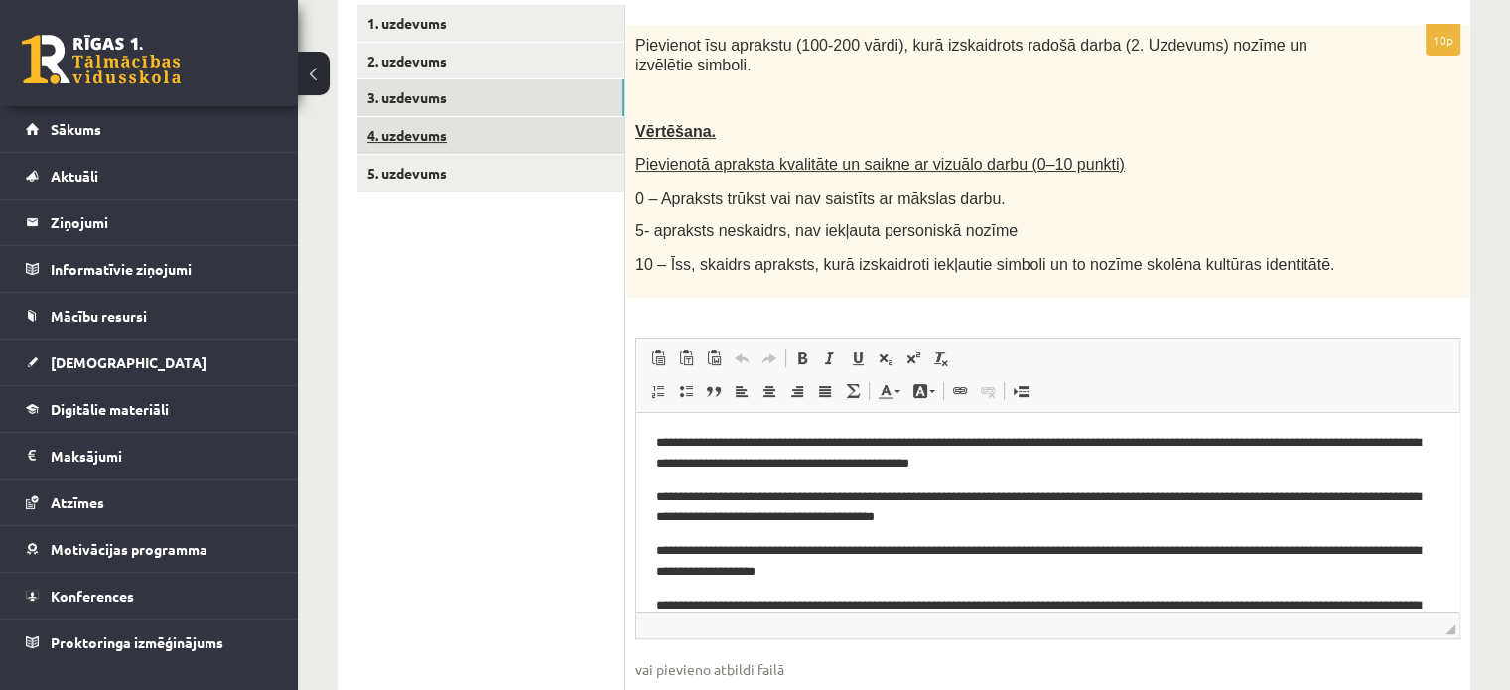
click at [430, 136] on link "4. uzdevums" at bounding box center [490, 135] width 267 height 37
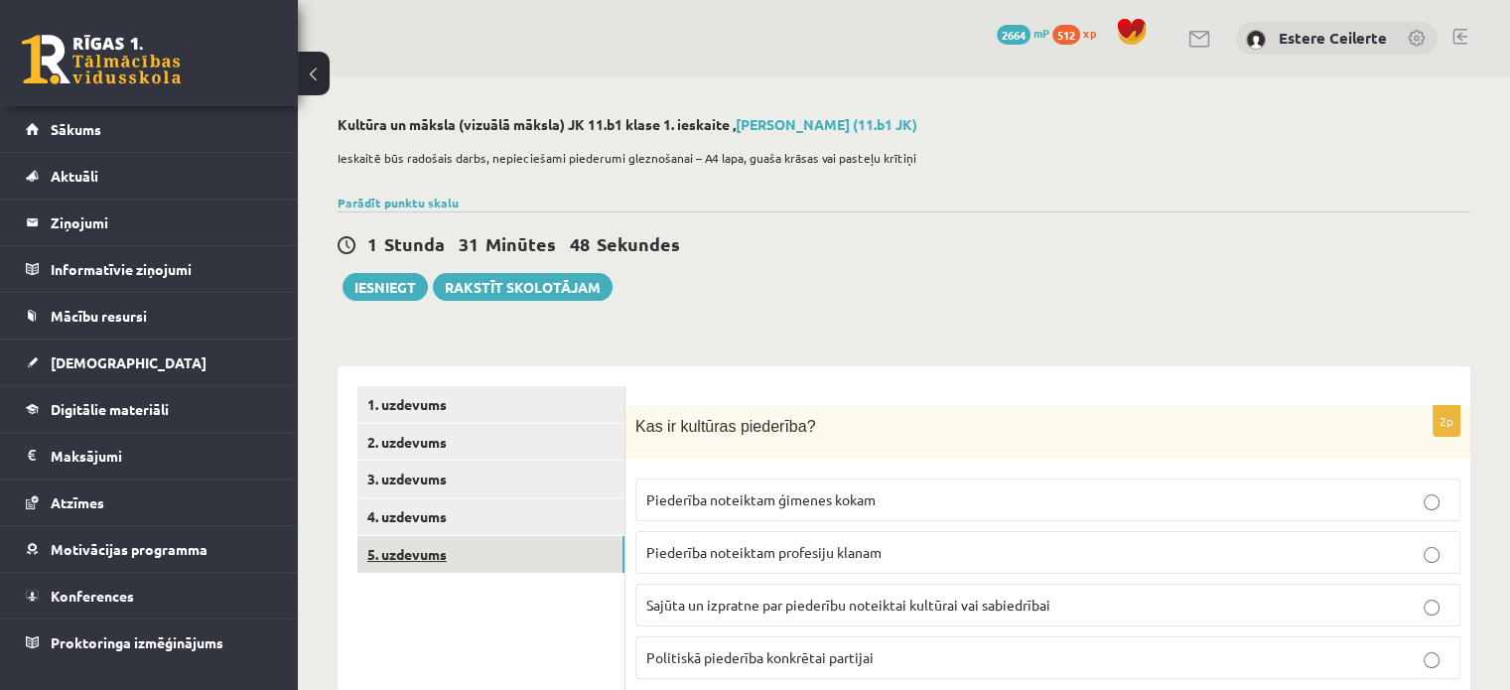
click at [430, 551] on link "5. uzdevums" at bounding box center [490, 554] width 267 height 37
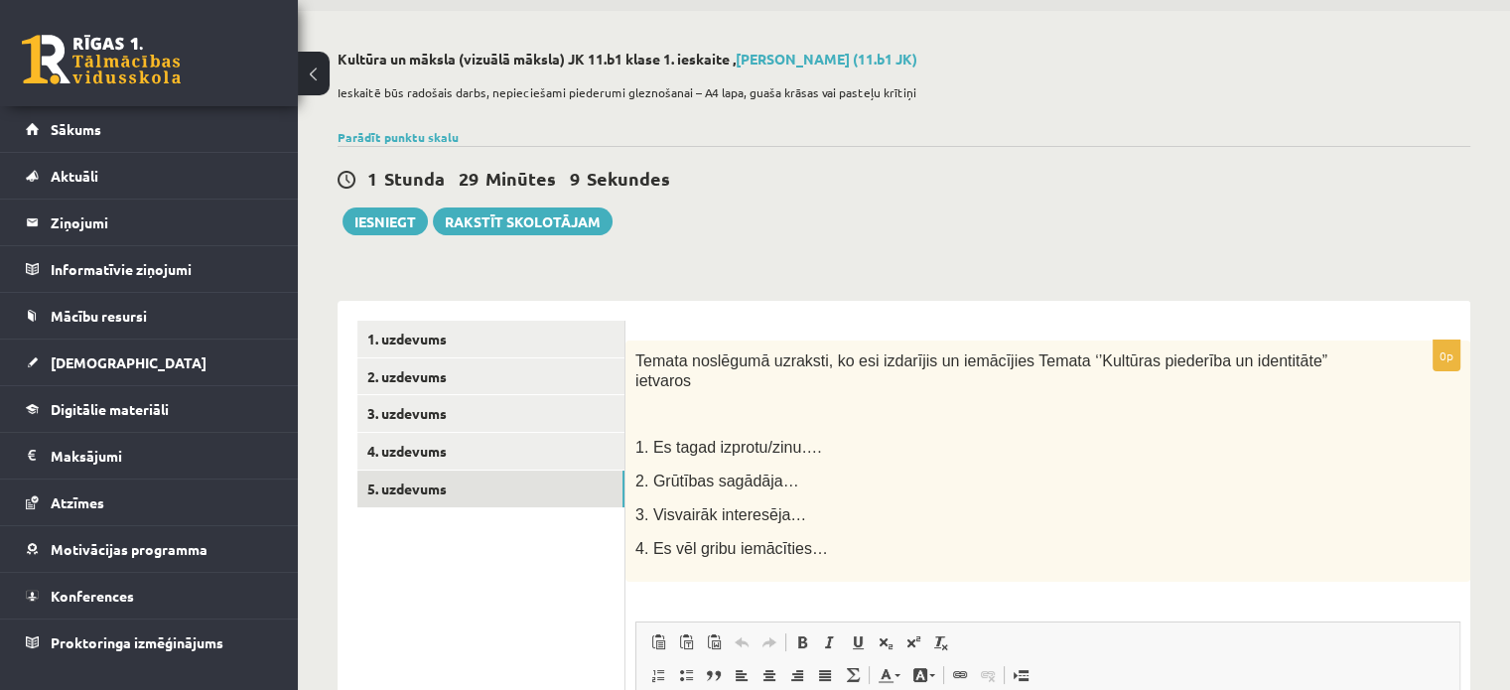
scroll to position [199, 0]
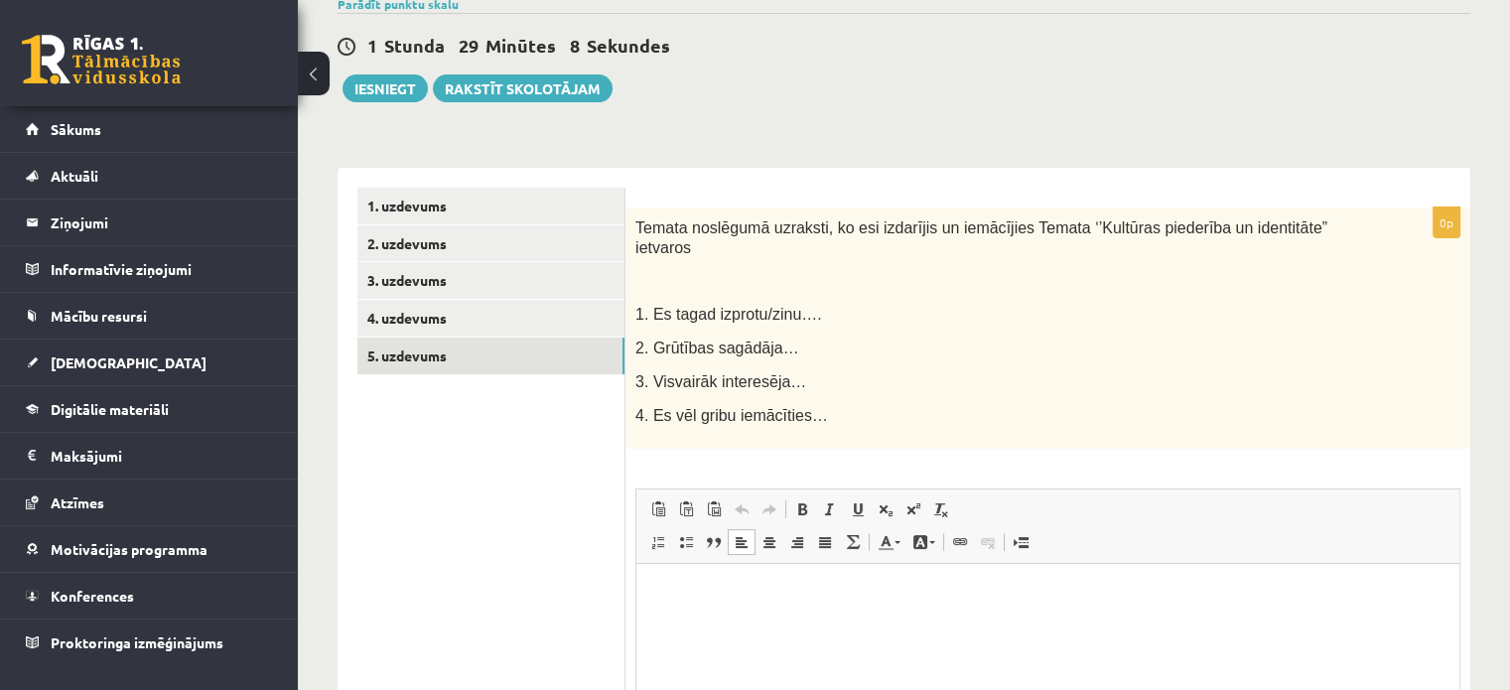
click at [753, 609] on html at bounding box center [1047, 594] width 823 height 61
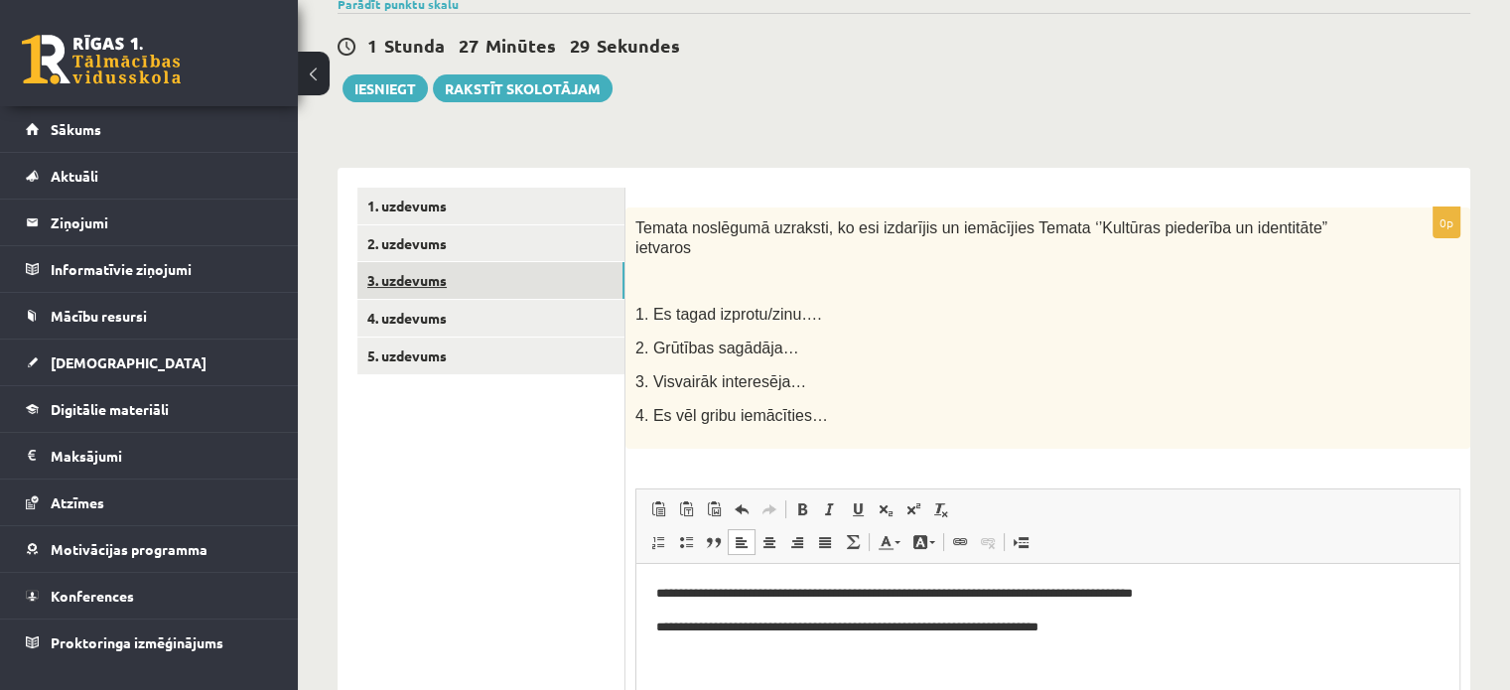
click at [461, 279] on link "3. uzdevums" at bounding box center [490, 280] width 267 height 37
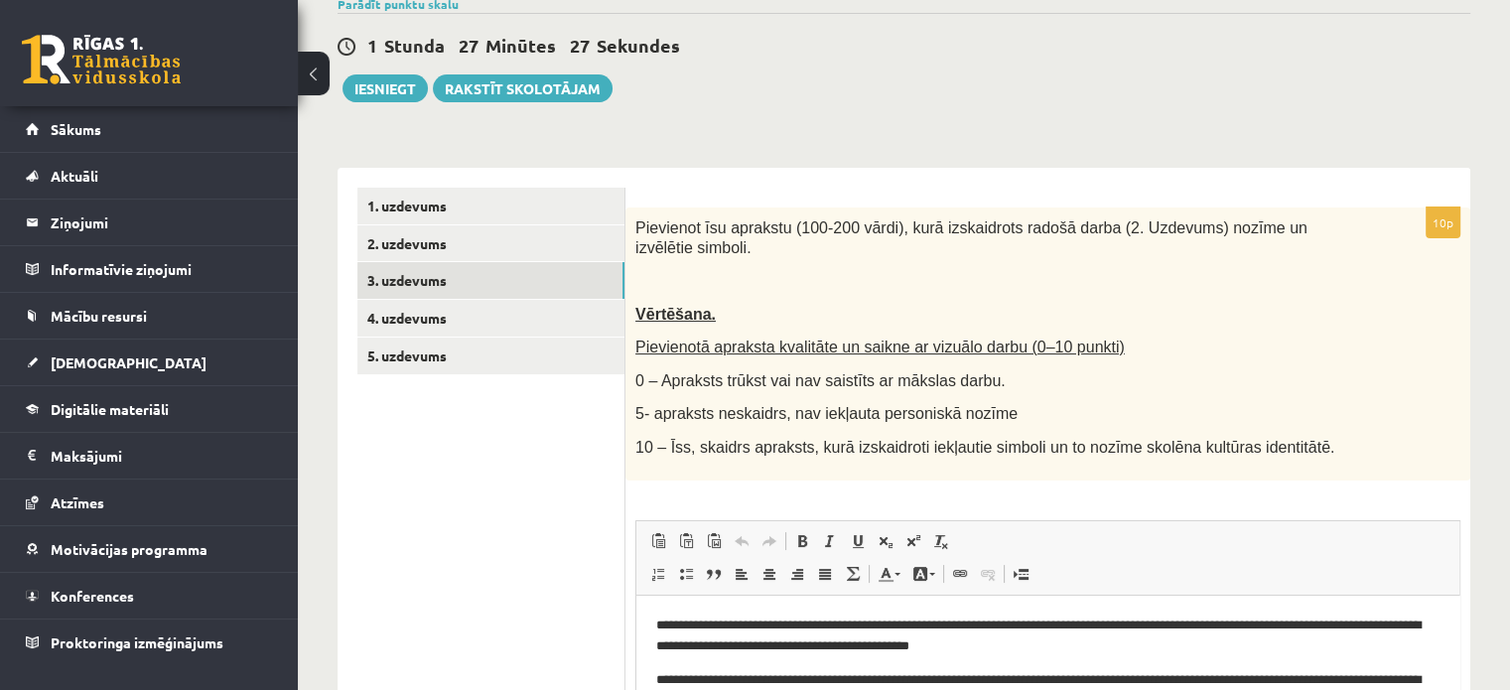
scroll to position [0, 0]
click at [440, 241] on link "2. uzdevums" at bounding box center [490, 243] width 267 height 37
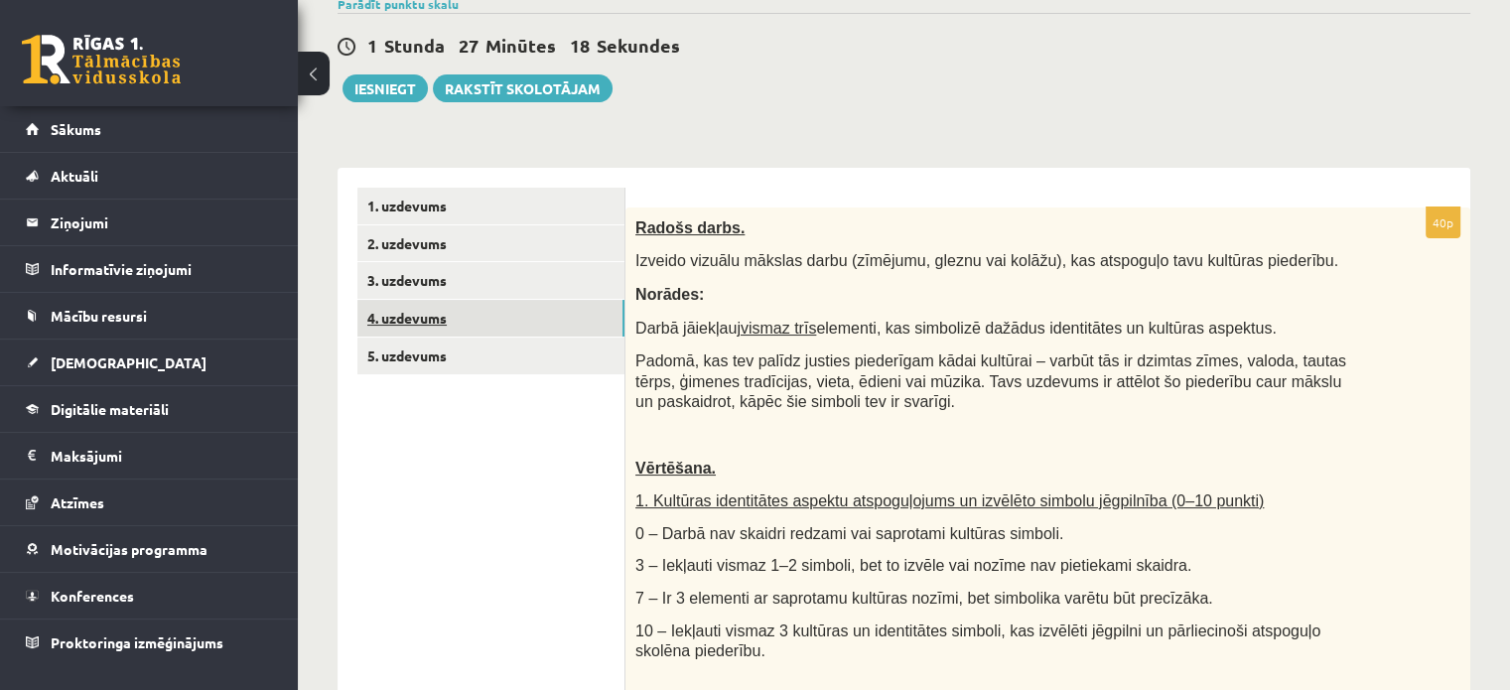
click at [421, 316] on link "4. uzdevums" at bounding box center [490, 318] width 267 height 37
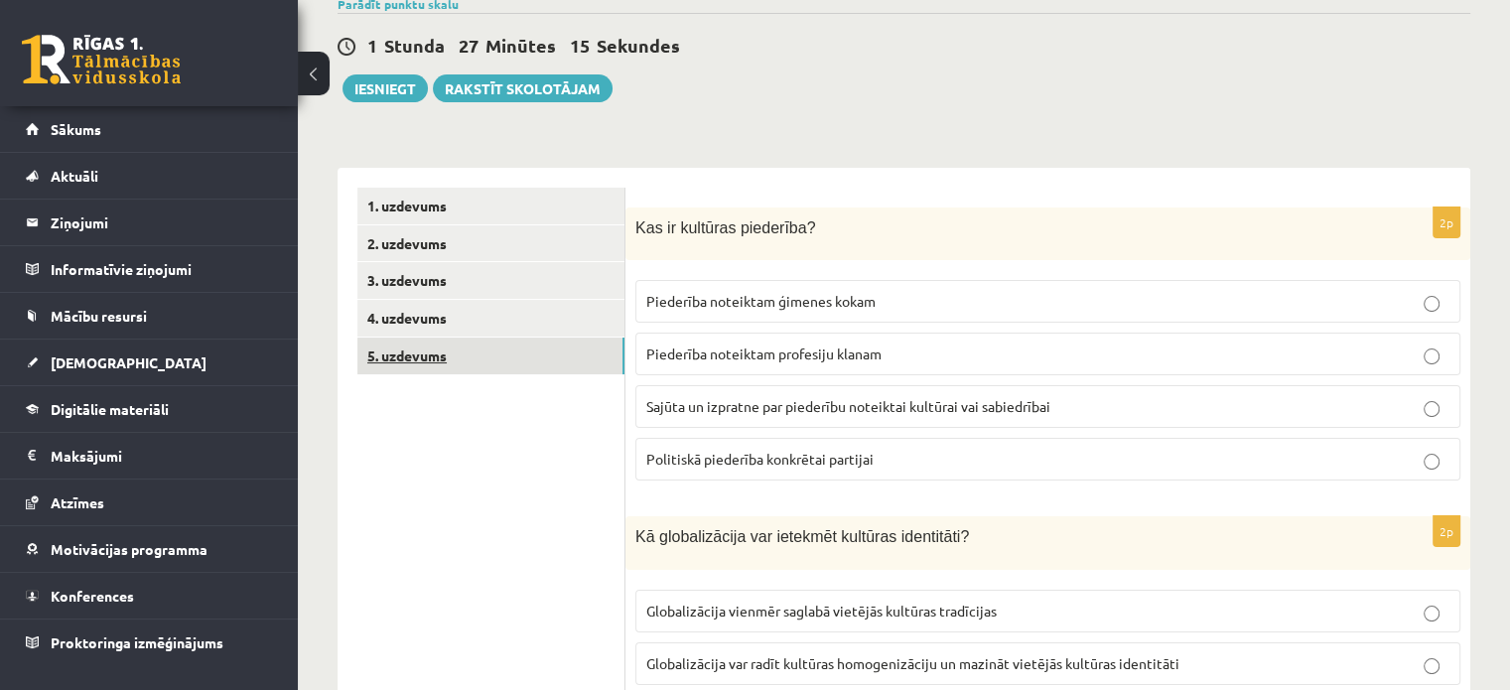
click at [410, 352] on link "5. uzdevums" at bounding box center [490, 356] width 267 height 37
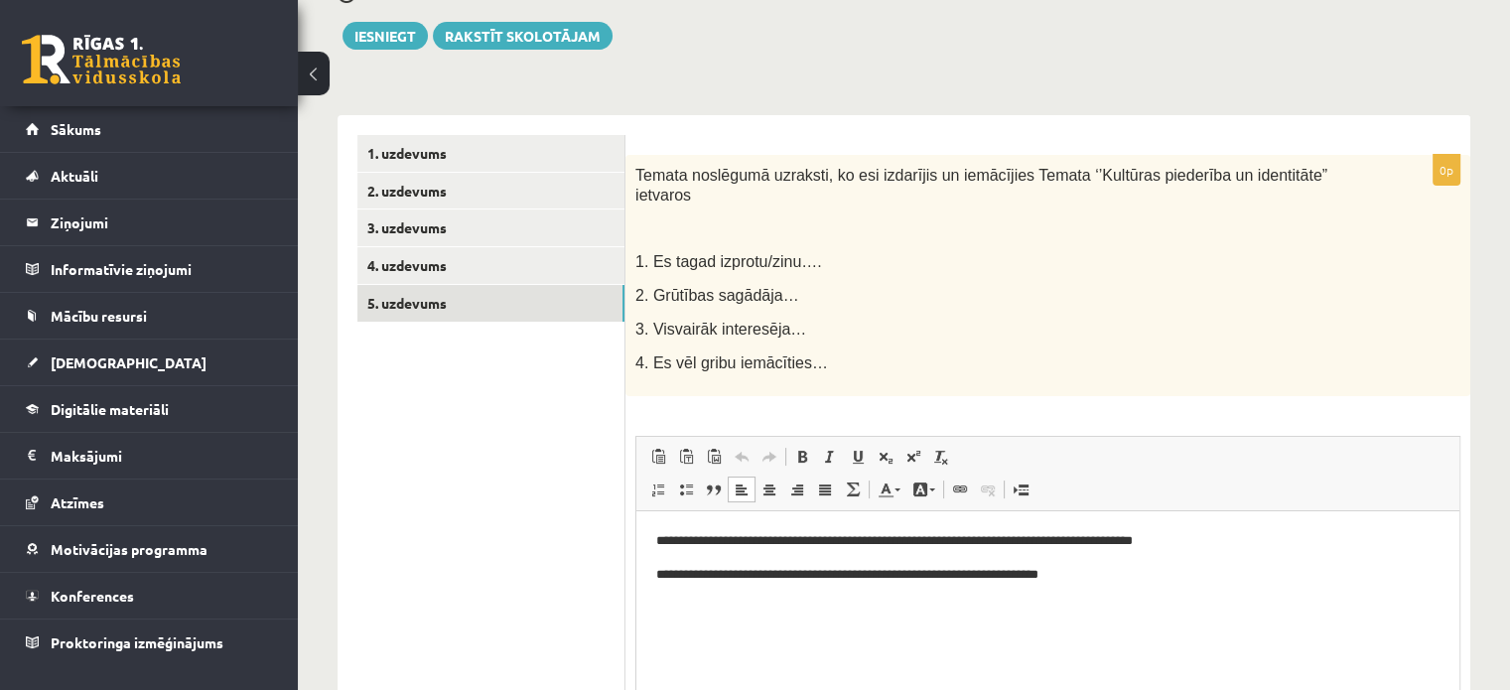
click at [1122, 583] on p "**********" at bounding box center [1048, 574] width 784 height 21
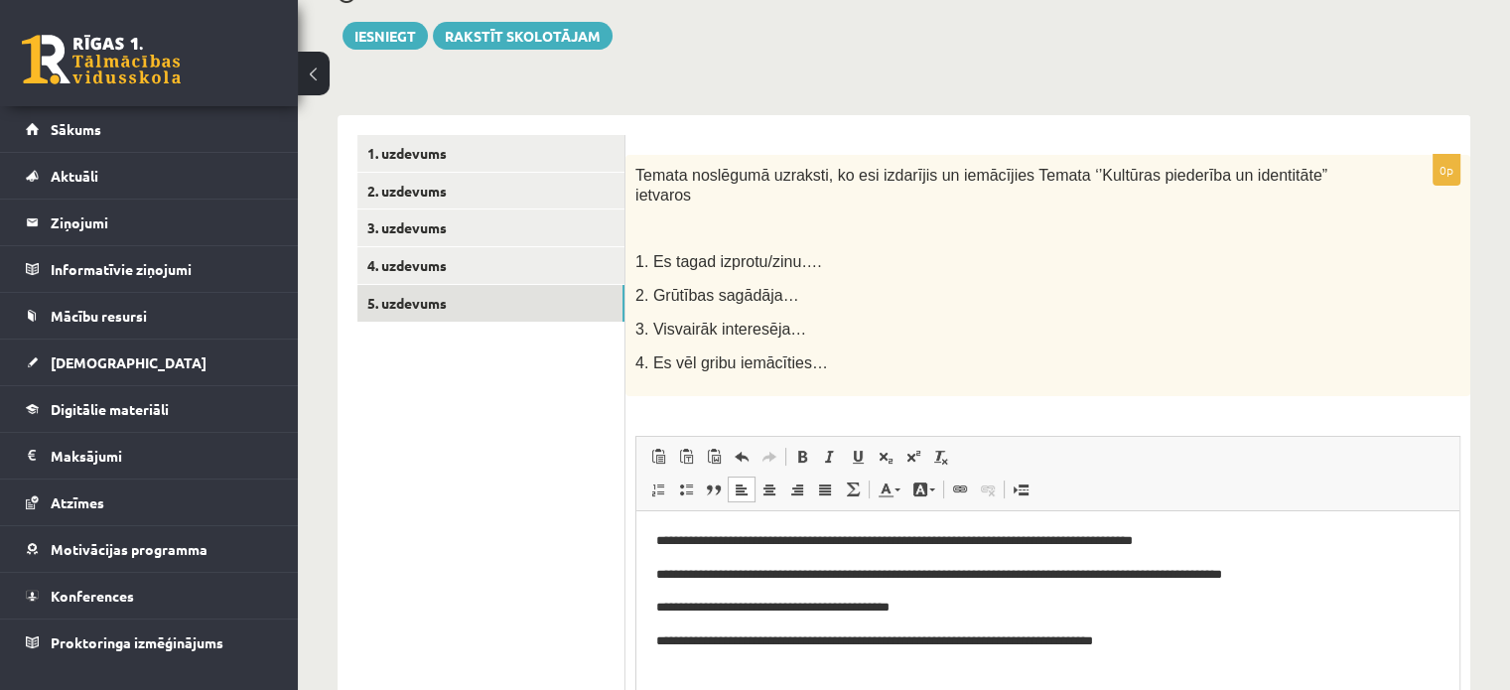
click at [843, 643] on p "**********" at bounding box center [1048, 640] width 784 height 21
click at [460, 263] on link "4. uzdevums" at bounding box center [490, 265] width 267 height 37
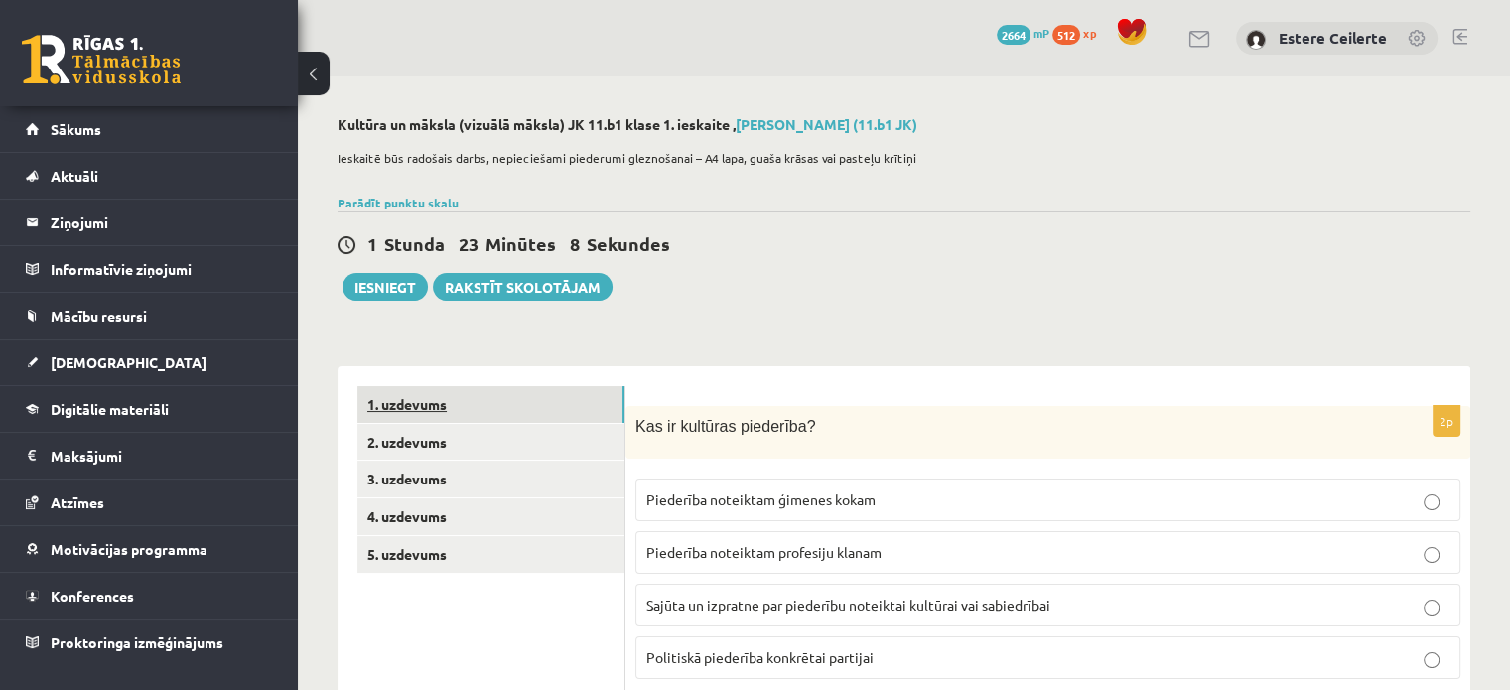
click at [432, 397] on link "1. uzdevums" at bounding box center [490, 404] width 267 height 37
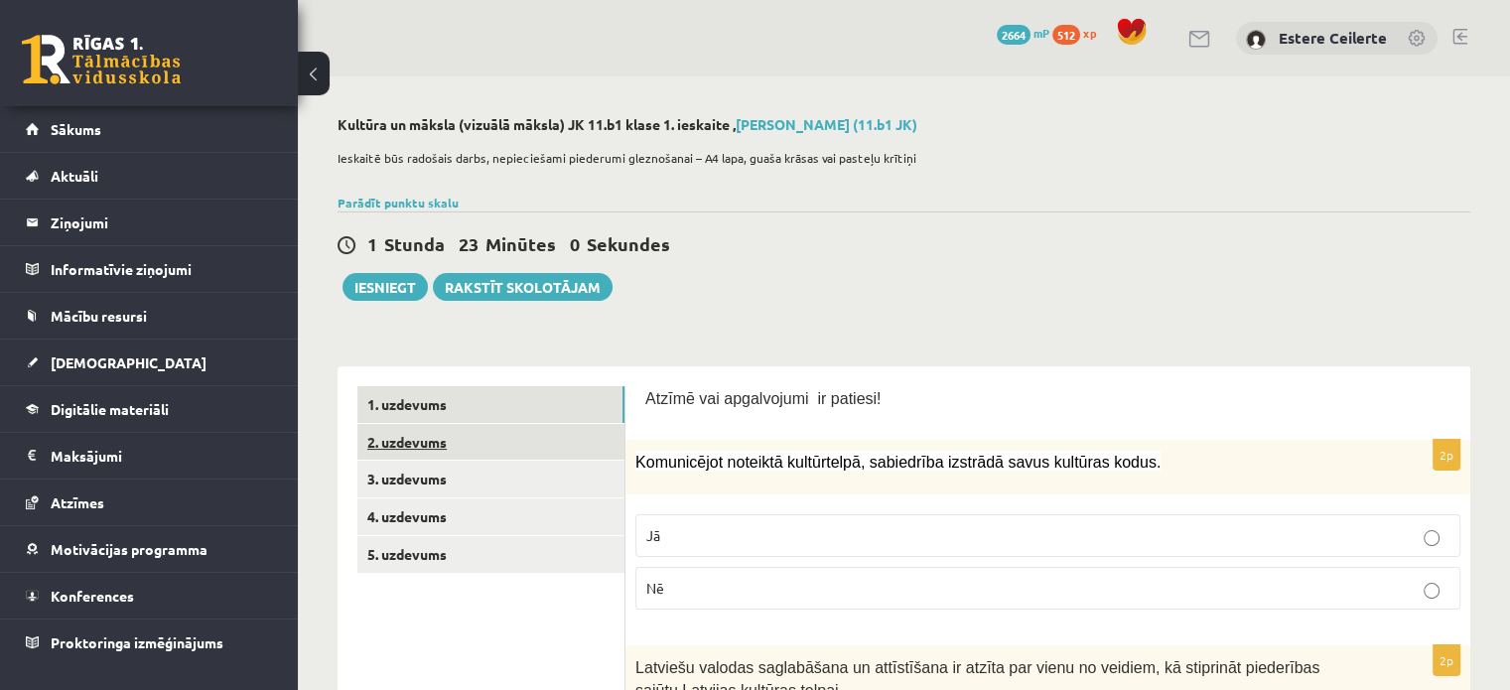
click at [417, 443] on link "2. uzdevums" at bounding box center [490, 442] width 267 height 37
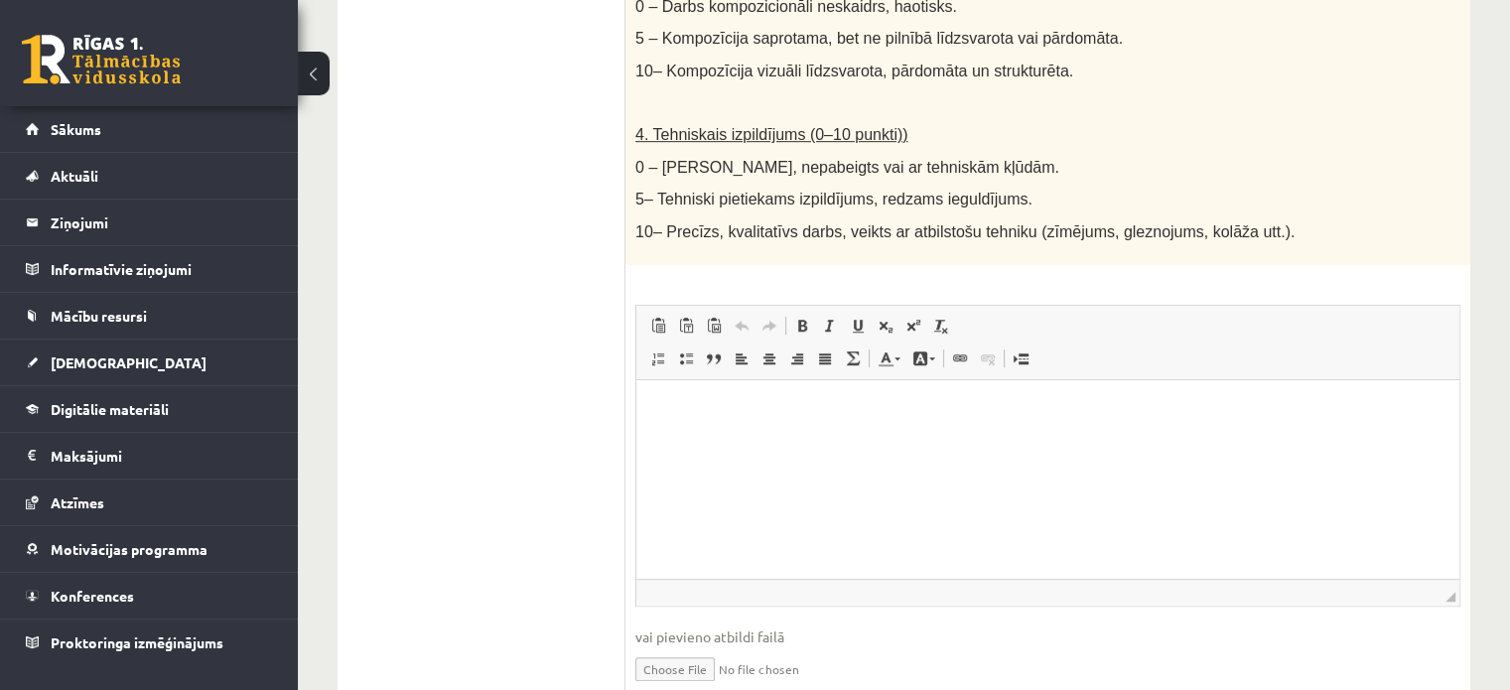
scroll to position [1185, 0]
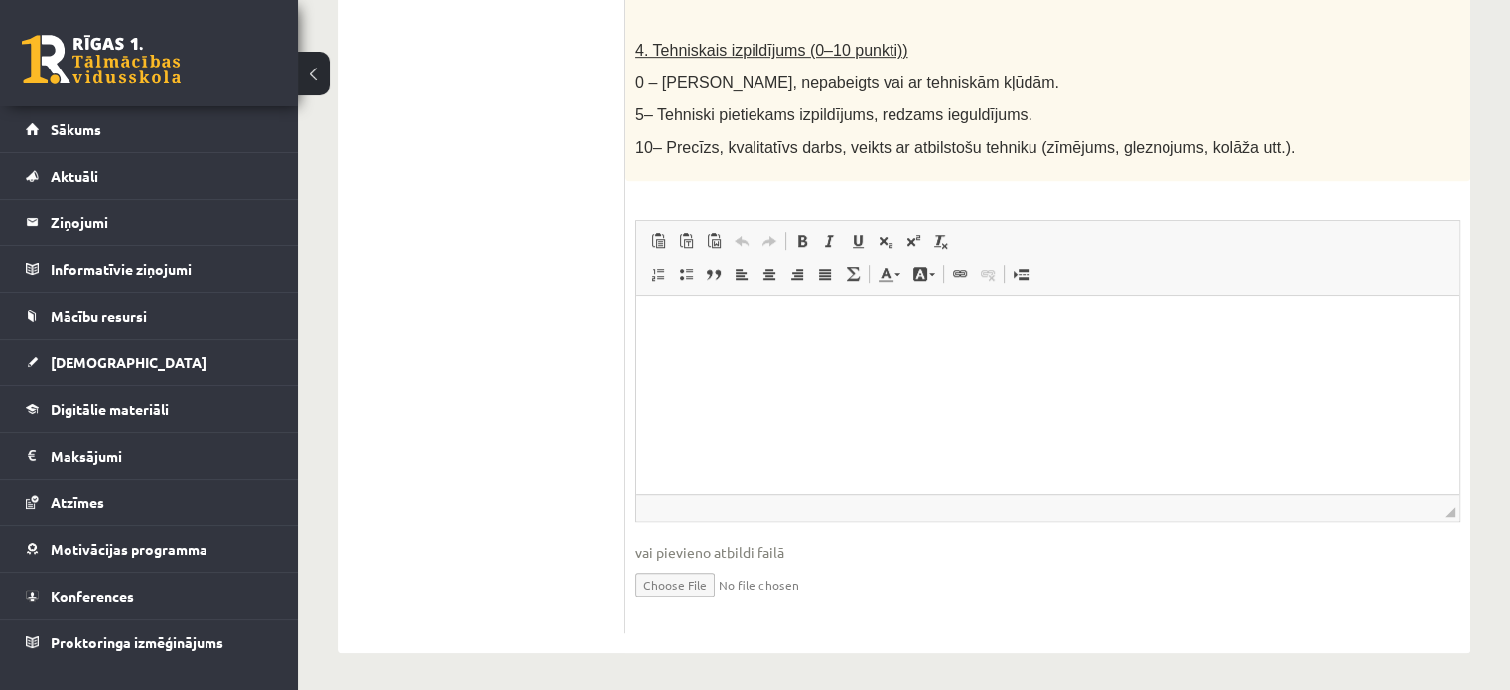
click at [695, 576] on input "file" at bounding box center [1047, 583] width 825 height 41
click at [671, 576] on input "file" at bounding box center [1047, 583] width 825 height 41
type input "**********"
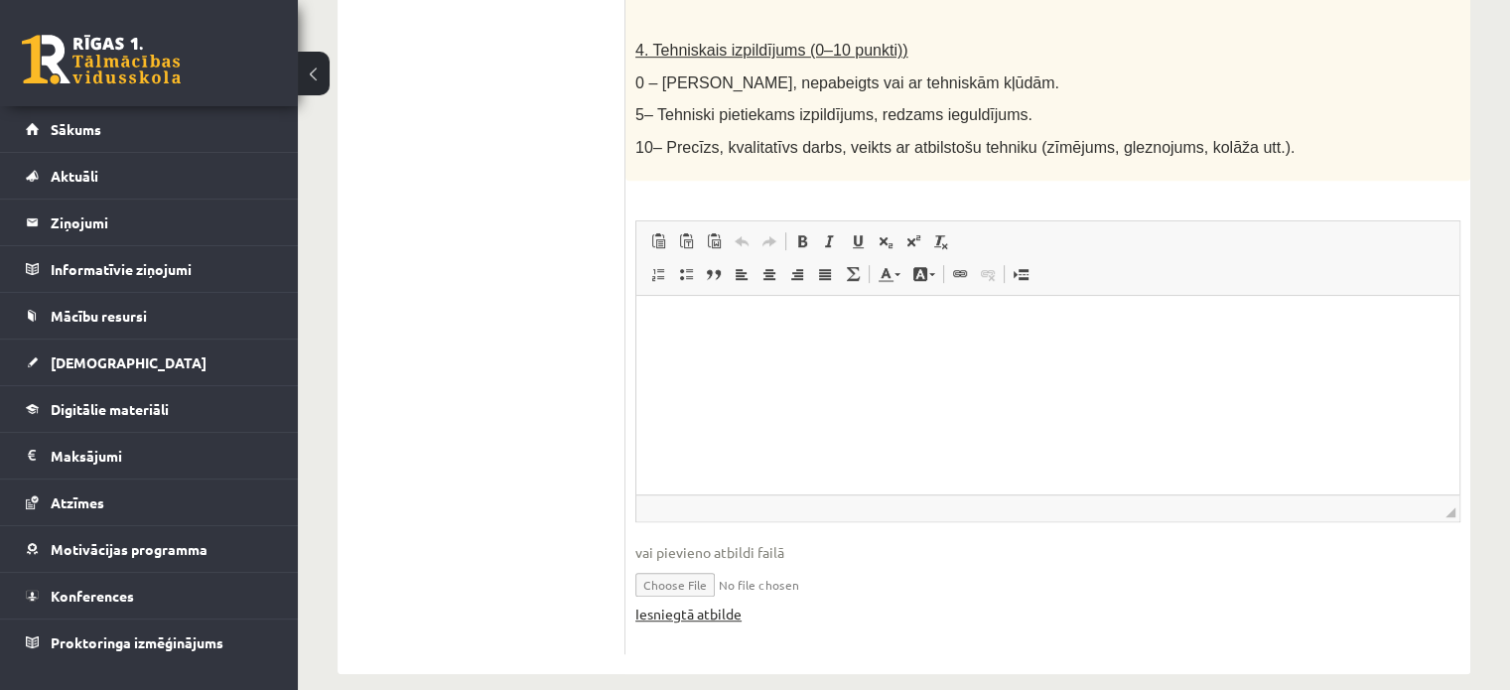
click at [711, 616] on link "Iesniegtā atbilde" at bounding box center [688, 614] width 106 height 21
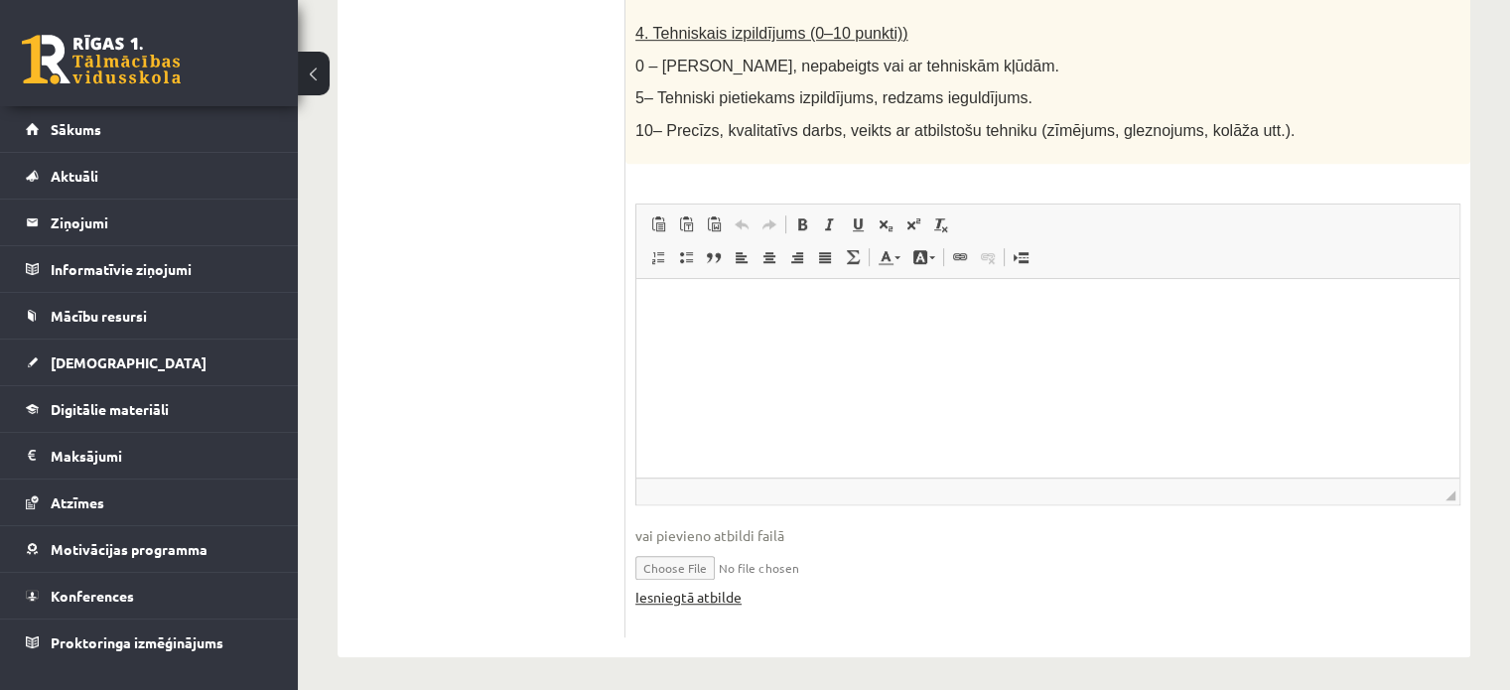
scroll to position [1205, 0]
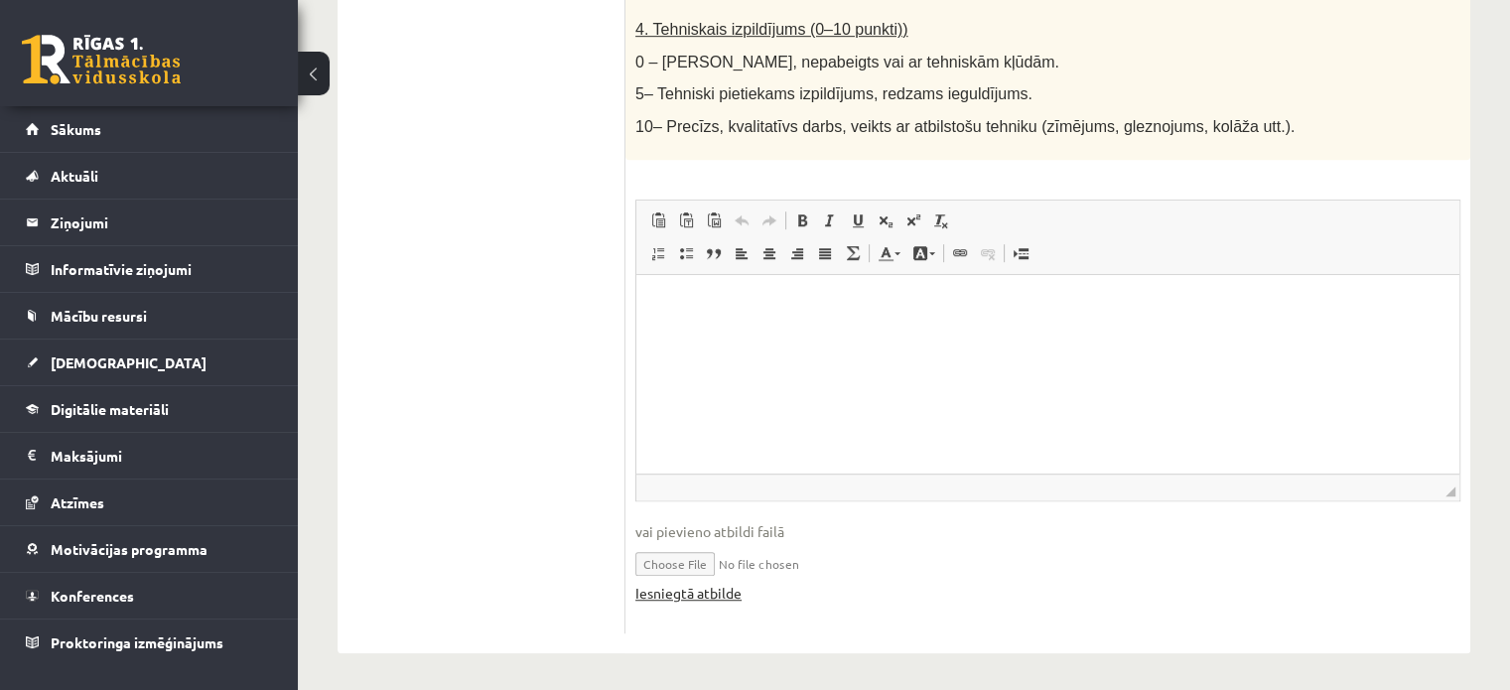
click at [710, 586] on link "Iesniegtā atbilde" at bounding box center [688, 593] width 106 height 21
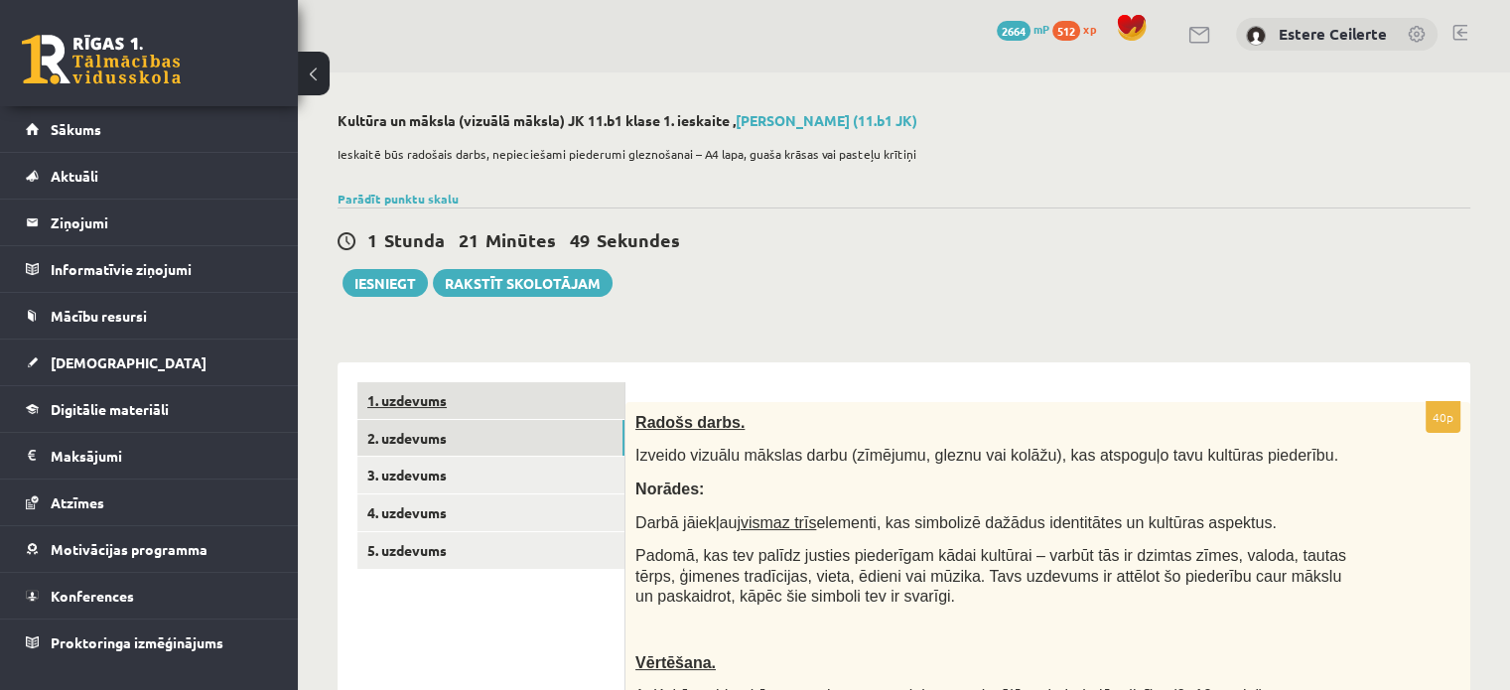
scroll to position [0, 0]
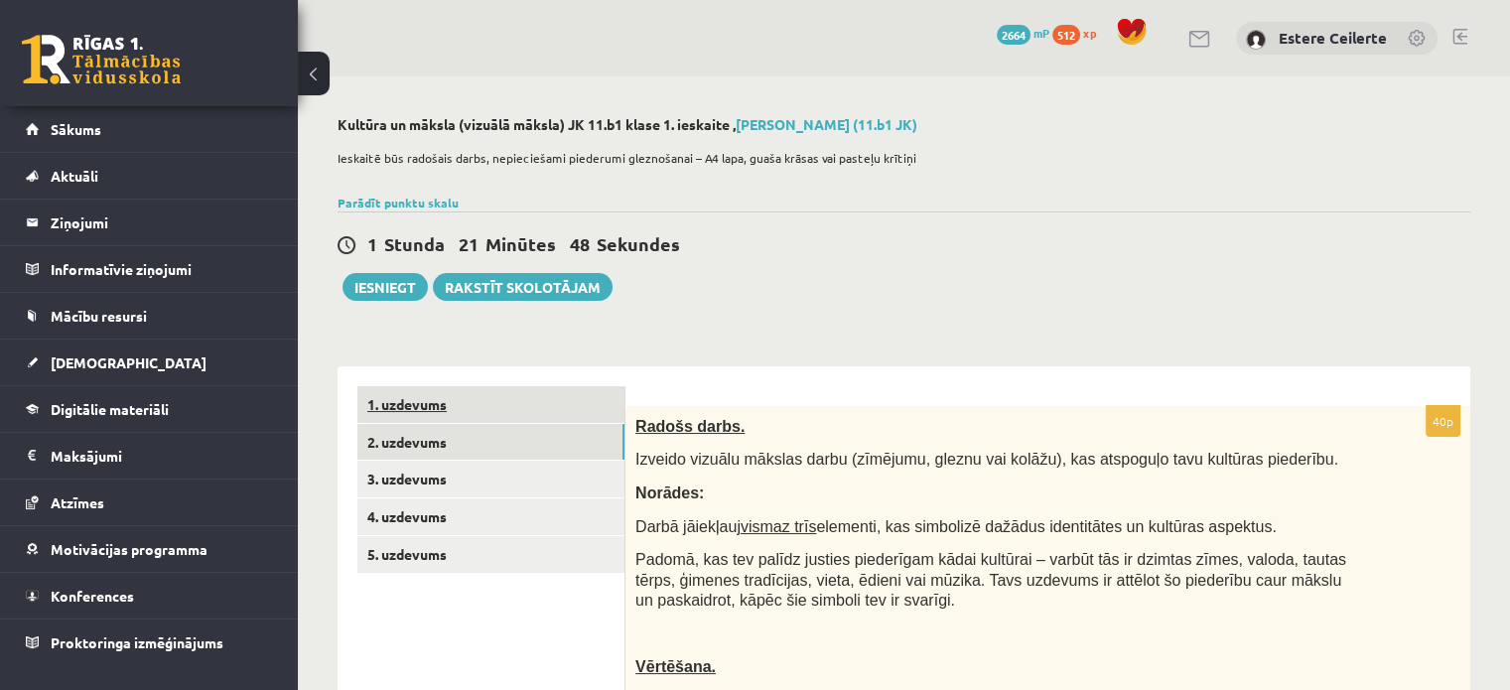
click at [419, 413] on link "1. uzdevums" at bounding box center [490, 404] width 267 height 37
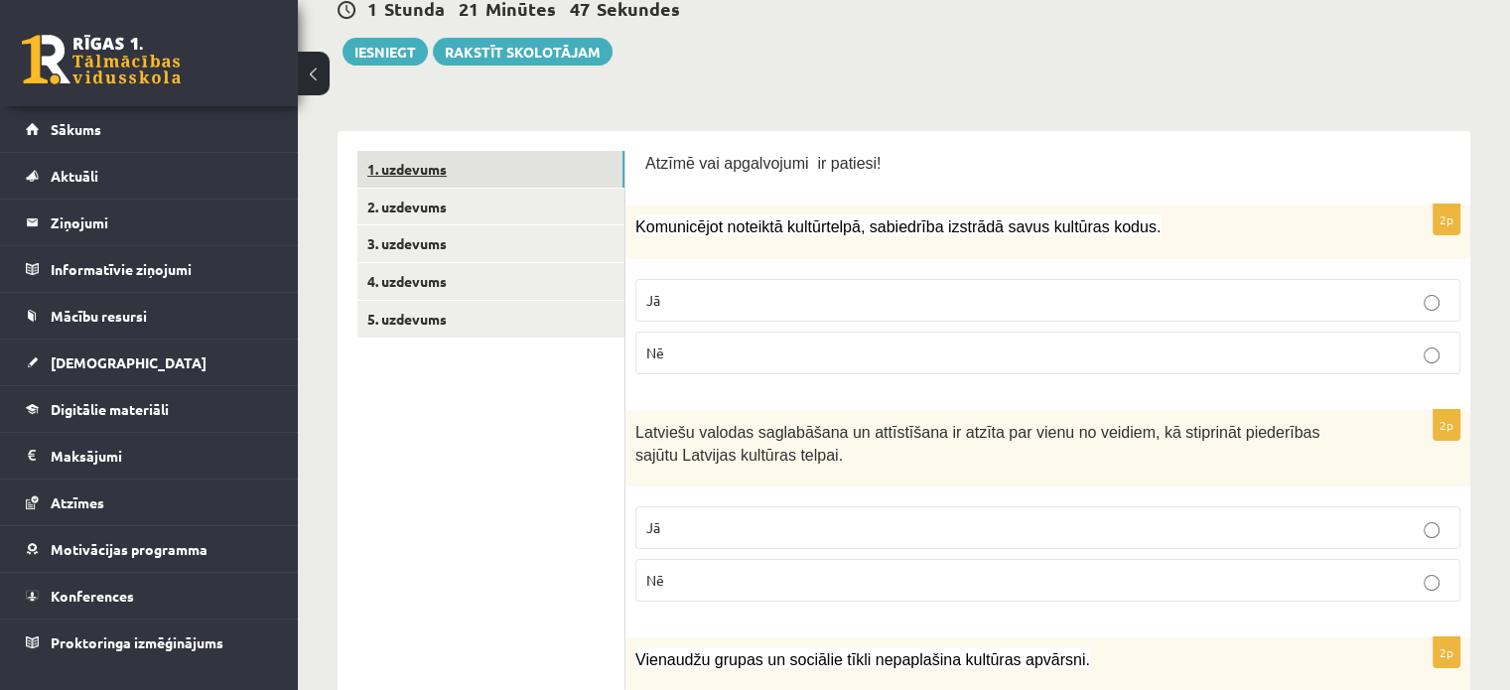
scroll to position [397, 0]
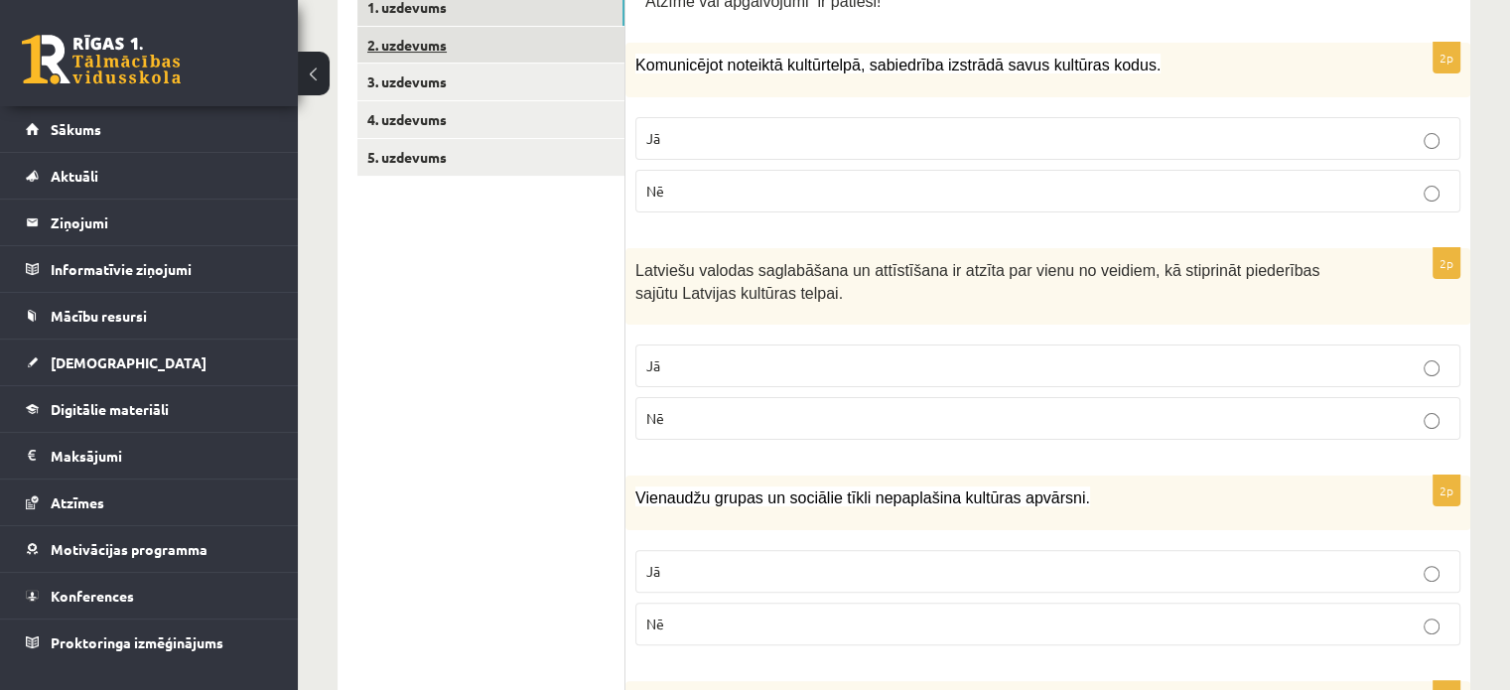
click at [421, 43] on link "2. uzdevums" at bounding box center [490, 45] width 267 height 37
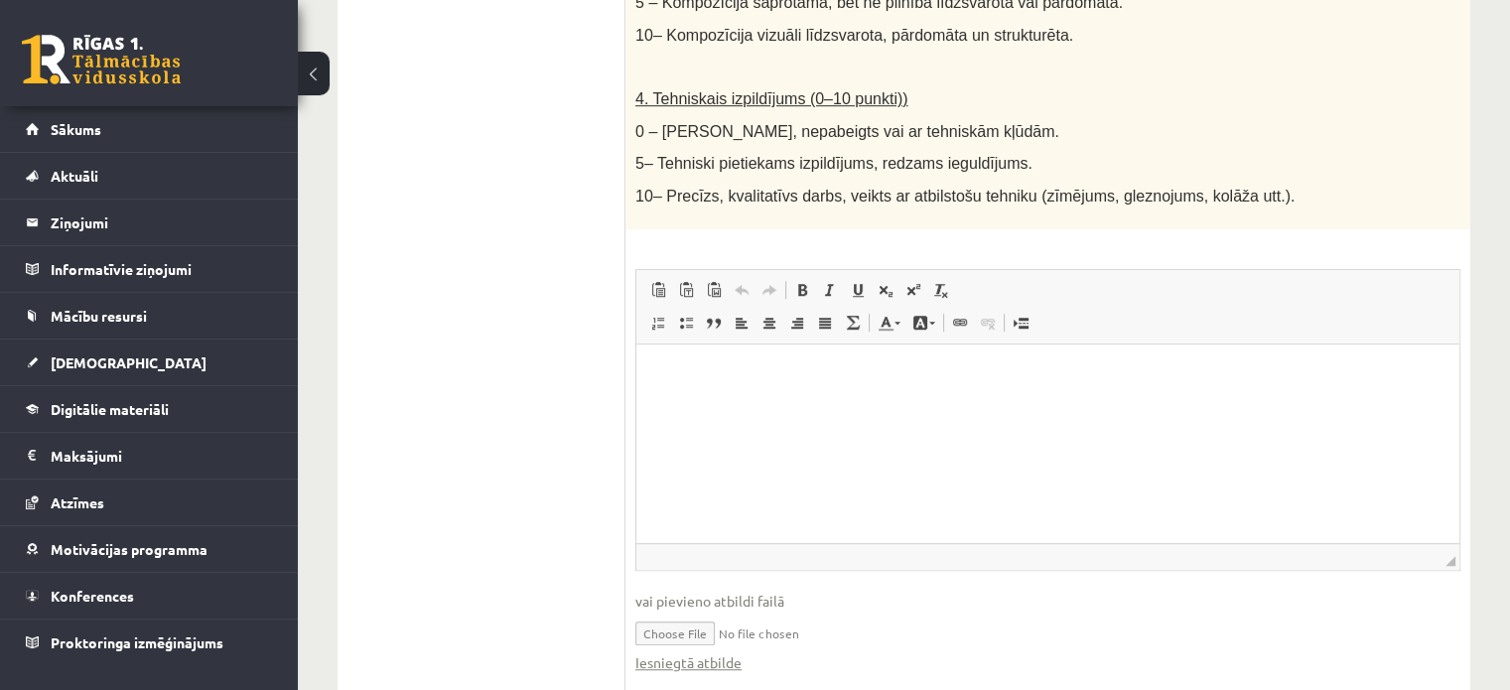
scroll to position [1205, 0]
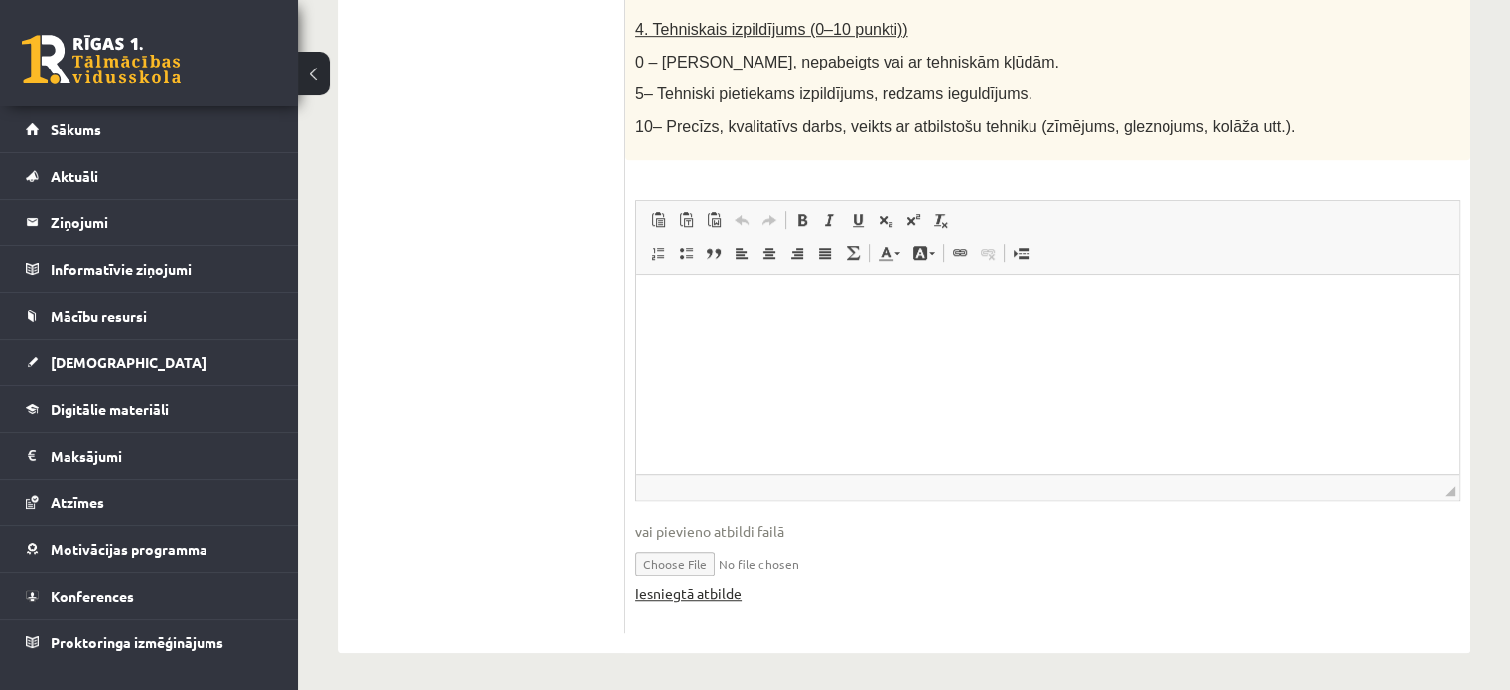
click at [694, 588] on link "Iesniegtā atbilde" at bounding box center [688, 593] width 106 height 21
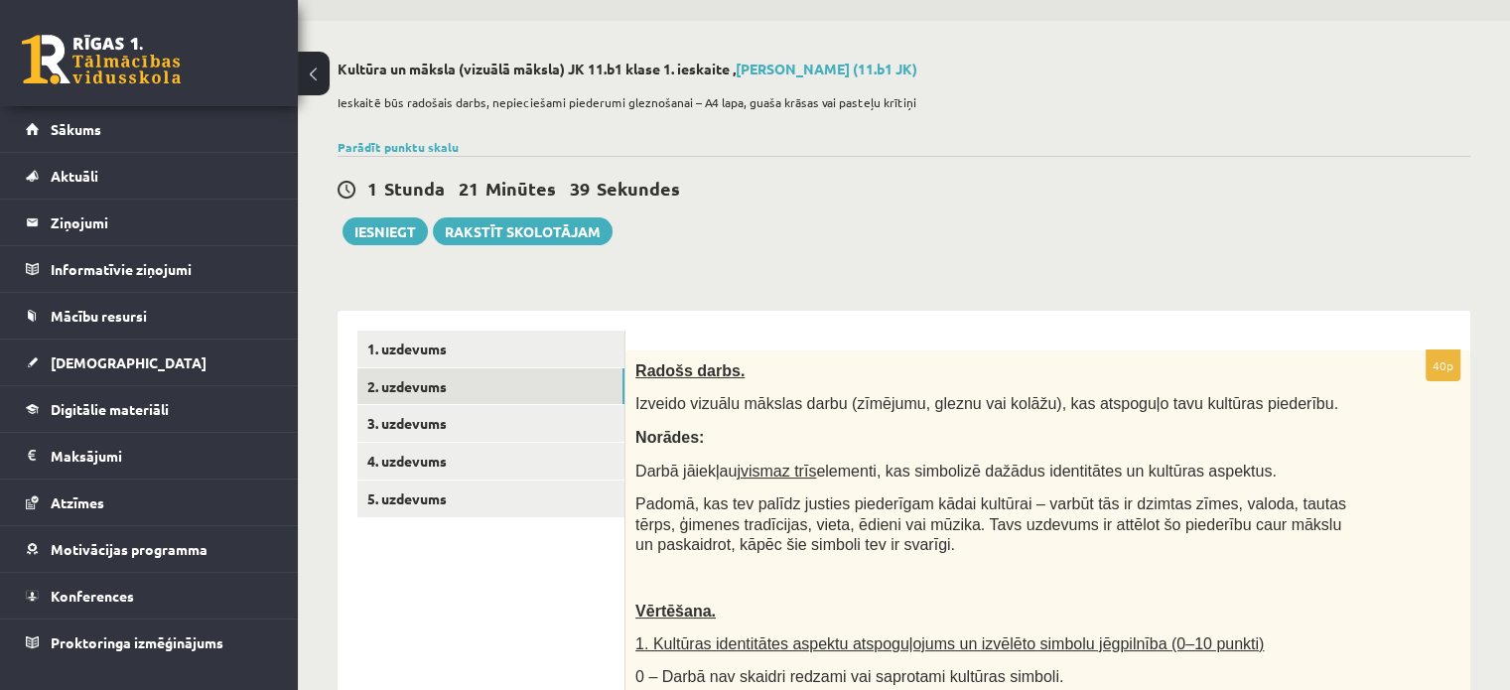
scroll to position [0, 0]
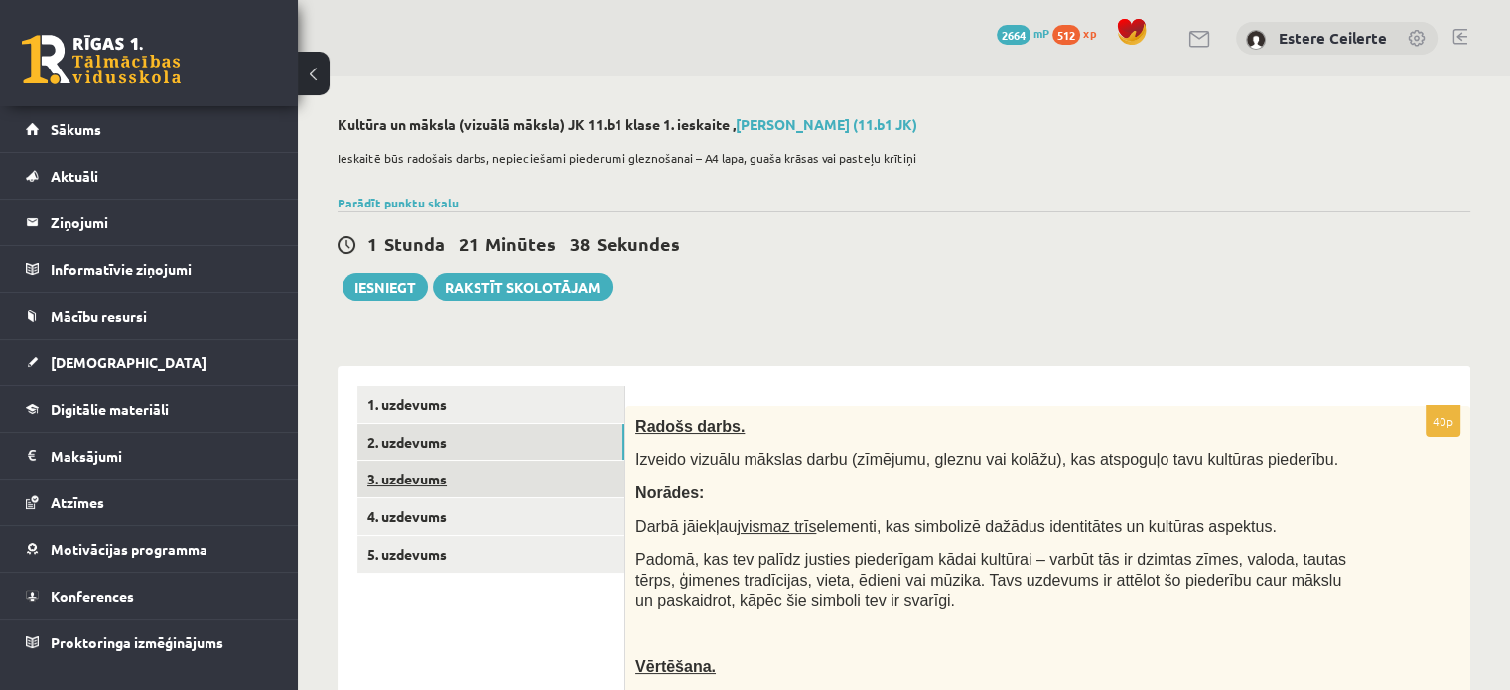
click at [429, 478] on link "3. uzdevums" at bounding box center [490, 479] width 267 height 37
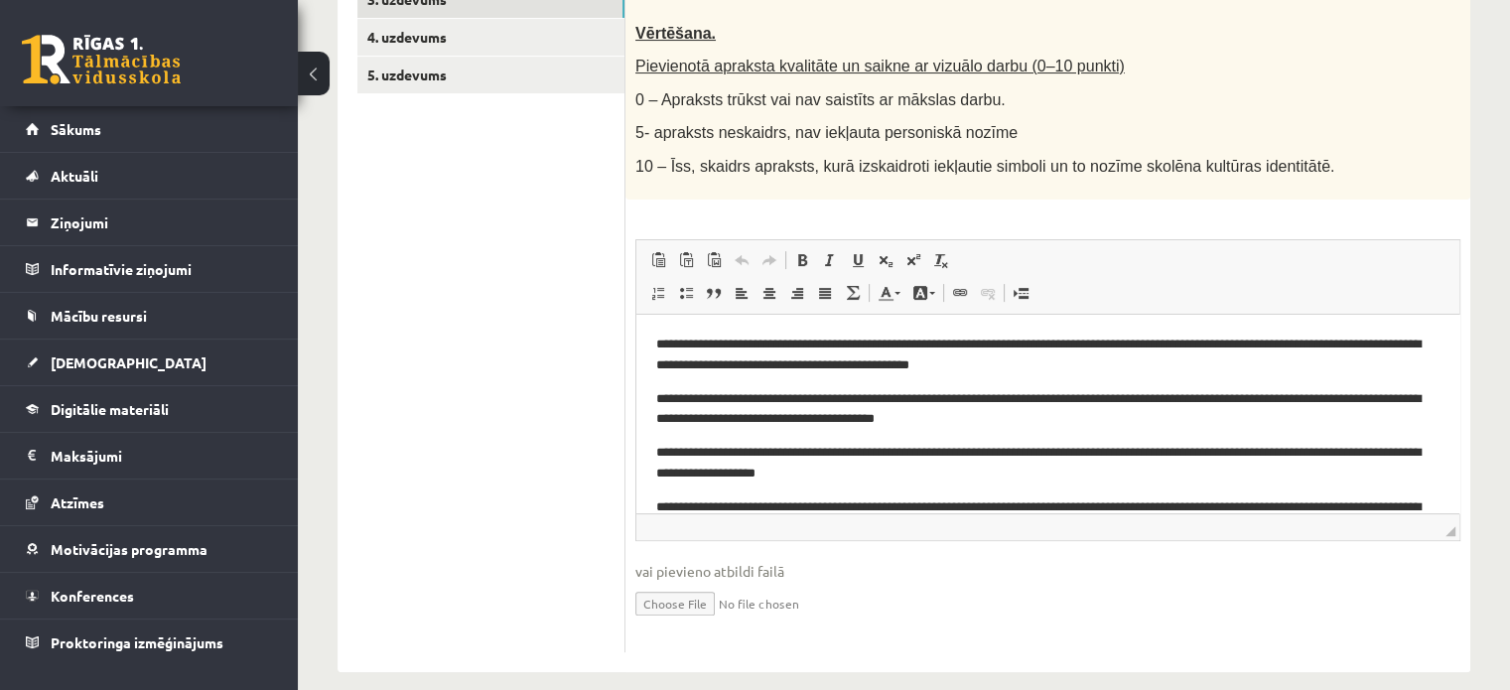
scroll to position [82, 0]
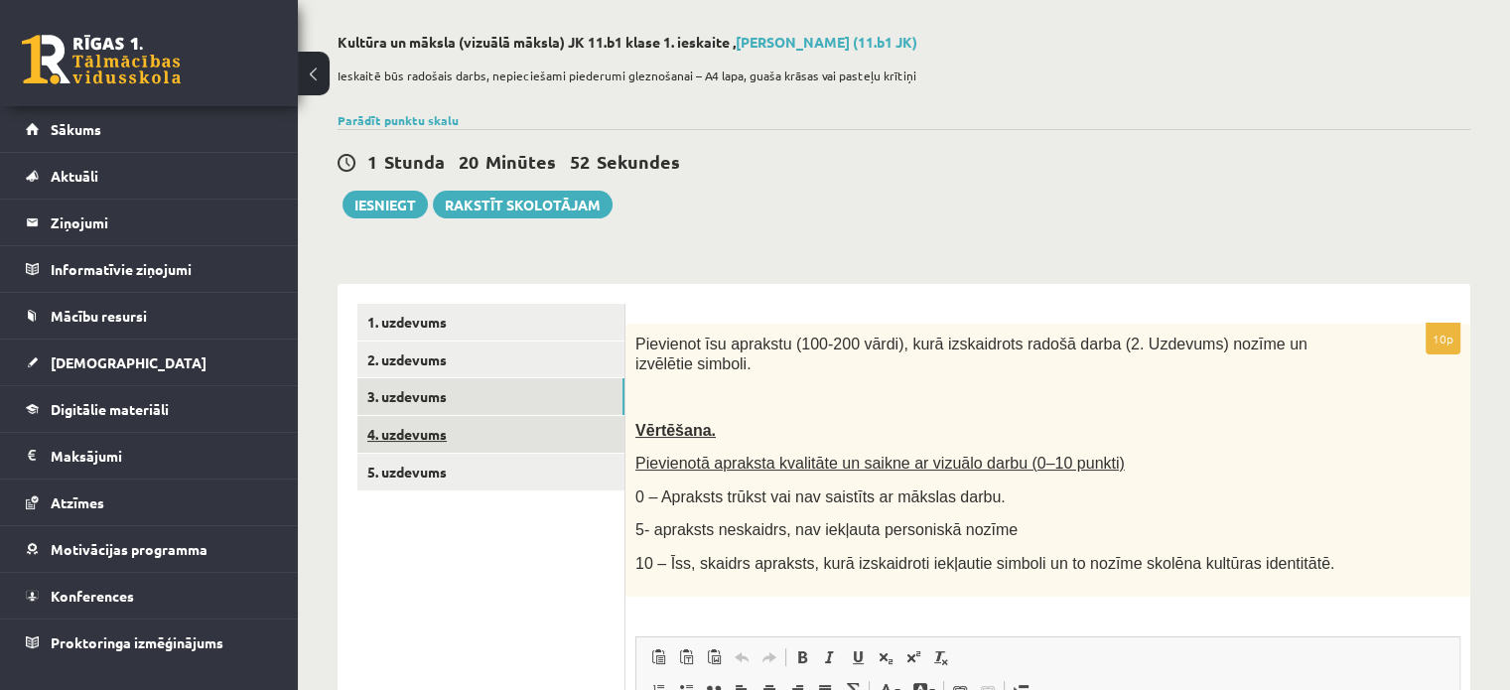
click at [457, 436] on link "4. uzdevums" at bounding box center [490, 434] width 267 height 37
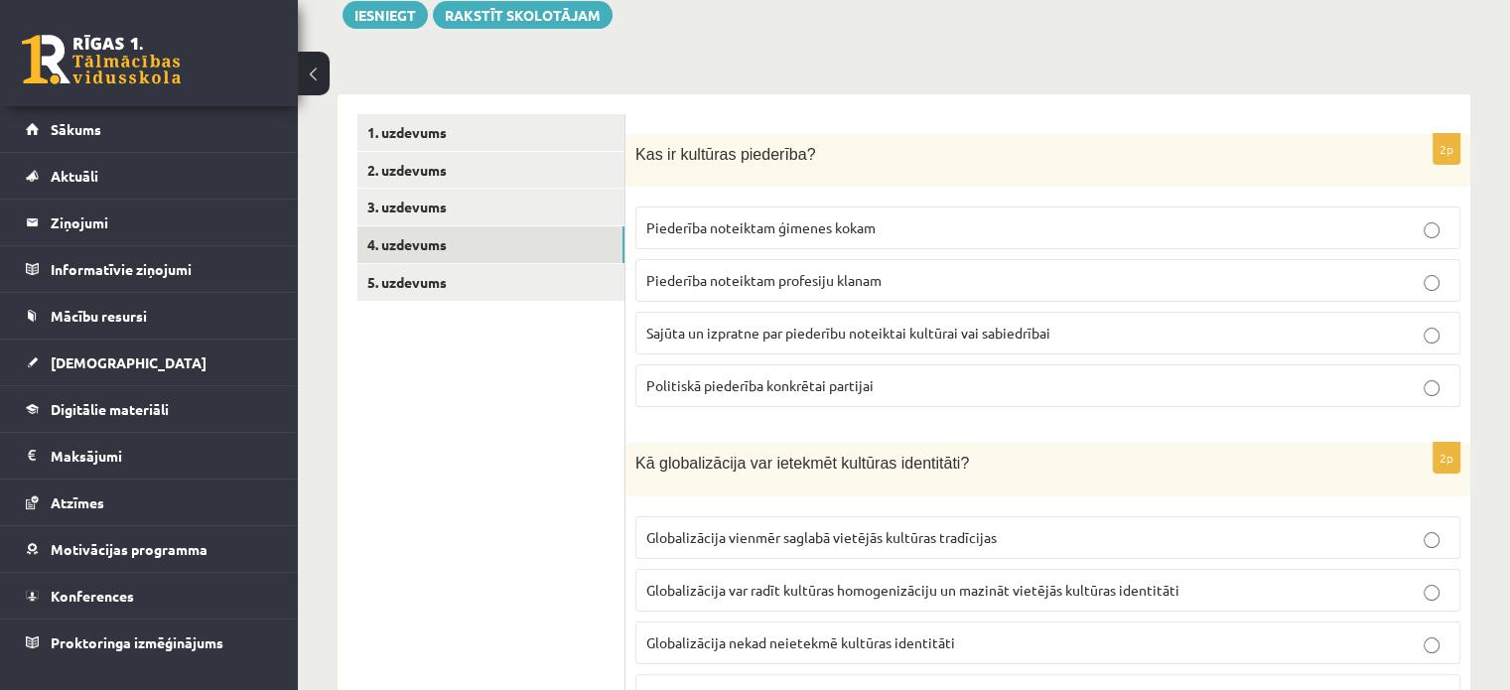
scroll to position [76, 0]
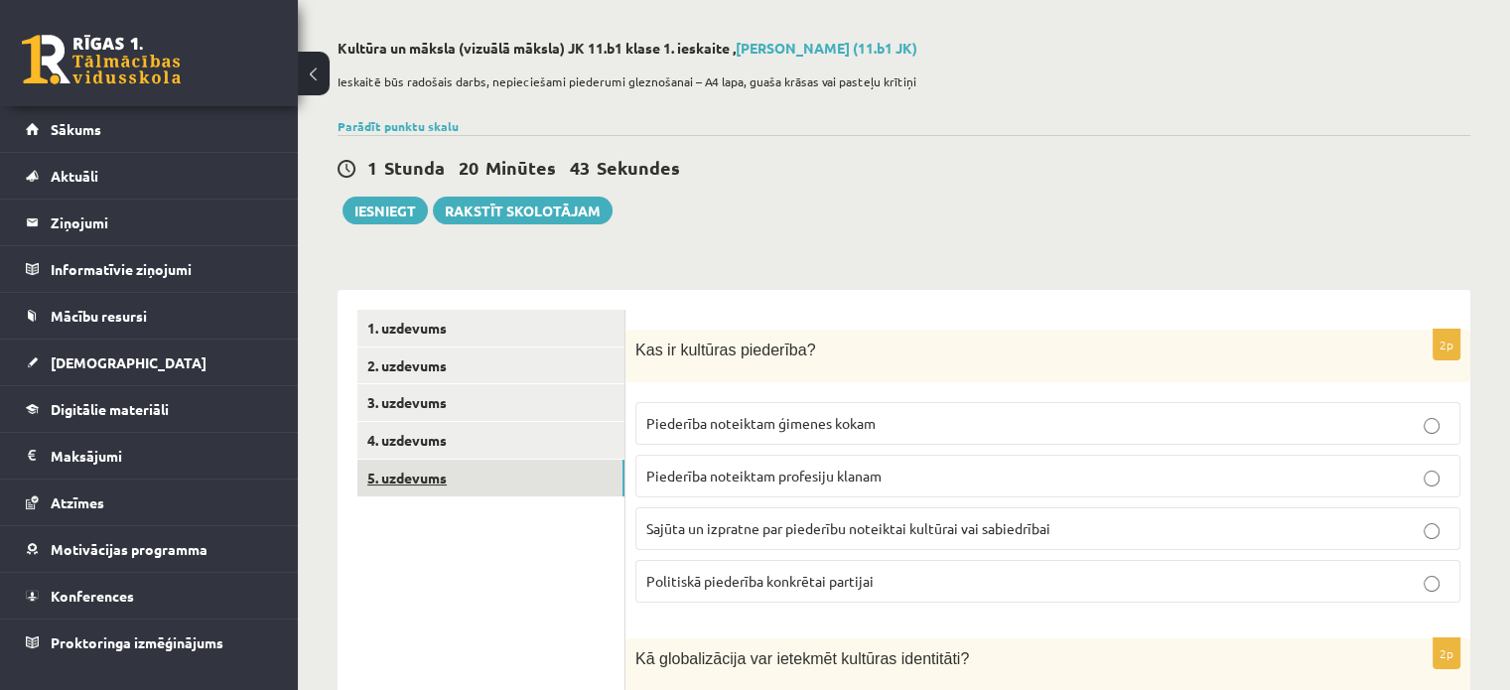
click at [438, 474] on link "5. uzdevums" at bounding box center [490, 478] width 267 height 37
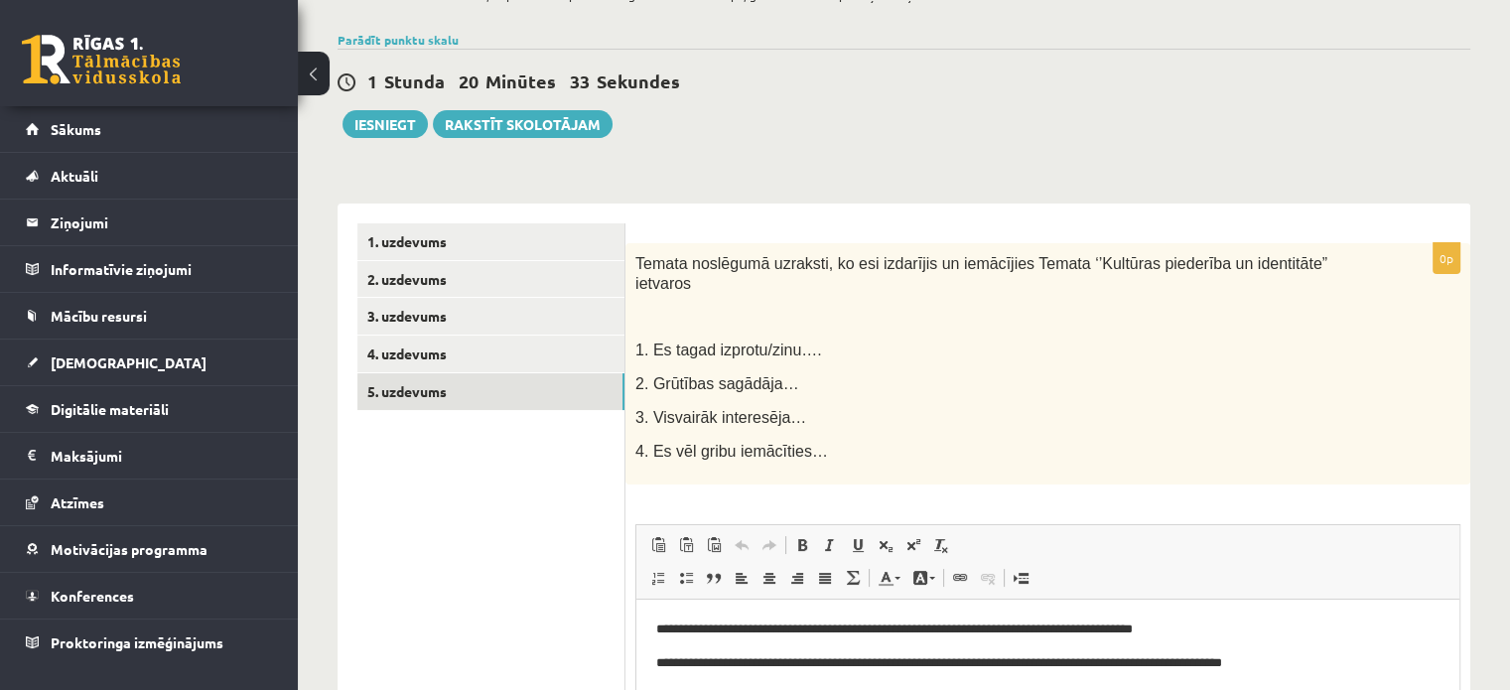
scroll to position [150, 0]
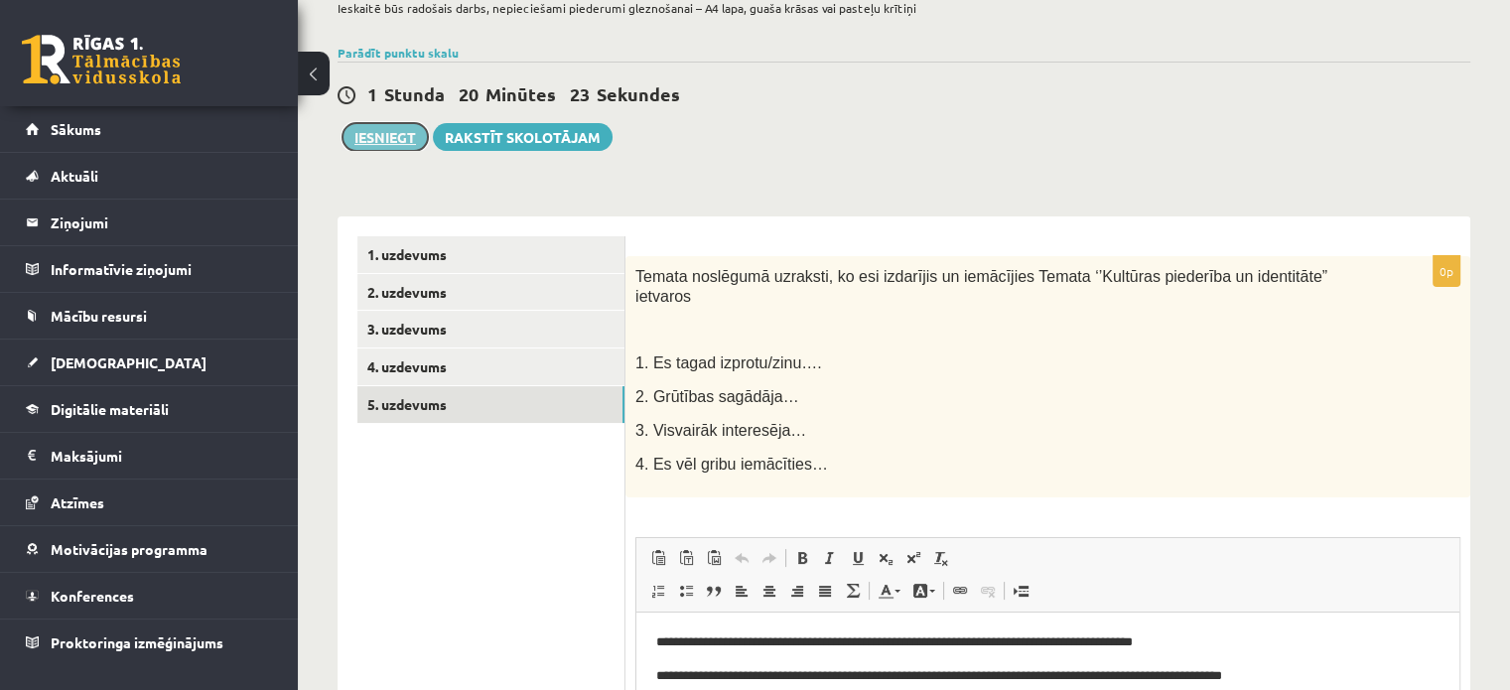
click at [384, 135] on button "Iesniegt" at bounding box center [385, 137] width 85 height 28
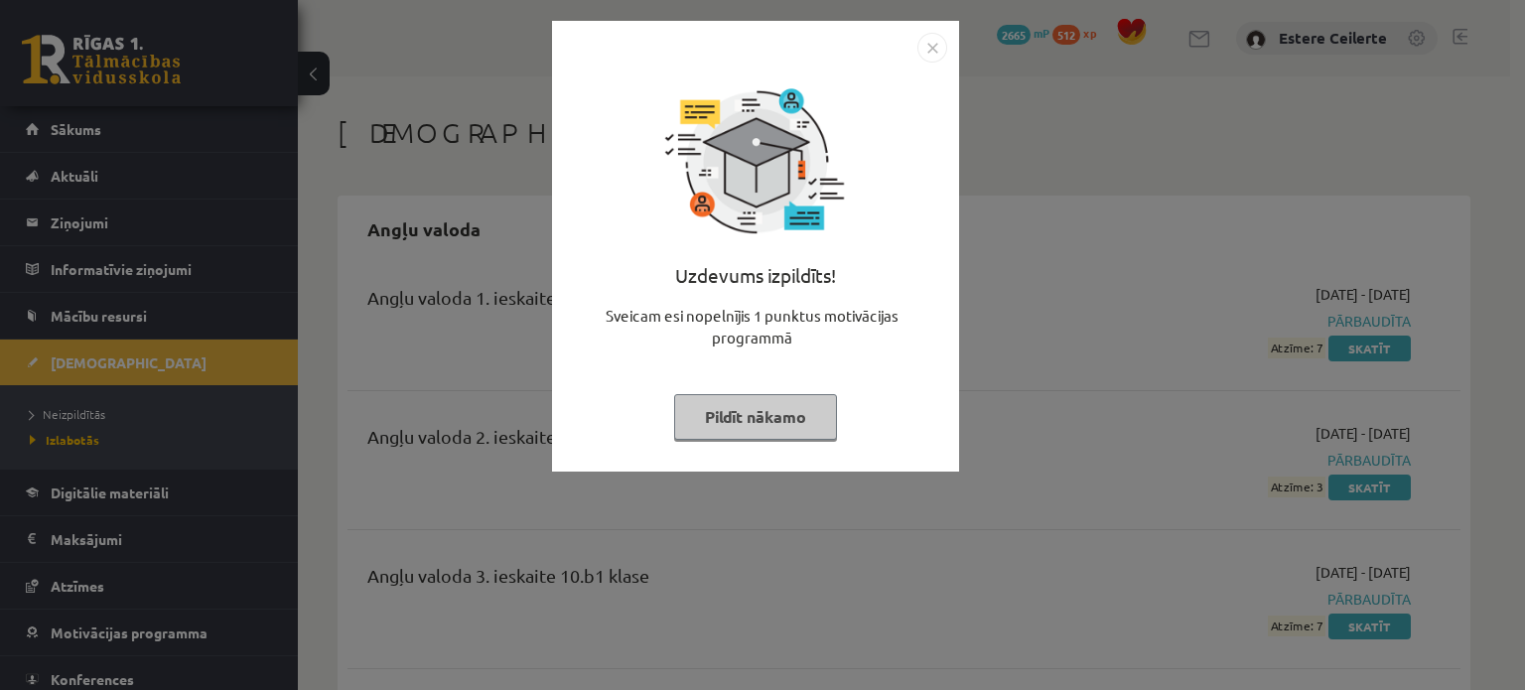
click at [767, 426] on button "Pildīt nākamo" at bounding box center [755, 417] width 163 height 46
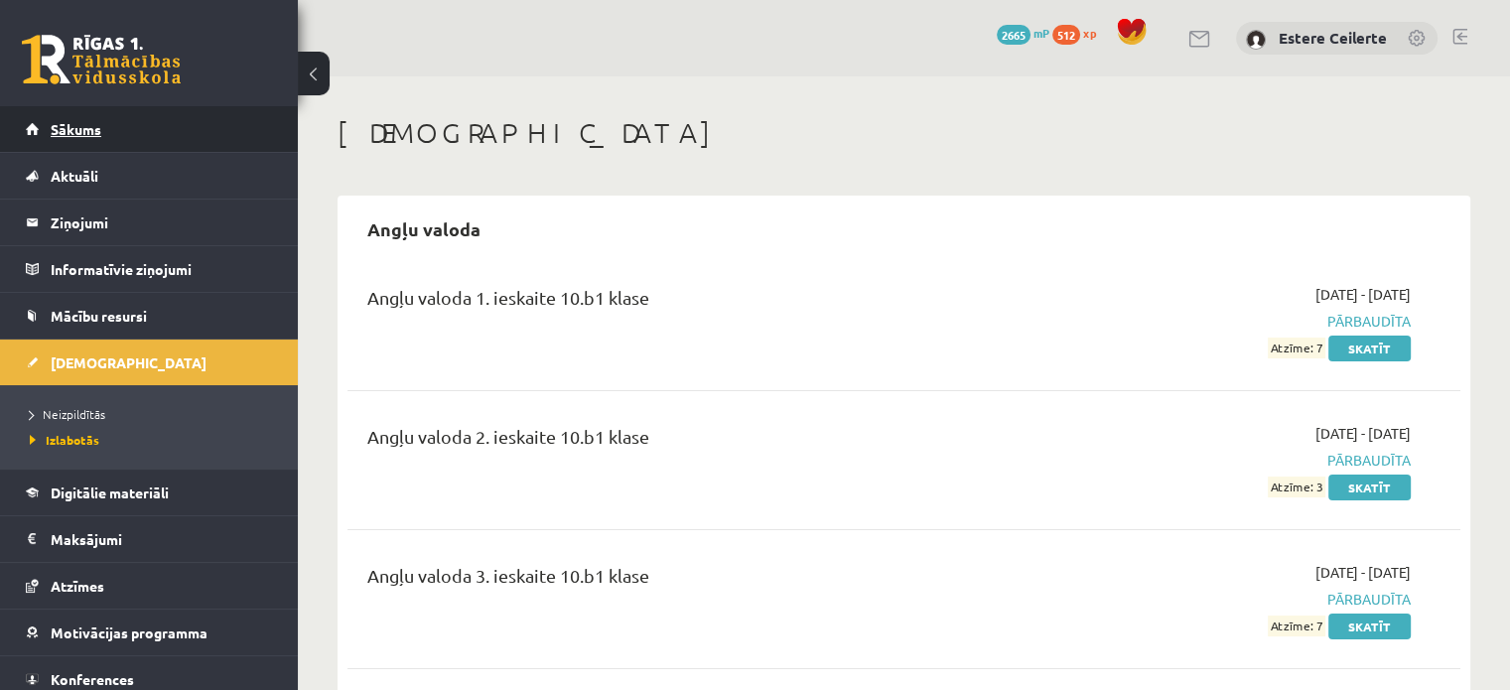
click at [64, 129] on span "Sākums" at bounding box center [76, 129] width 51 height 18
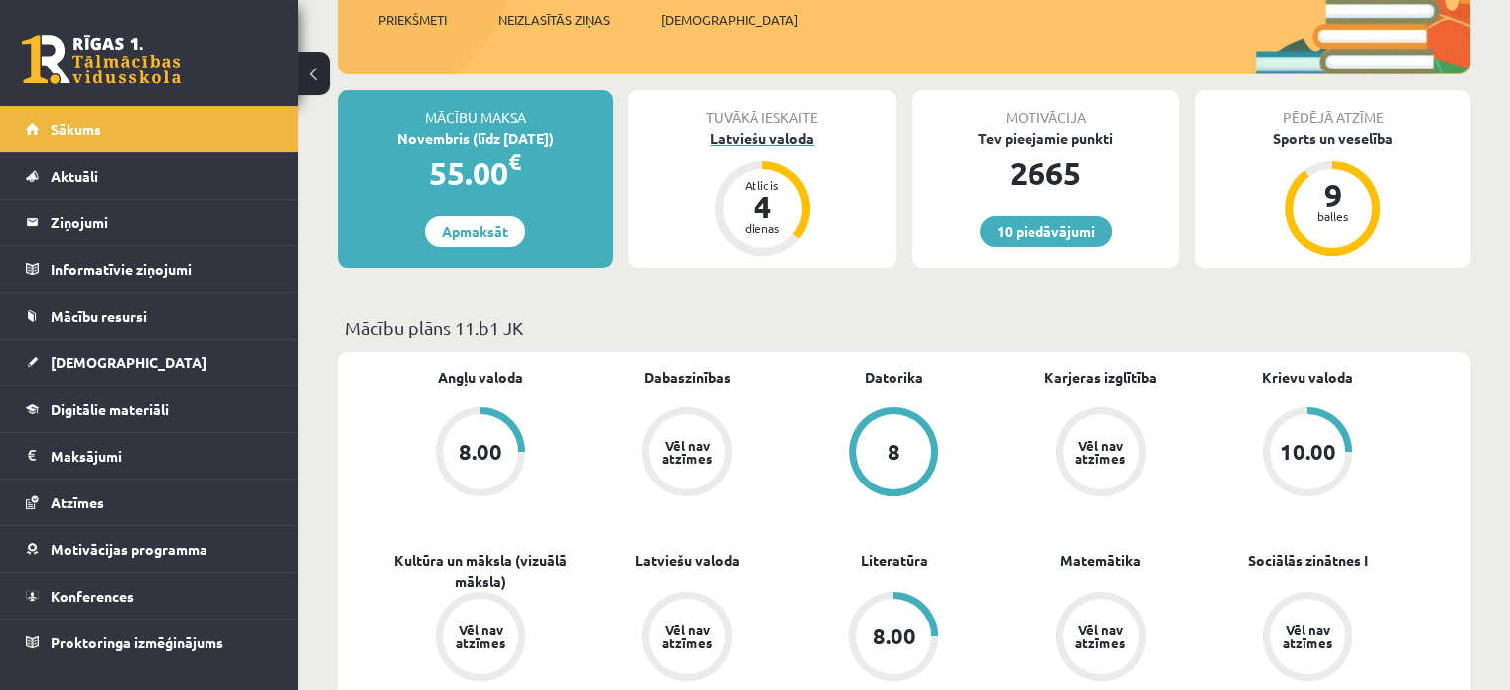
scroll to position [298, 0]
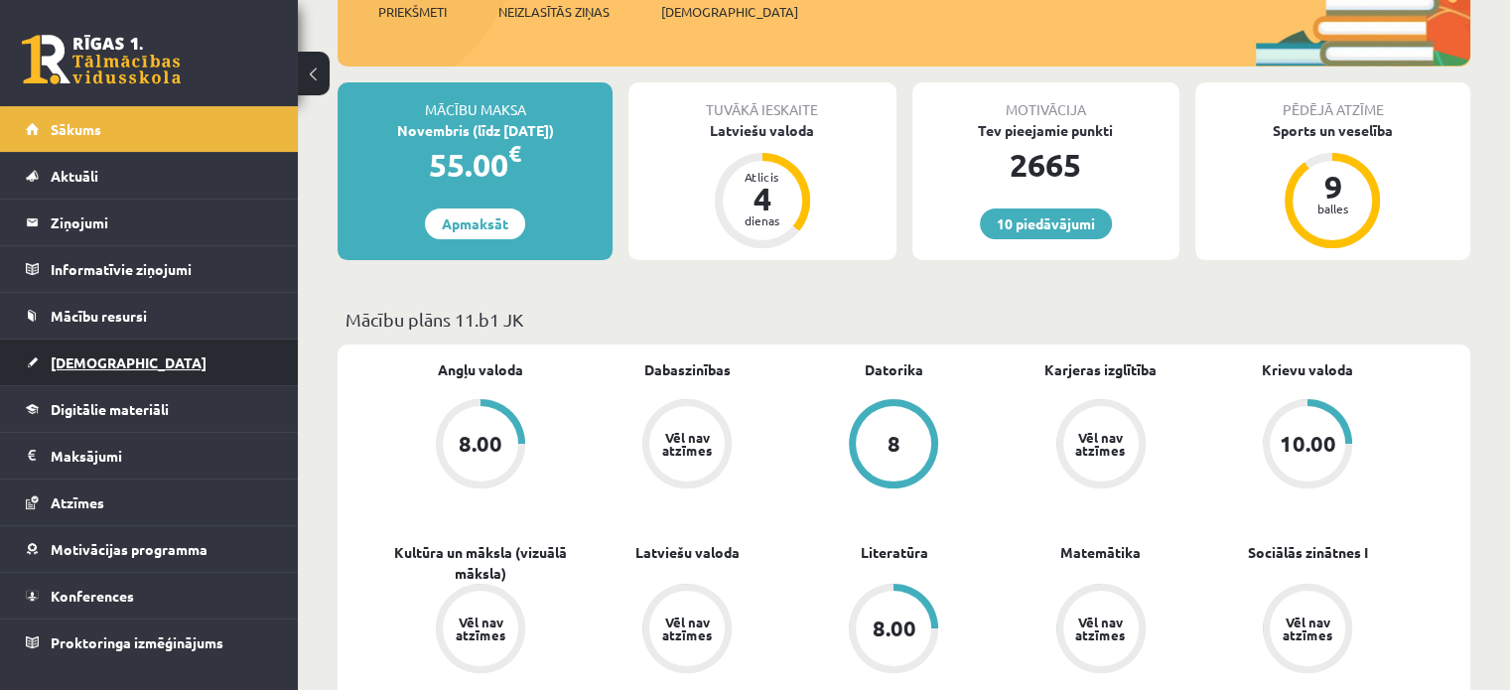
click at [94, 360] on span "[DEMOGRAPHIC_DATA]" at bounding box center [129, 362] width 156 height 18
